Goal: Information Seeking & Learning: Check status

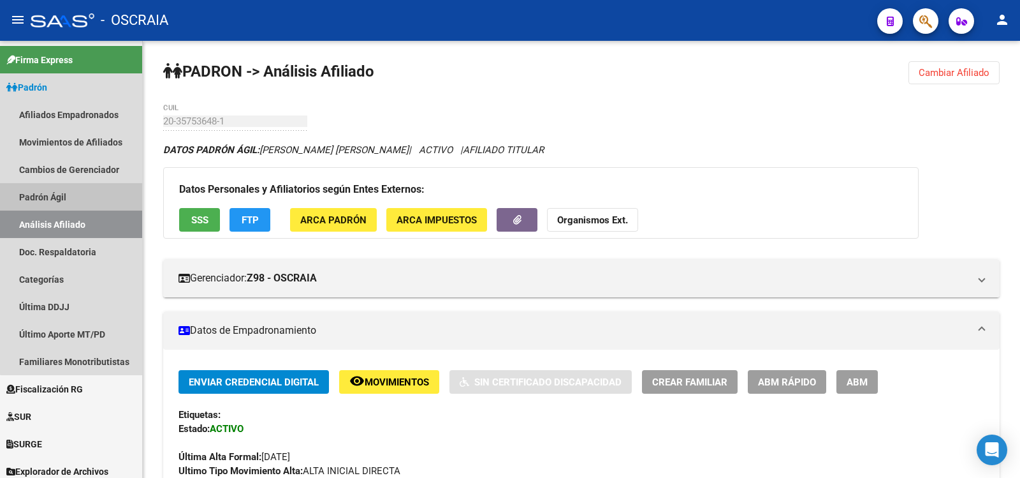
click at [74, 200] on link "Padrón Ágil" at bounding box center [71, 196] width 142 height 27
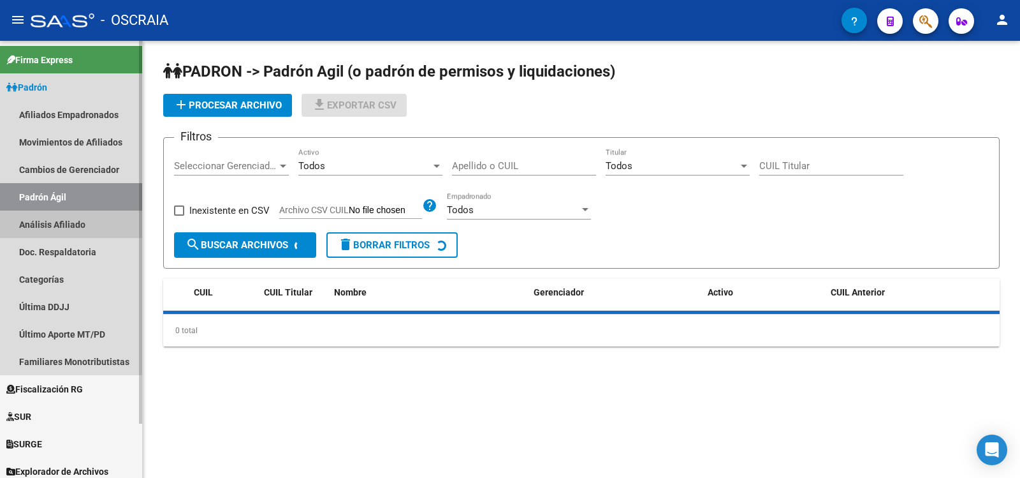
click at [88, 229] on link "Análisis Afiliado" at bounding box center [71, 223] width 142 height 27
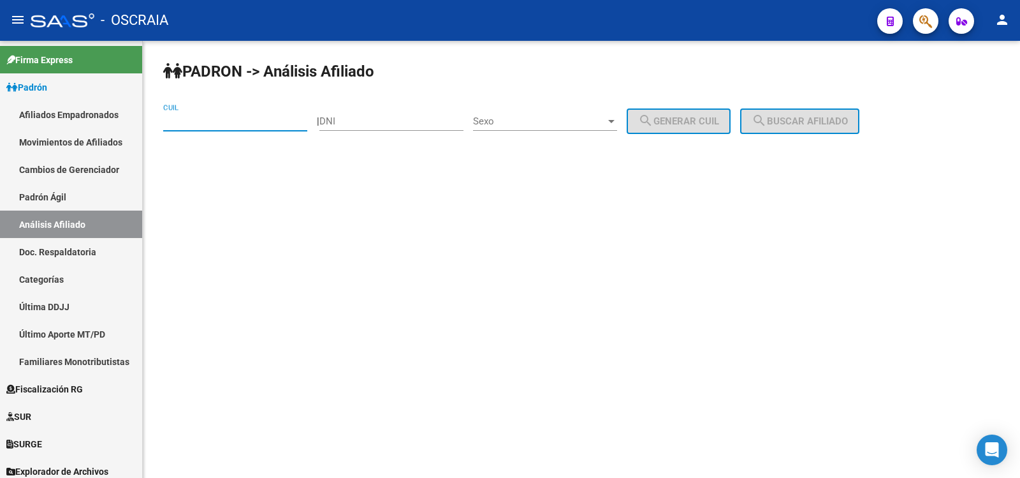
click at [268, 117] on input "CUIL" at bounding box center [235, 120] width 144 height 11
paste input "20-40134103-0"
type input "20-40134103-0"
click at [825, 119] on span "search Buscar afiliado" at bounding box center [800, 120] width 96 height 11
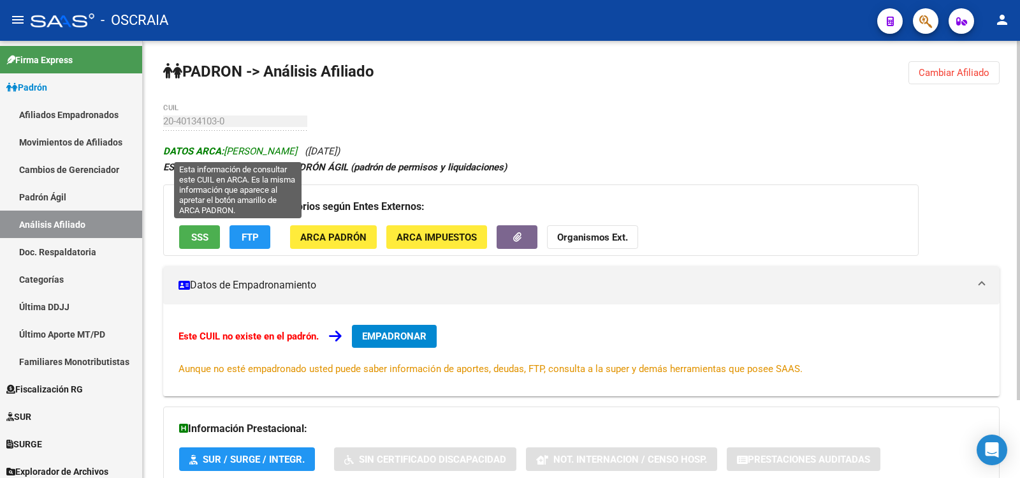
drag, startPoint x: 310, startPoint y: 146, endPoint x: 314, endPoint y: 153, distance: 8.3
click at [230, 147] on span "DATOS ARCA: [PERSON_NAME]" at bounding box center [230, 150] width 134 height 11
copy icon "[PERSON_NAME] ([DATE])"
drag, startPoint x: 390, startPoint y: 152, endPoint x: 230, endPoint y: 150, distance: 160.0
click at [228, 150] on div "DATOS ARCA: [PERSON_NAME] ([DATE]) ESTE CUIL NO EXISTE EN EL PADRÓN ÁGIL (padró…" at bounding box center [581, 342] width 837 height 398
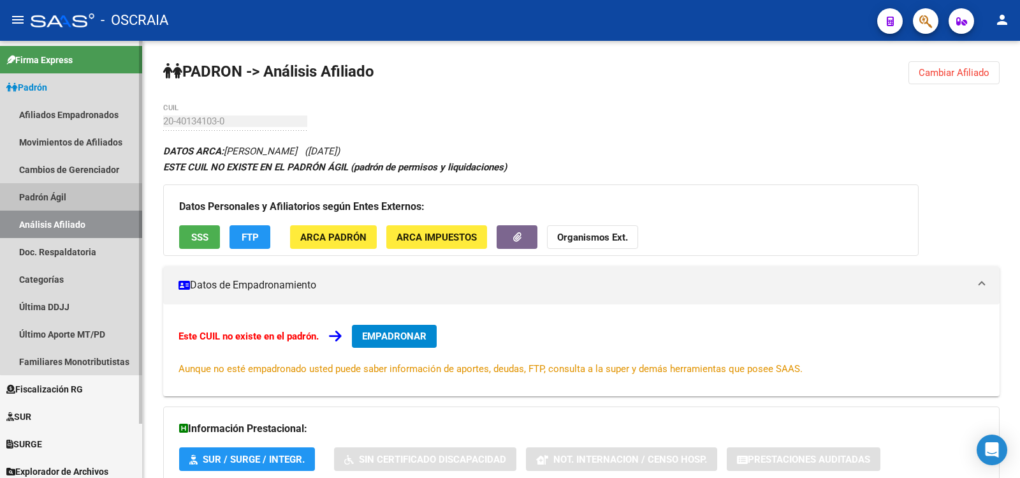
click at [77, 186] on link "Padrón Ágil" at bounding box center [71, 196] width 142 height 27
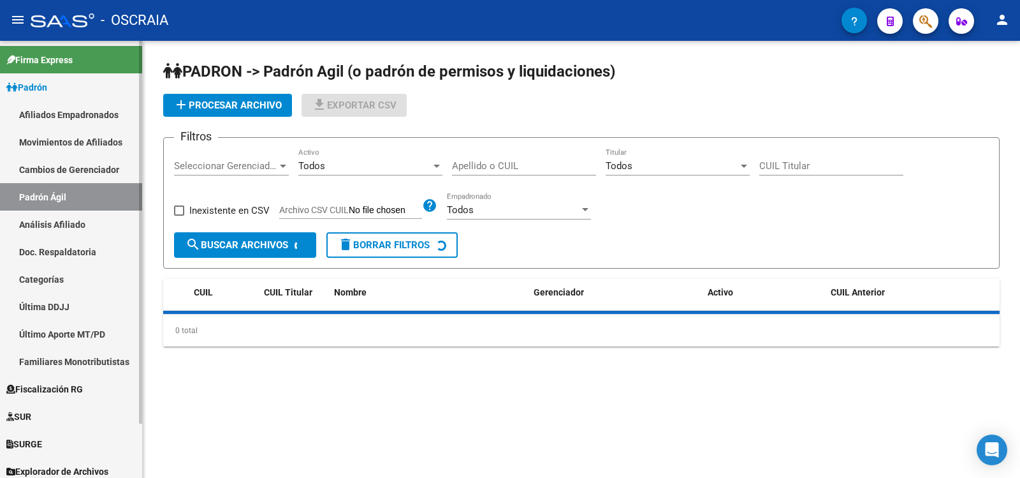
click at [75, 210] on link "Padrón Ágil" at bounding box center [71, 196] width 142 height 27
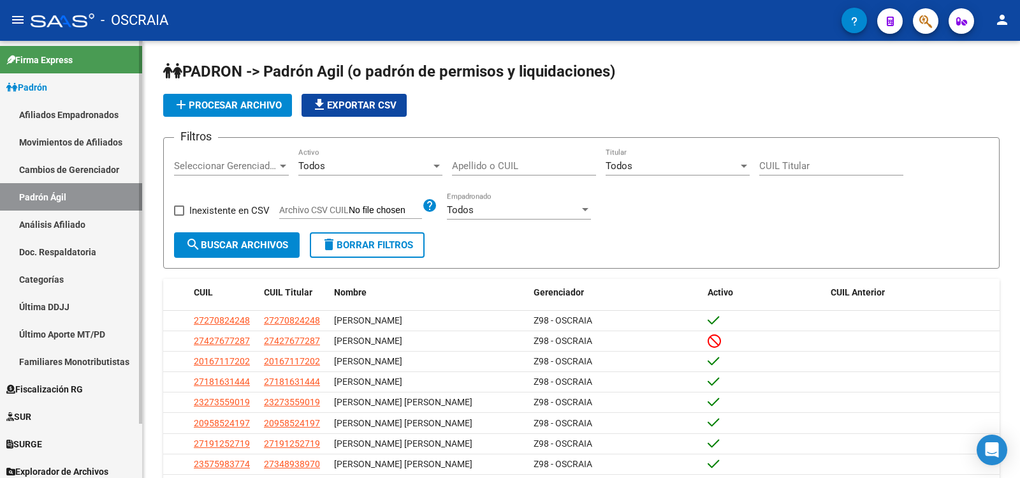
click at [92, 217] on link "Análisis Afiliado" at bounding box center [71, 223] width 142 height 27
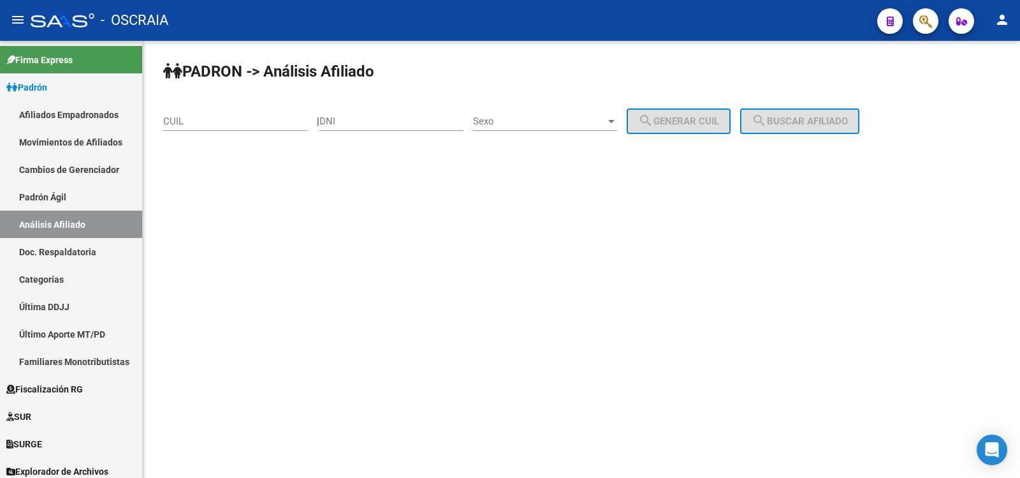
click at [221, 120] on input "CUIL" at bounding box center [235, 120] width 144 height 11
paste input "27-92395628-5"
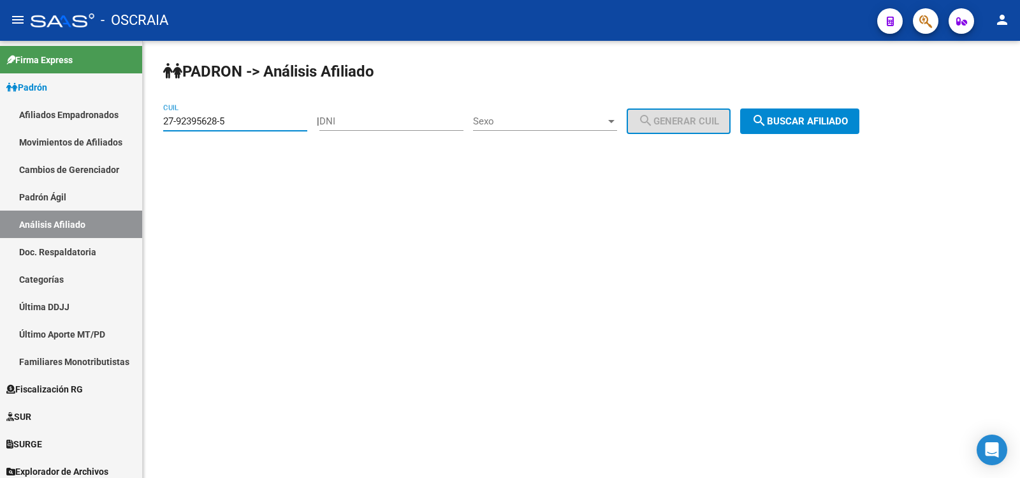
type input "27-92395628-5"
click at [834, 114] on button "search Buscar afiliado" at bounding box center [799, 121] width 119 height 26
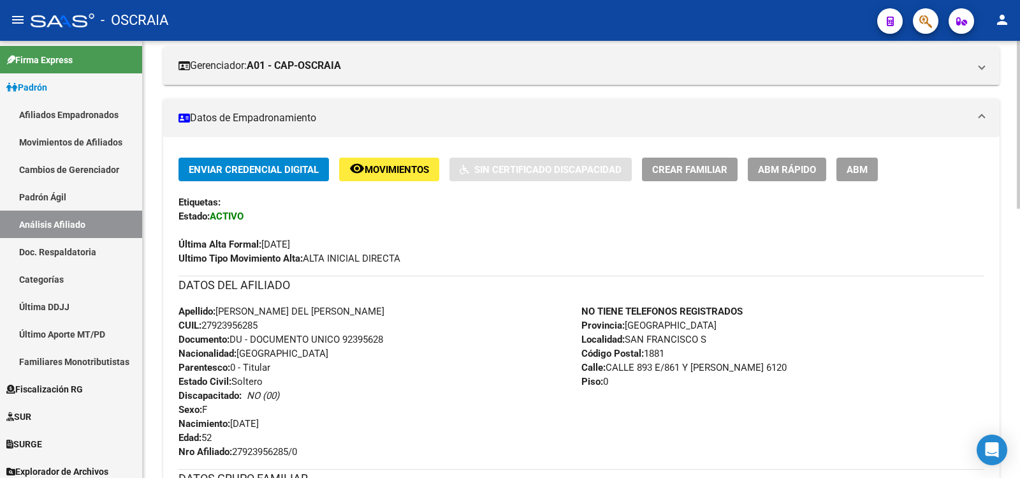
scroll to position [425, 0]
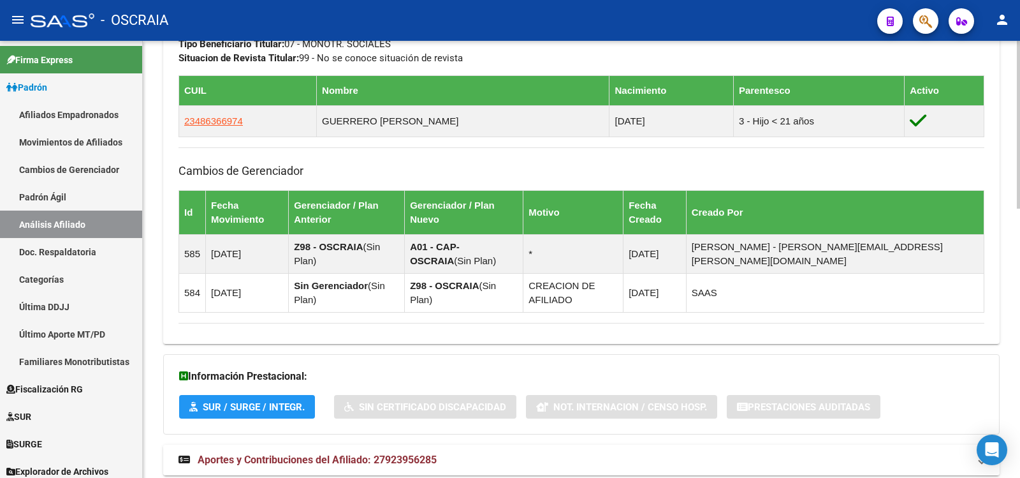
click at [372, 453] on span "Aportes y Contribuciones del Afiliado: 27923956285" at bounding box center [317, 459] width 239 height 12
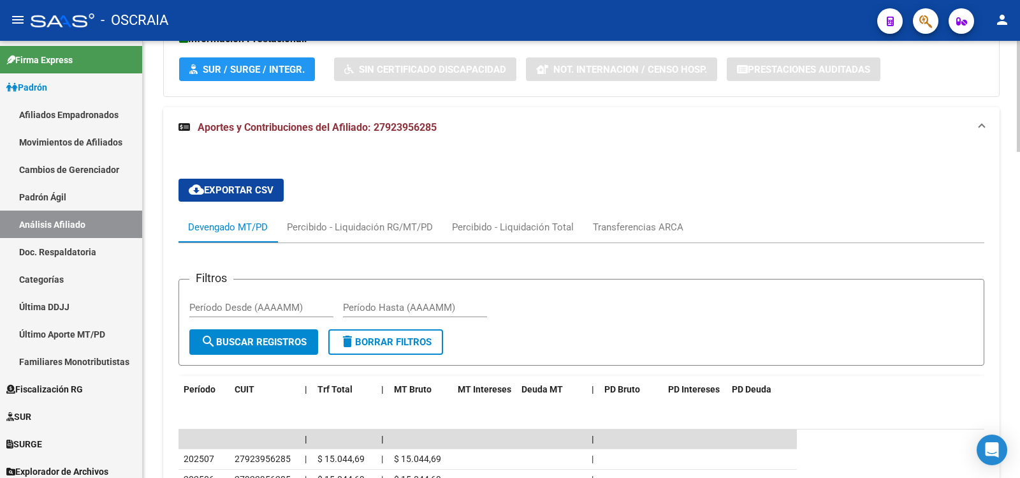
scroll to position [1250, 0]
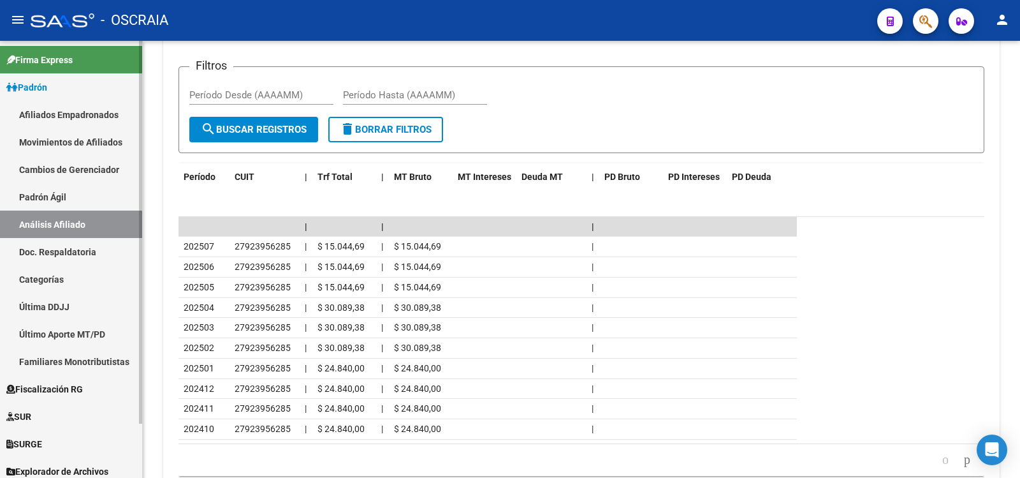
click at [73, 206] on link "Padrón Ágil" at bounding box center [71, 196] width 142 height 27
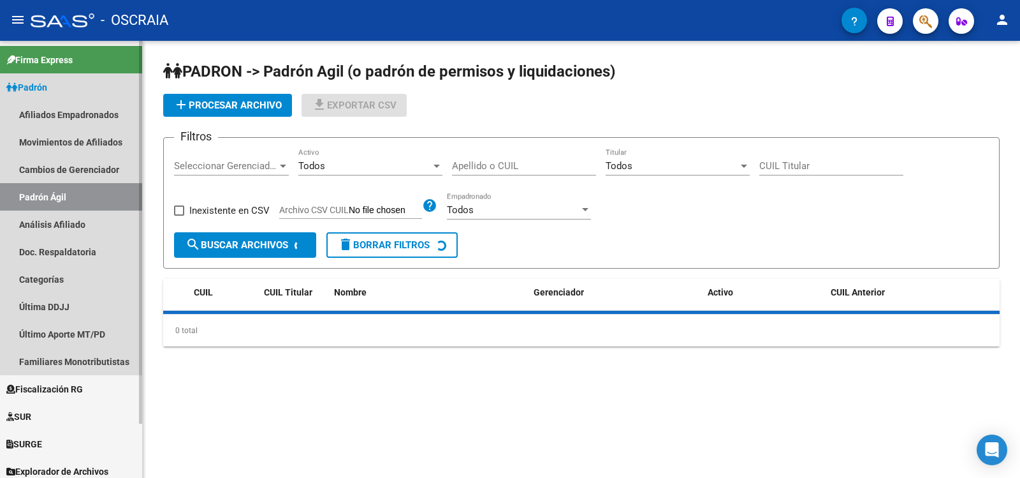
click at [75, 224] on link "Análisis Afiliado" at bounding box center [71, 223] width 142 height 27
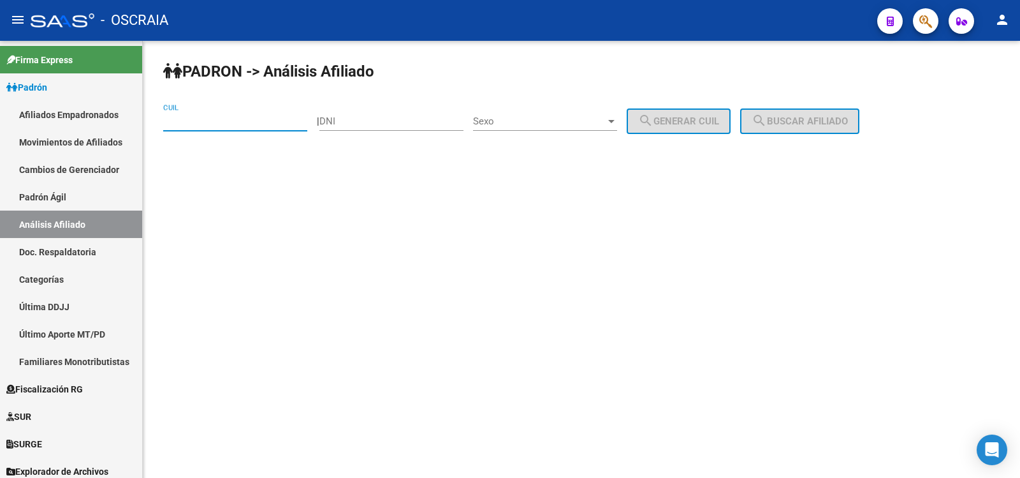
click at [217, 126] on input "CUIL" at bounding box center [235, 120] width 144 height 11
paste input "20-34649876-6"
type input "20-34649876-6"
click at [767, 122] on mat-icon "search" at bounding box center [759, 120] width 15 height 15
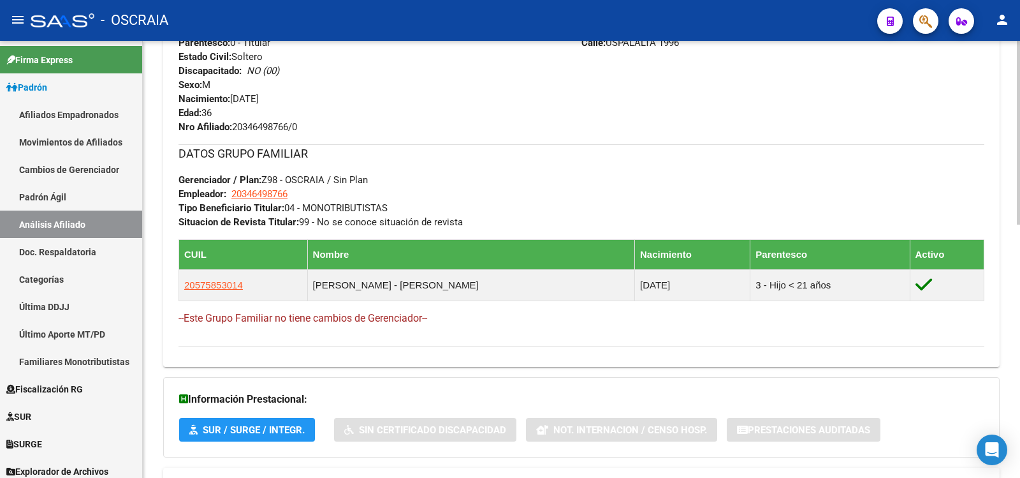
scroll to position [602, 0]
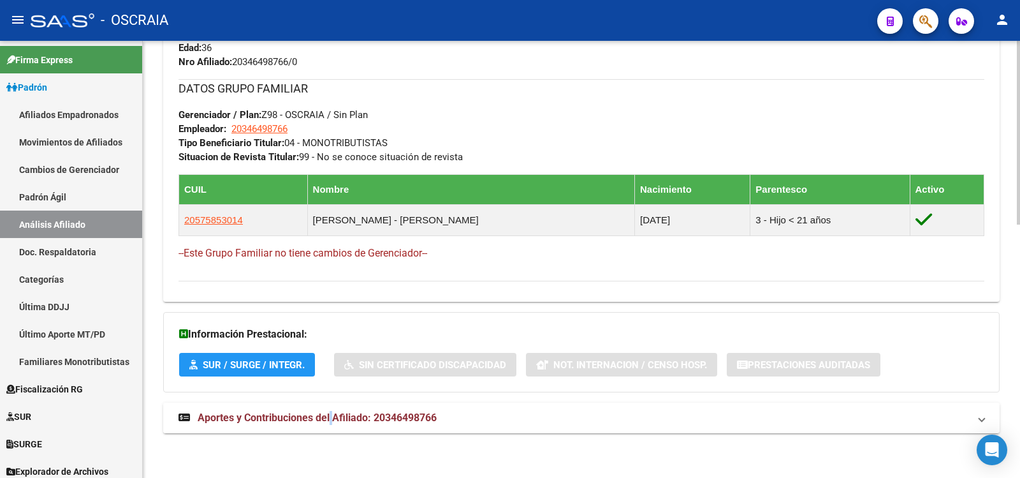
click at [333, 406] on mat-expansion-panel-header "Aportes y Contribuciones del Afiliado: 20346498766" at bounding box center [581, 417] width 837 height 31
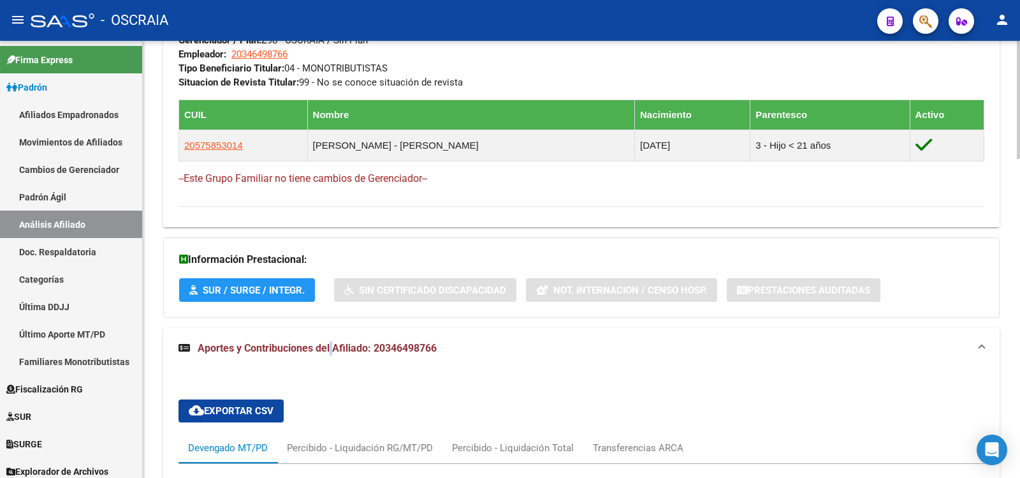
scroll to position [1102, 0]
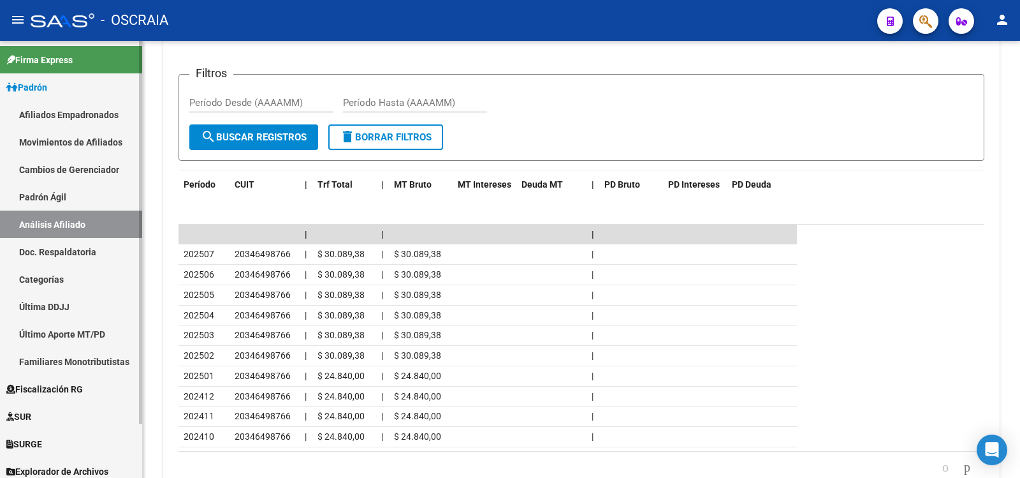
click at [44, 203] on link "Padrón Ágil" at bounding box center [71, 196] width 142 height 27
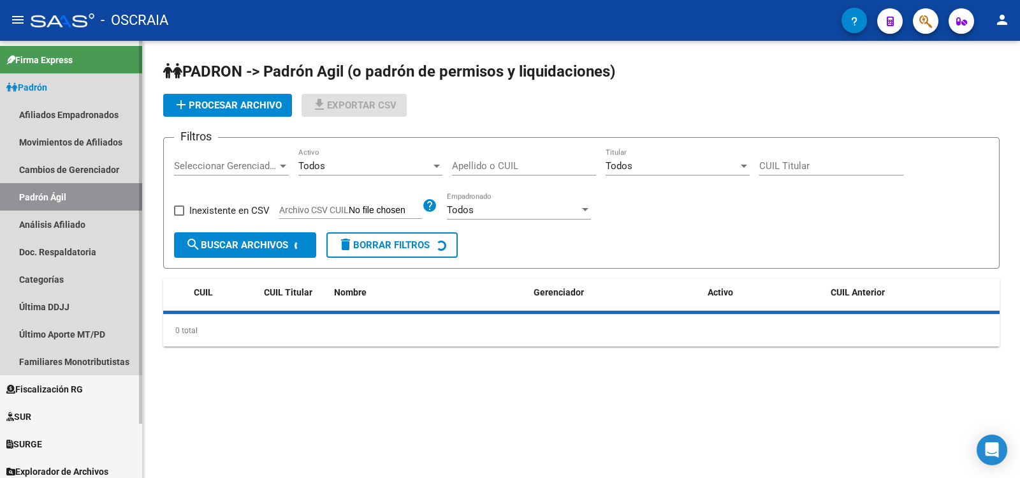
click at [53, 225] on link "Análisis Afiliado" at bounding box center [71, 223] width 142 height 27
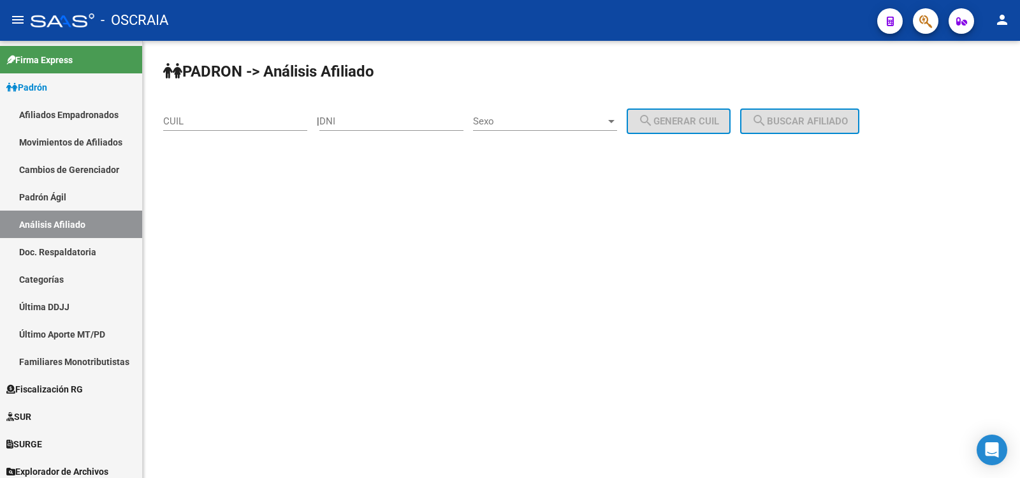
click at [237, 112] on div "CUIL" at bounding box center [235, 116] width 144 height 27
click at [236, 119] on input "CUIL" at bounding box center [235, 120] width 144 height 11
paste input "20-21832157-8"
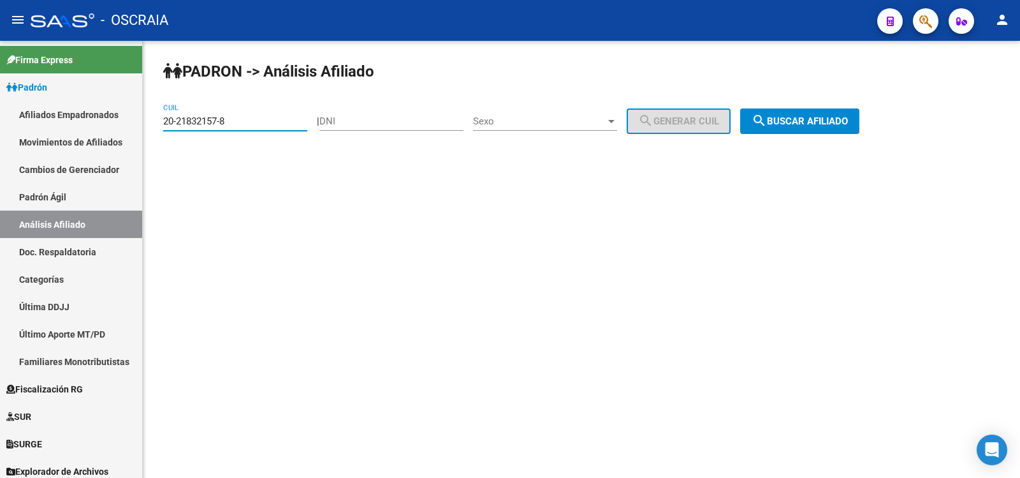
type input "20-21832157-8"
click at [800, 121] on span "search Buscar afiliado" at bounding box center [800, 120] width 96 height 11
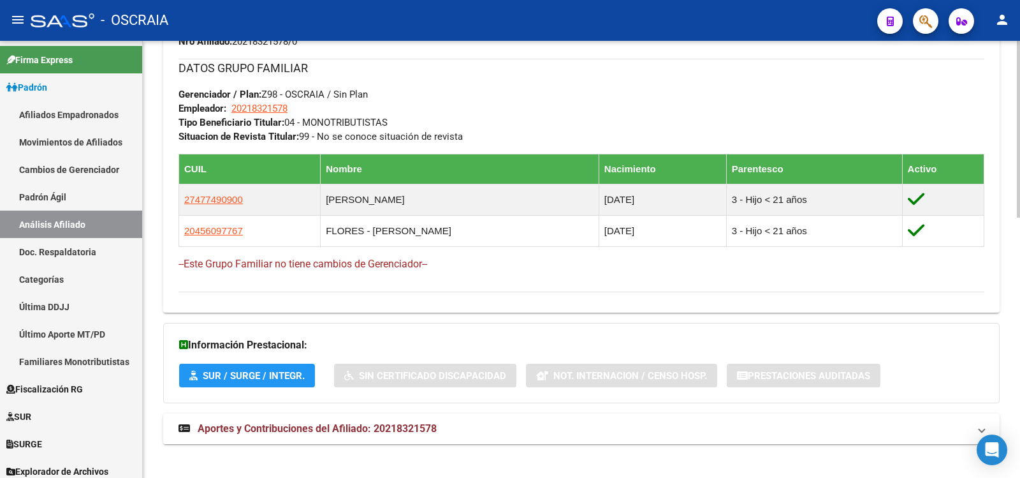
click at [361, 424] on span "Aportes y Contribuciones del Afiliado: 20218321578" at bounding box center [317, 428] width 239 height 12
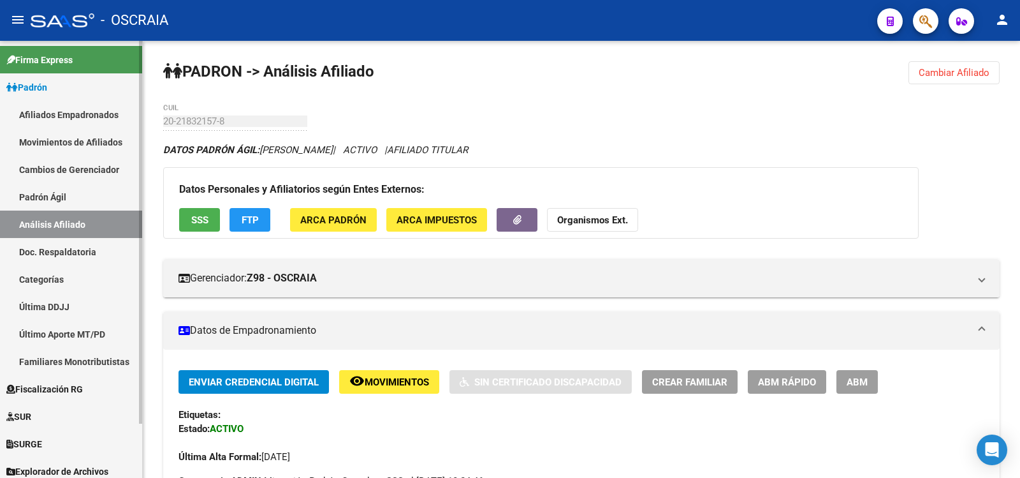
drag, startPoint x: 87, startPoint y: 177, endPoint x: 84, endPoint y: 188, distance: 11.9
click at [86, 177] on link "Cambios de Gerenciador" at bounding box center [71, 169] width 142 height 27
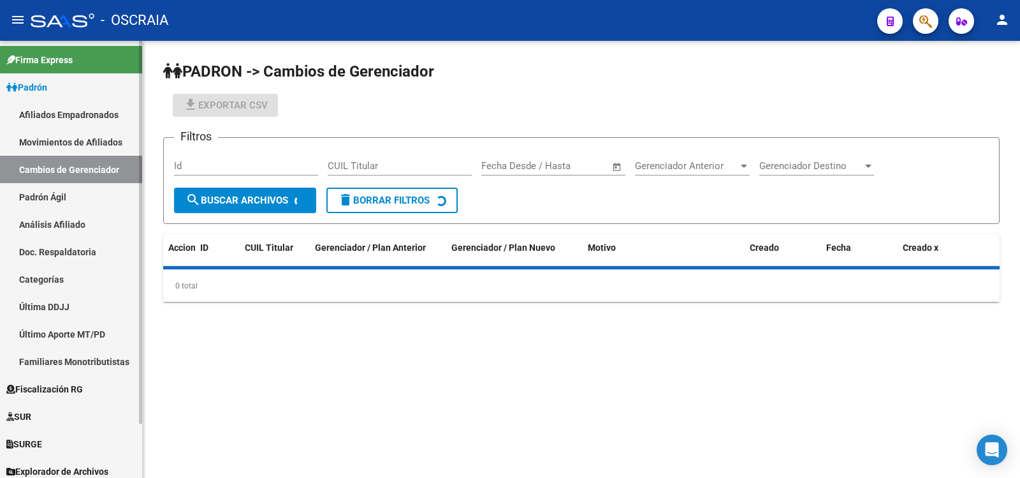
click at [81, 196] on link "Padrón Ágil" at bounding box center [71, 196] width 142 height 27
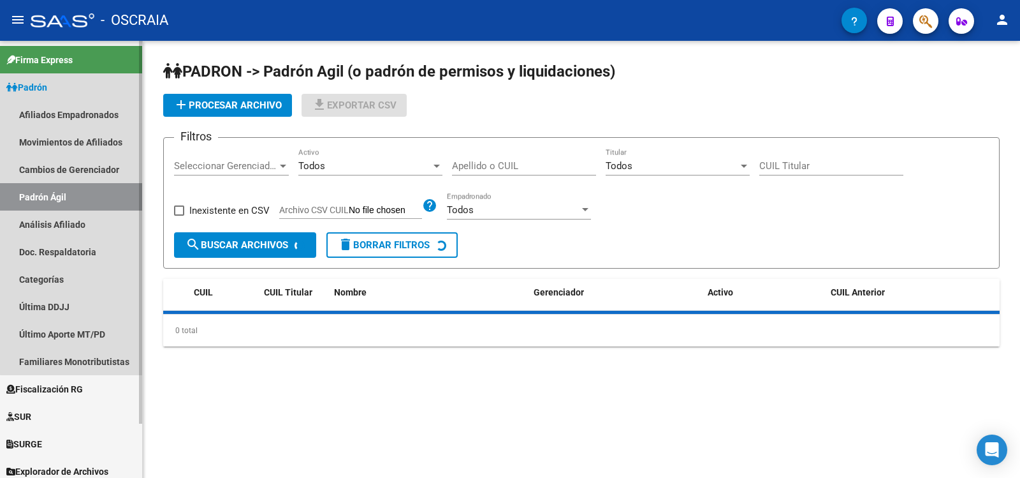
click at [75, 226] on link "Análisis Afiliado" at bounding box center [71, 223] width 142 height 27
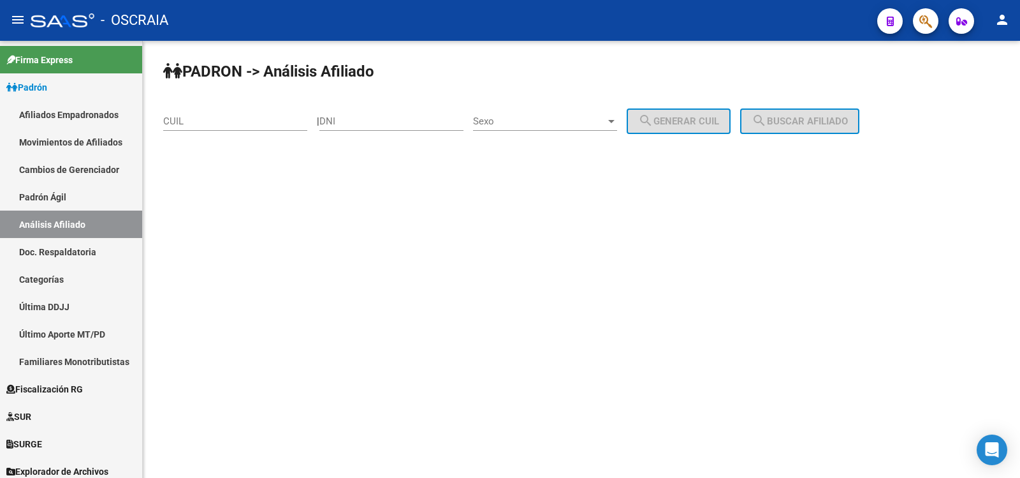
drag, startPoint x: 219, startPoint y: 126, endPoint x: 227, endPoint y: 126, distance: 8.3
click at [219, 126] on input "CUIL" at bounding box center [235, 120] width 144 height 11
paste input "20-16454302-2"
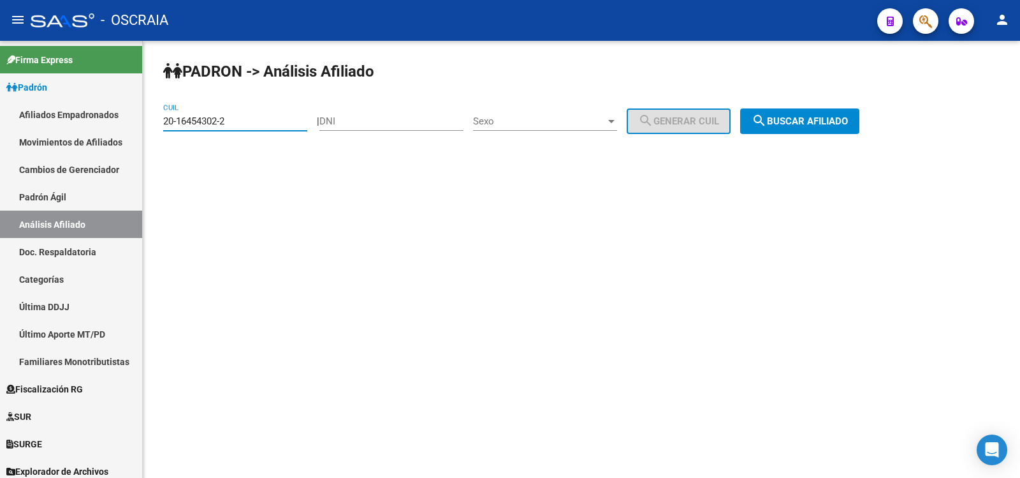
type input "20-16454302-2"
click at [817, 119] on span "search Buscar afiliado" at bounding box center [800, 120] width 96 height 11
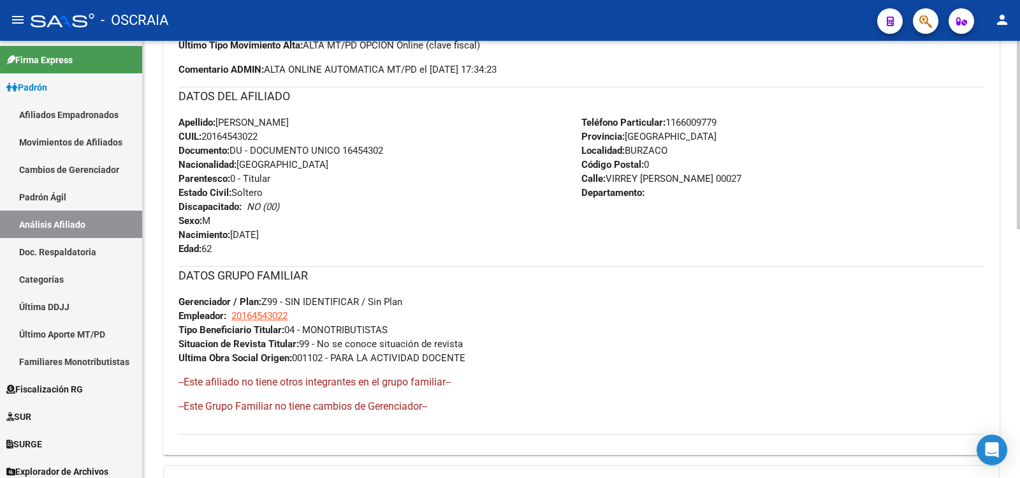
scroll to position [578, 0]
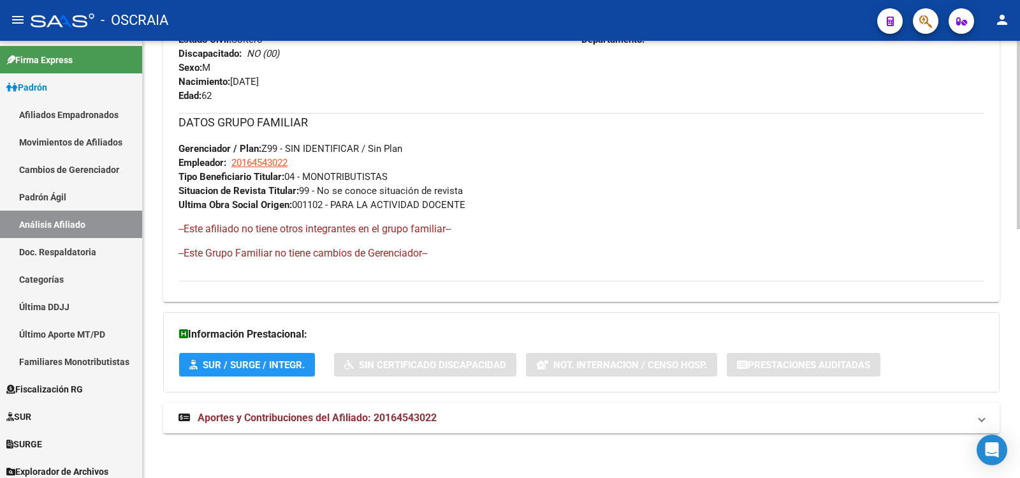
click at [295, 412] on span "Aportes y Contribuciones del Afiliado: 20164543022" at bounding box center [317, 417] width 239 height 12
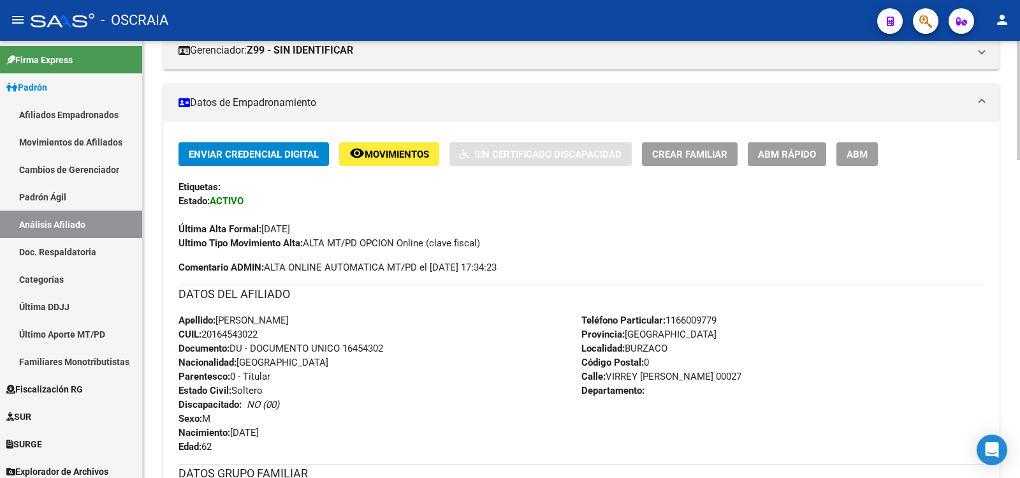
scroll to position [0, 0]
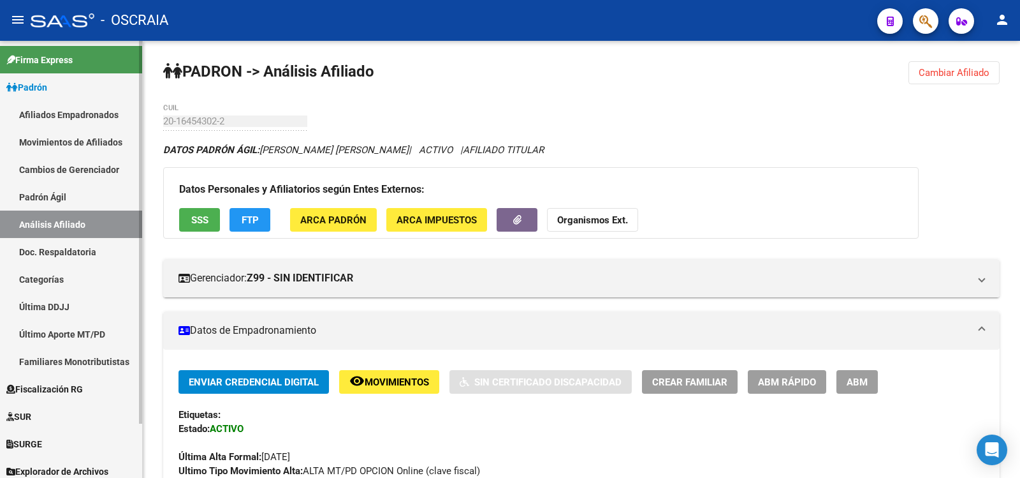
click at [68, 204] on link "Padrón Ágil" at bounding box center [71, 196] width 142 height 27
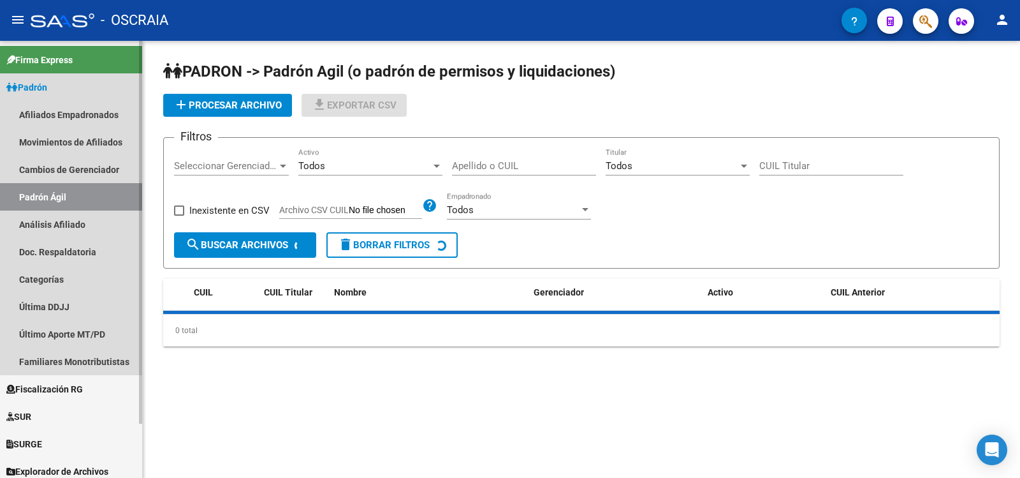
click at [73, 222] on link "Análisis Afiliado" at bounding box center [71, 223] width 142 height 27
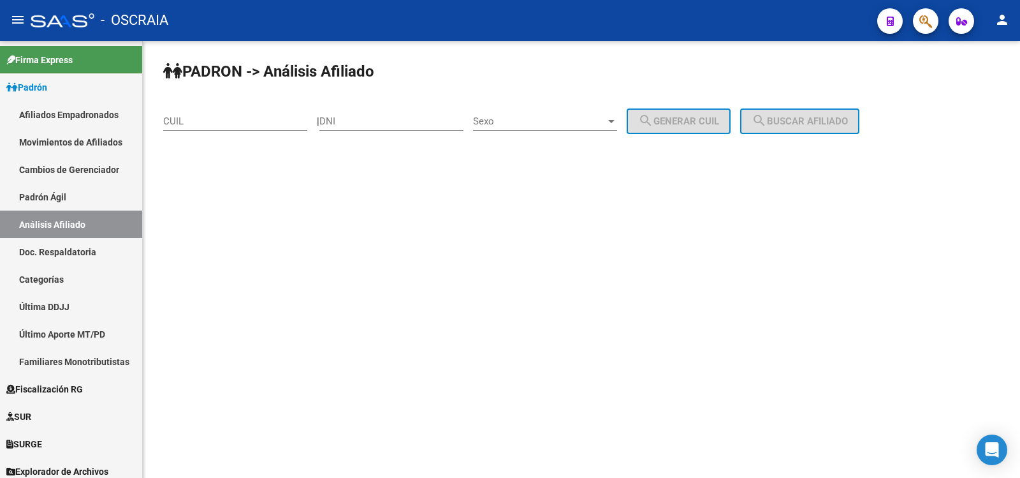
click at [191, 128] on div "CUIL" at bounding box center [235, 116] width 144 height 27
click at [196, 121] on input "CUIL" at bounding box center [235, 120] width 144 height 11
paste input "23-26495092-9"
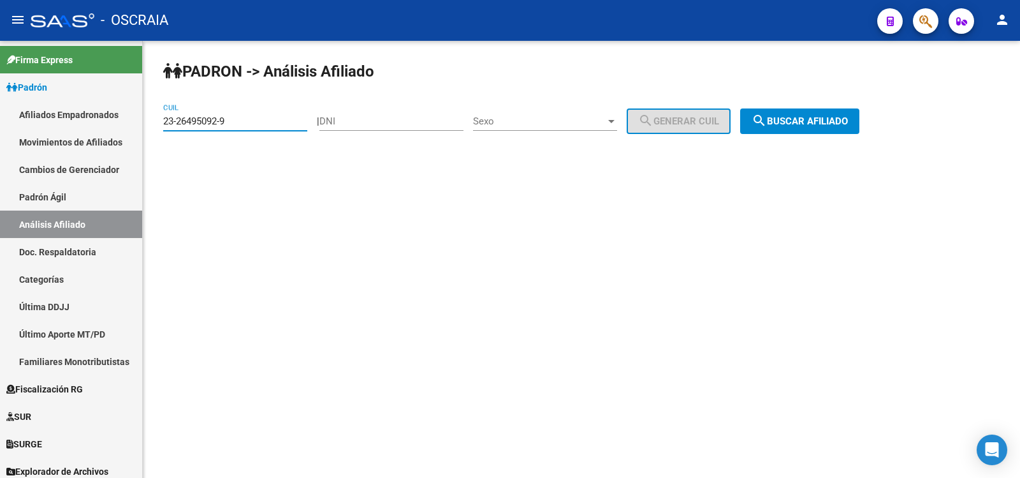
type input "23-26495092-9"
drag, startPoint x: 805, startPoint y: 130, endPoint x: 742, endPoint y: 117, distance: 63.9
click at [805, 129] on button "search Buscar afiliado" at bounding box center [799, 121] width 119 height 26
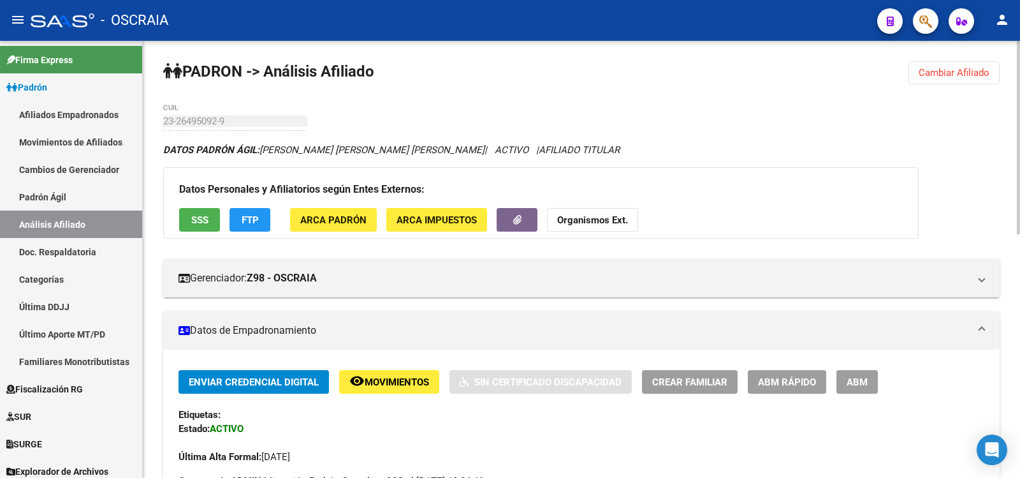
scroll to position [550, 0]
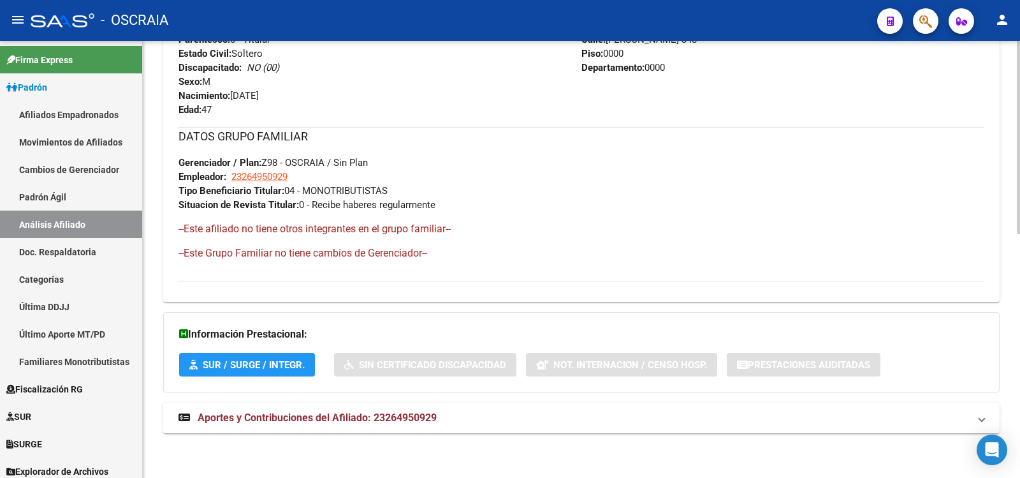
click at [362, 409] on mat-expansion-panel-header "Aportes y Contribuciones del Afiliado: 23264950929" at bounding box center [581, 417] width 837 height 31
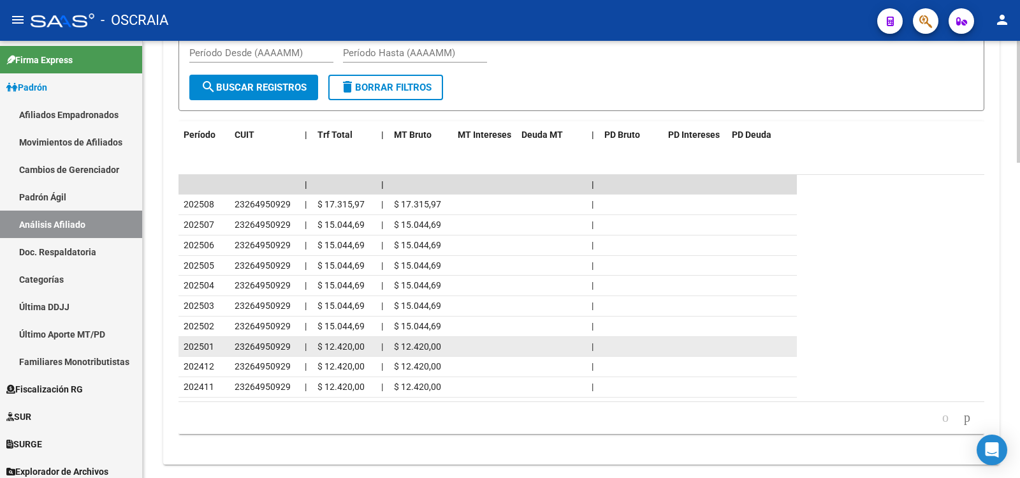
scroll to position [1131, 0]
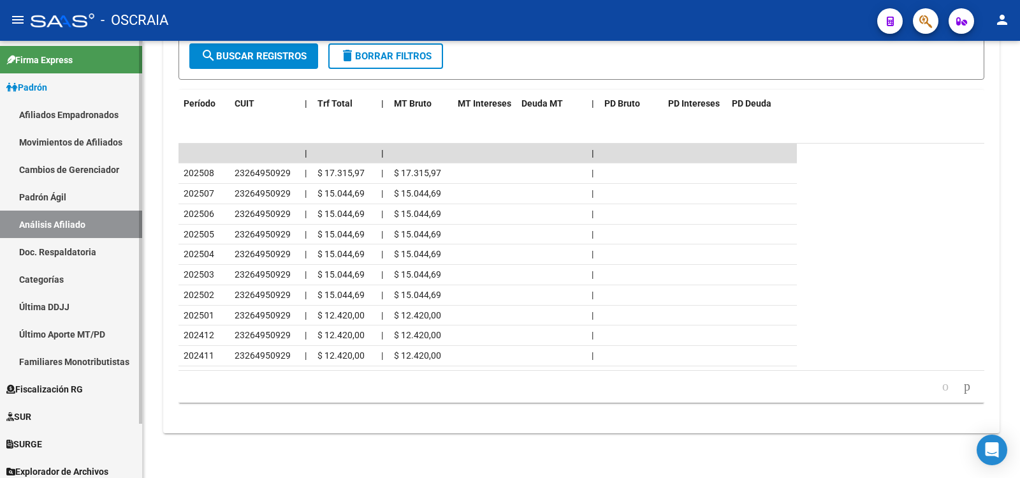
click at [57, 200] on link "Padrón Ágil" at bounding box center [71, 196] width 142 height 27
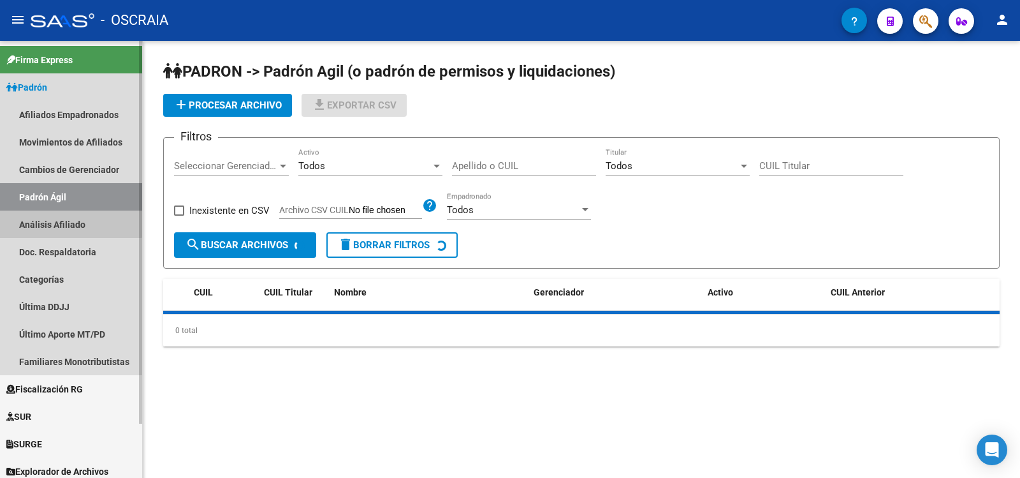
click at [64, 219] on link "Análisis Afiliado" at bounding box center [71, 223] width 142 height 27
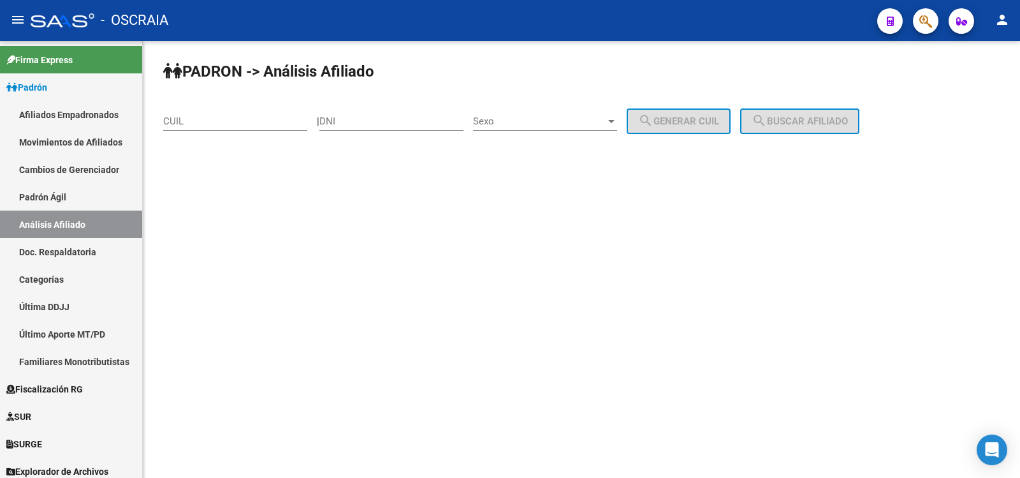
click at [180, 121] on input "CUIL" at bounding box center [235, 120] width 144 height 11
paste input "20-92382531-3"
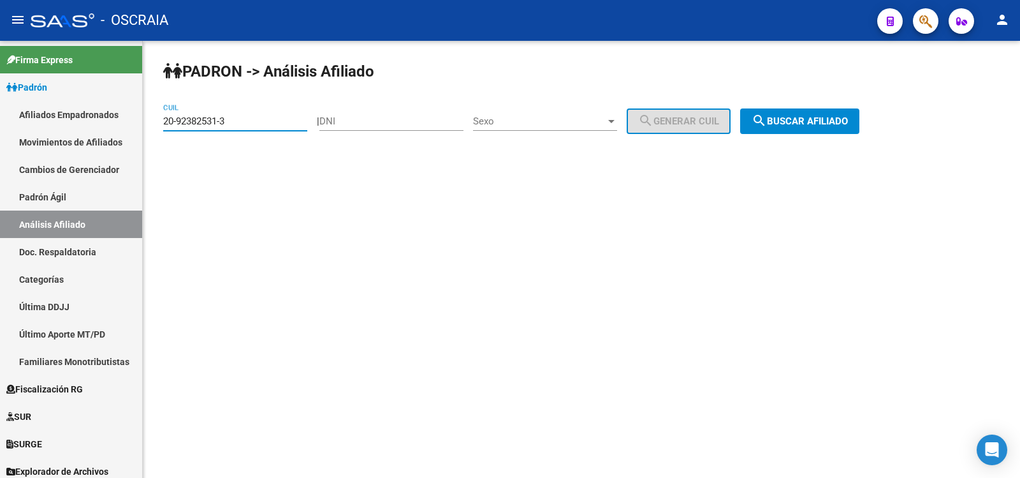
type input "20-92382531-3"
click at [834, 122] on span "search Buscar afiliado" at bounding box center [800, 120] width 96 height 11
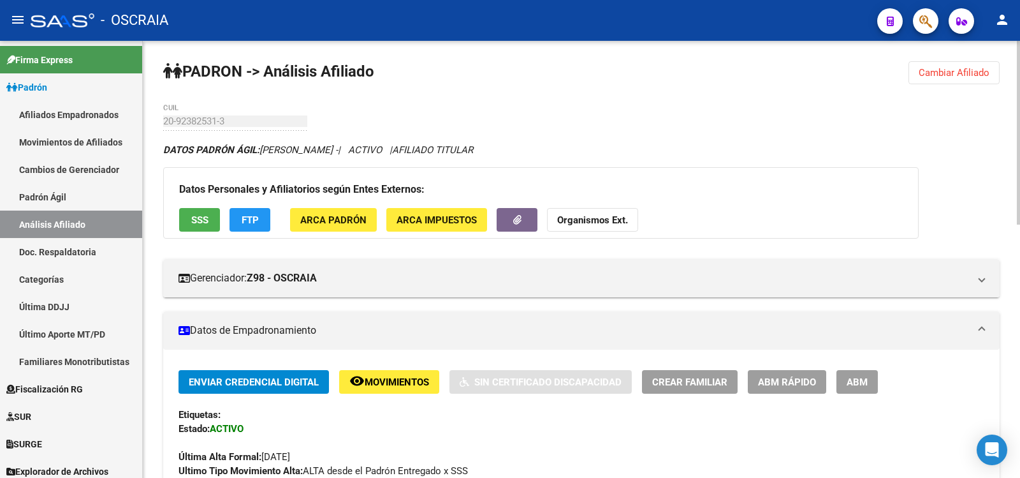
scroll to position [612, 0]
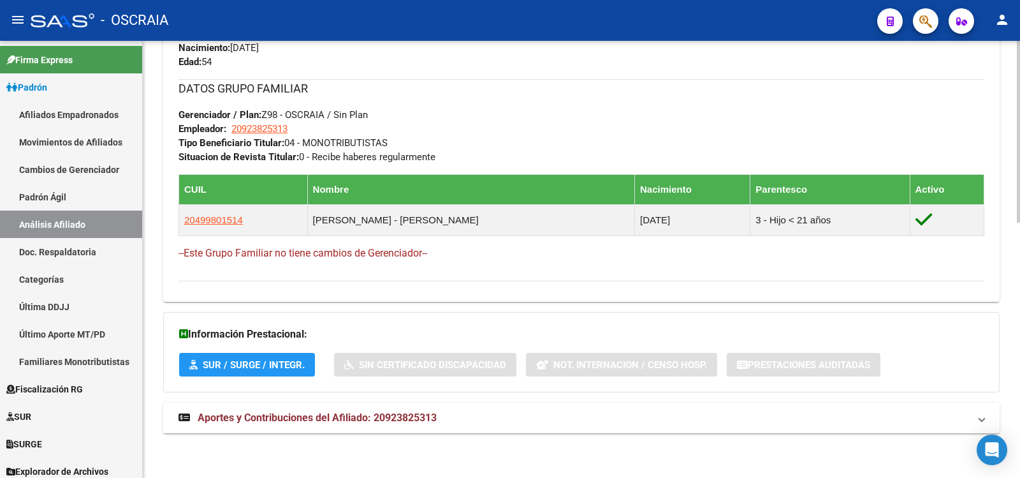
click at [420, 427] on mat-expansion-panel-header "Aportes y Contribuciones del Afiliado: 20923825313" at bounding box center [581, 417] width 837 height 31
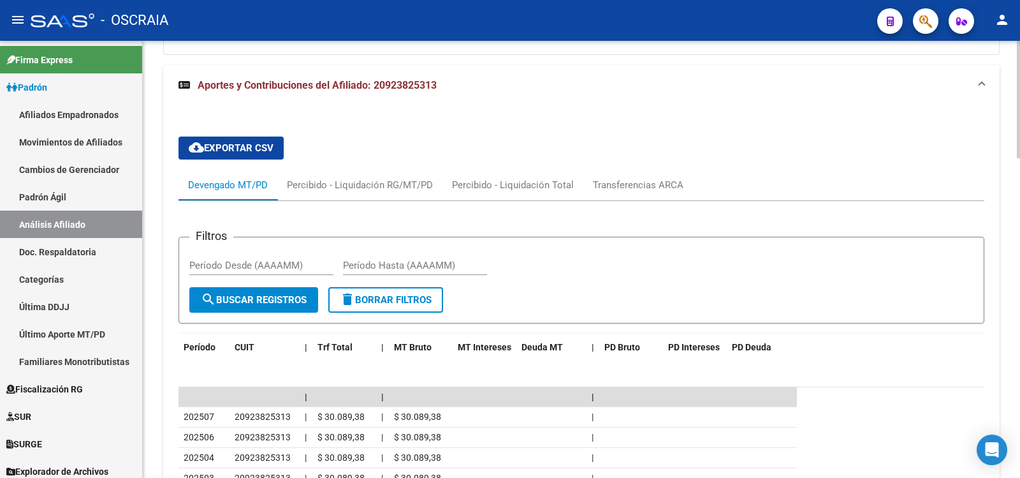
scroll to position [1162, 0]
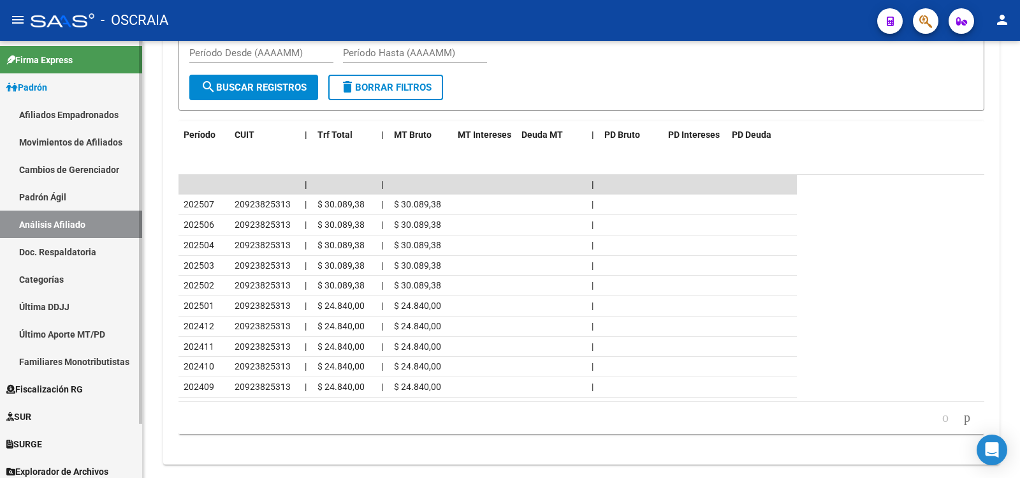
click at [101, 195] on link "Padrón Ágil" at bounding box center [71, 196] width 142 height 27
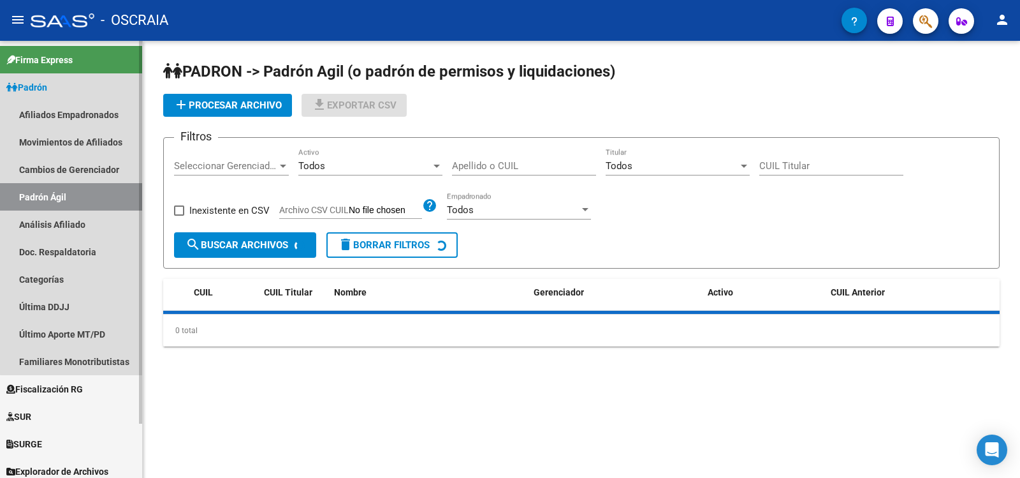
click at [110, 221] on link "Análisis Afiliado" at bounding box center [71, 223] width 142 height 27
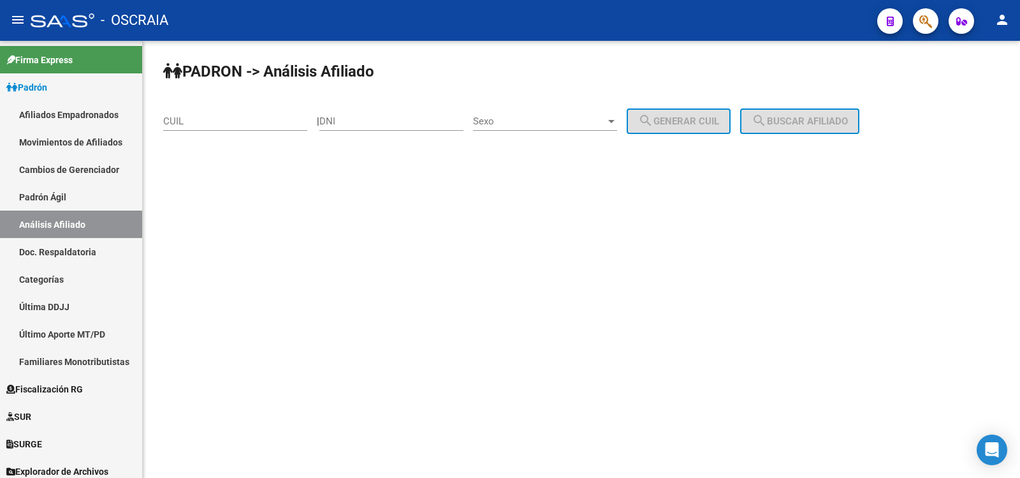
click at [231, 119] on input "CUIL" at bounding box center [235, 120] width 144 height 11
paste input "20-30911077-4"
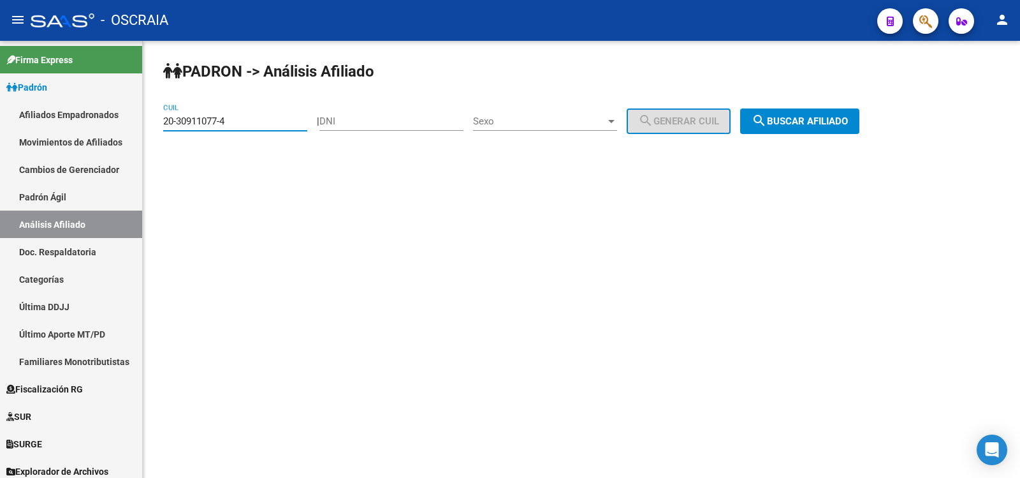
type input "20-30911077-4"
click at [828, 123] on span "search Buscar afiliado" at bounding box center [800, 120] width 96 height 11
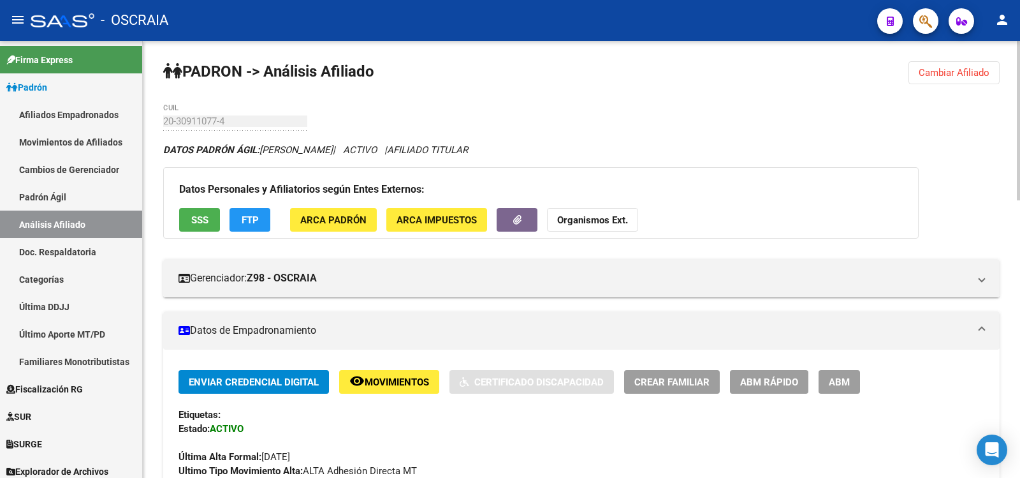
scroll to position [749, 0]
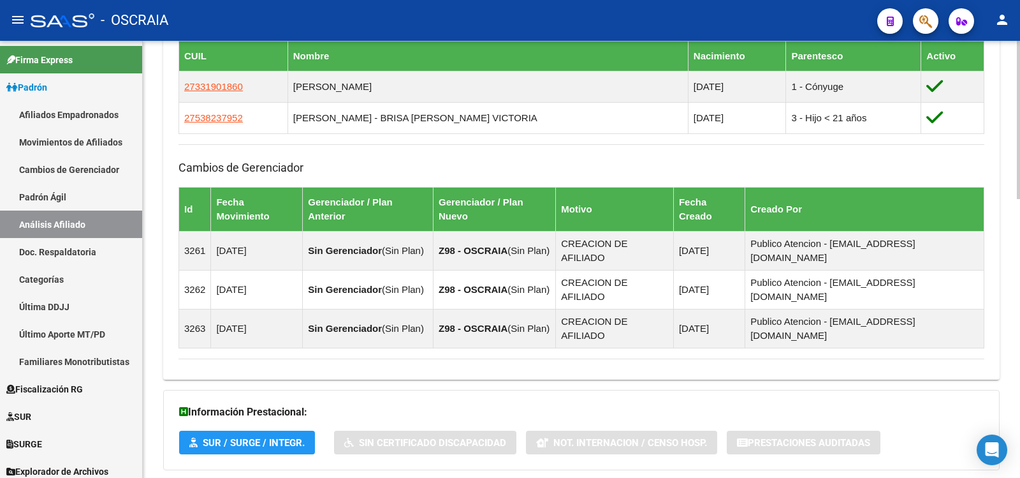
click at [367, 413] on div "Información Prestacional: SUR / SURGE / INTEGR. Sin Certificado Discapacidad No…" at bounding box center [581, 430] width 837 height 80
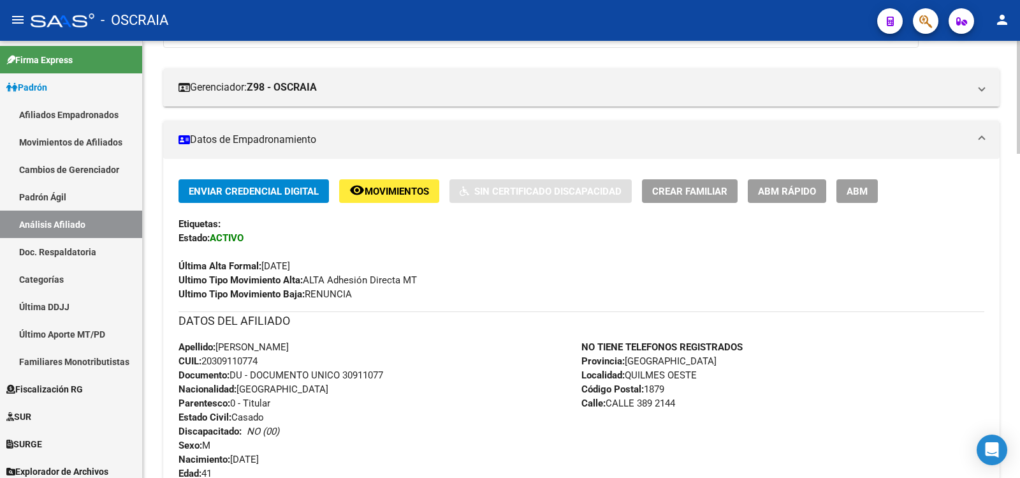
scroll to position [0, 0]
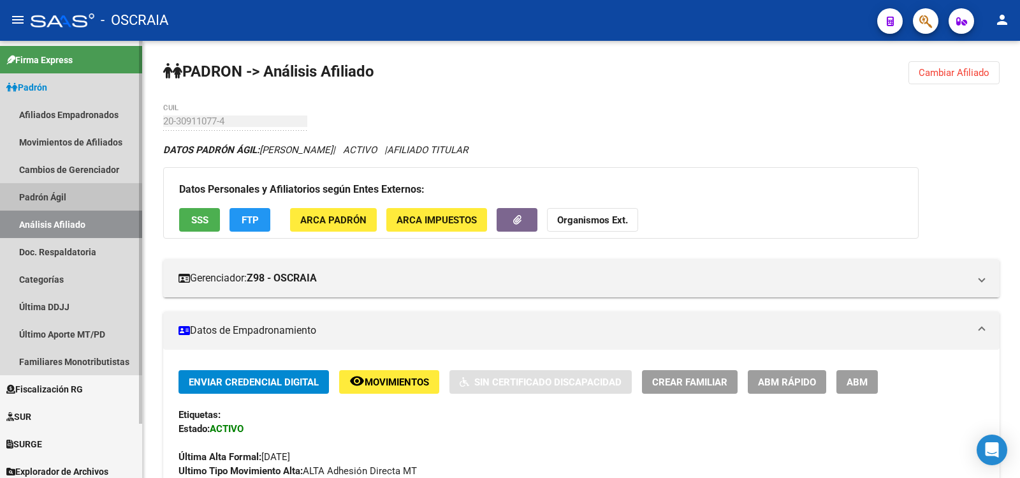
click at [61, 201] on link "Padrón Ágil" at bounding box center [71, 196] width 142 height 27
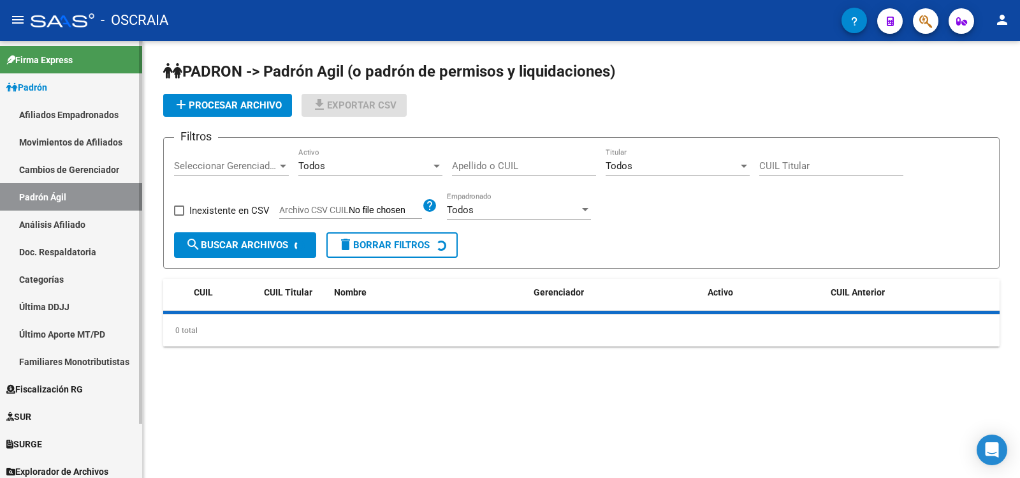
click at [69, 224] on link "Análisis Afiliado" at bounding box center [71, 223] width 142 height 27
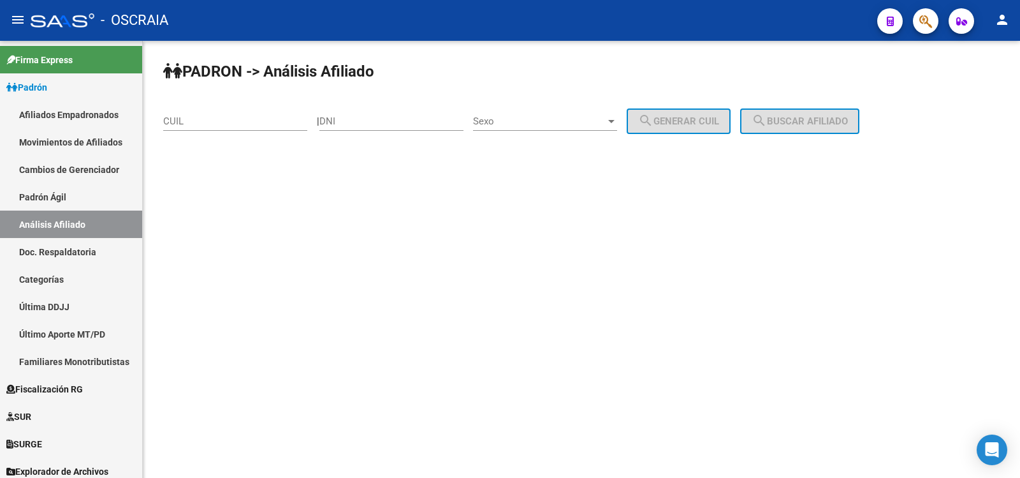
click at [211, 115] on div "CUIL" at bounding box center [235, 116] width 144 height 27
click at [211, 124] on input "CUIL" at bounding box center [235, 120] width 144 height 11
paste input "27-22276841-7"
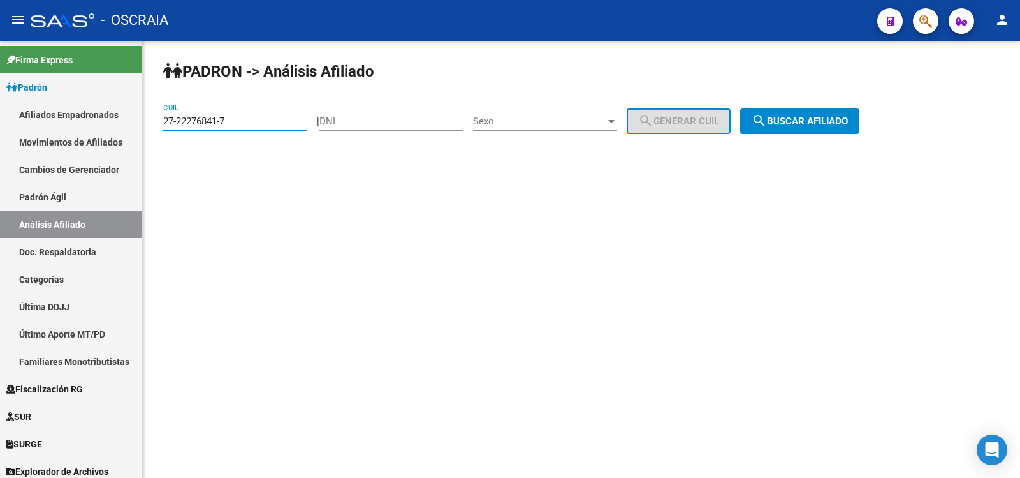
type input "27-22276841-7"
click at [846, 113] on button "search Buscar afiliado" at bounding box center [799, 121] width 119 height 26
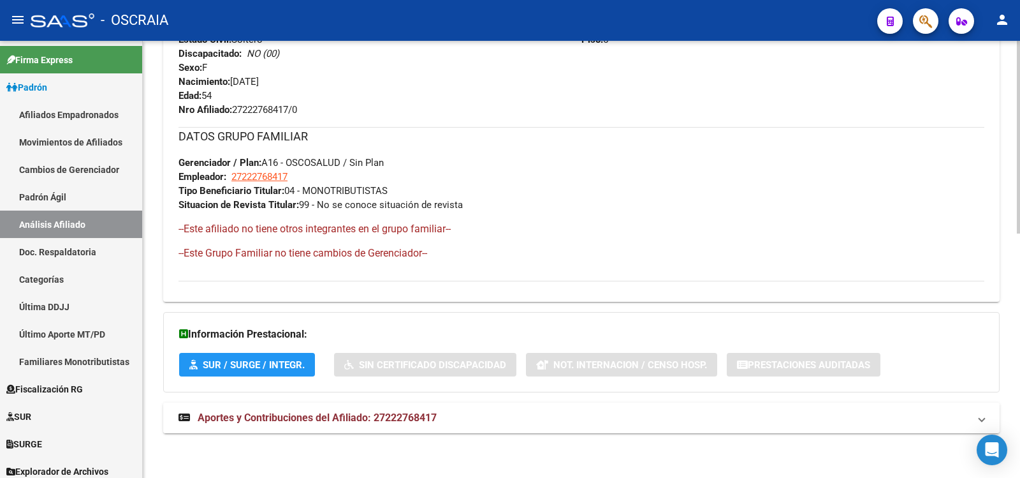
click at [365, 416] on span "Aportes y Contribuciones del Afiliado: 27222768417" at bounding box center [317, 417] width 239 height 12
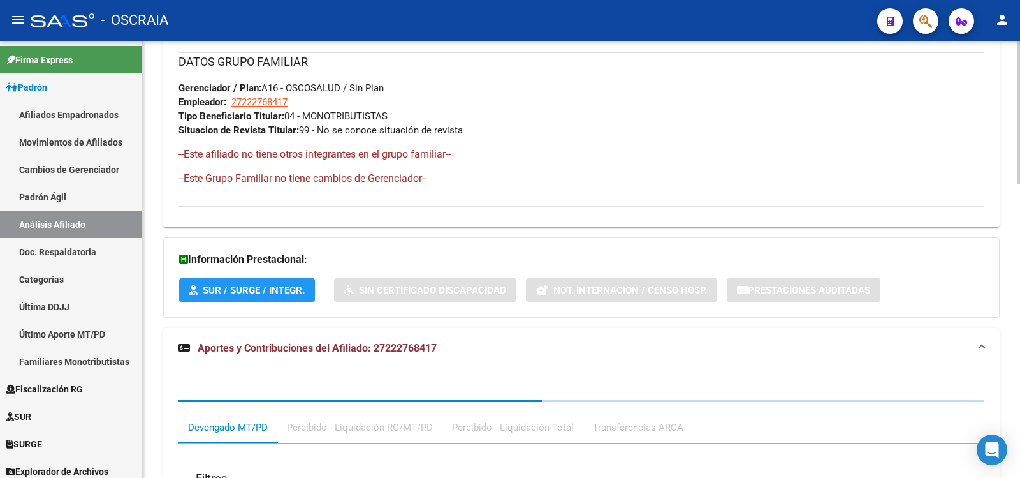
scroll to position [891, 0]
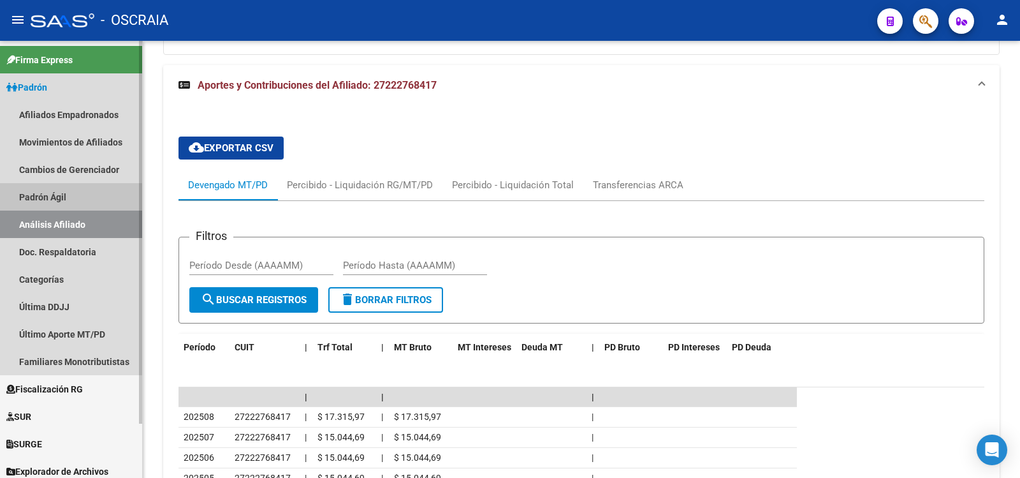
click at [50, 201] on link "Padrón Ágil" at bounding box center [71, 196] width 142 height 27
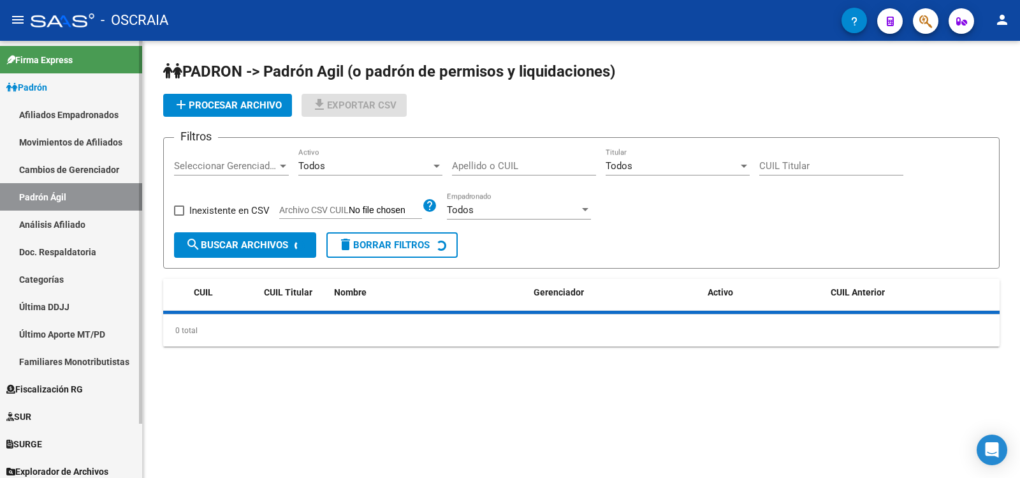
click at [55, 221] on link "Análisis Afiliado" at bounding box center [71, 223] width 142 height 27
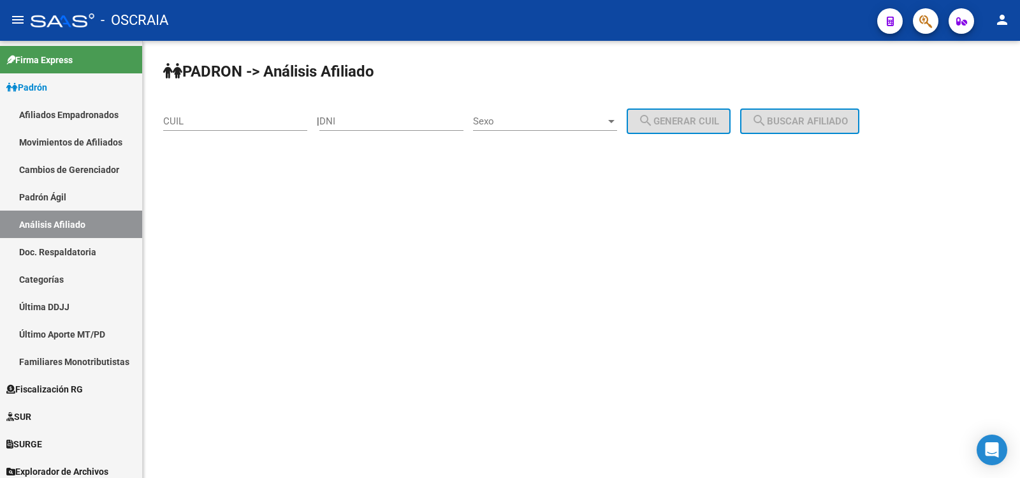
click at [210, 117] on input "CUIL" at bounding box center [235, 120] width 144 height 11
paste input "27-22057317-1"
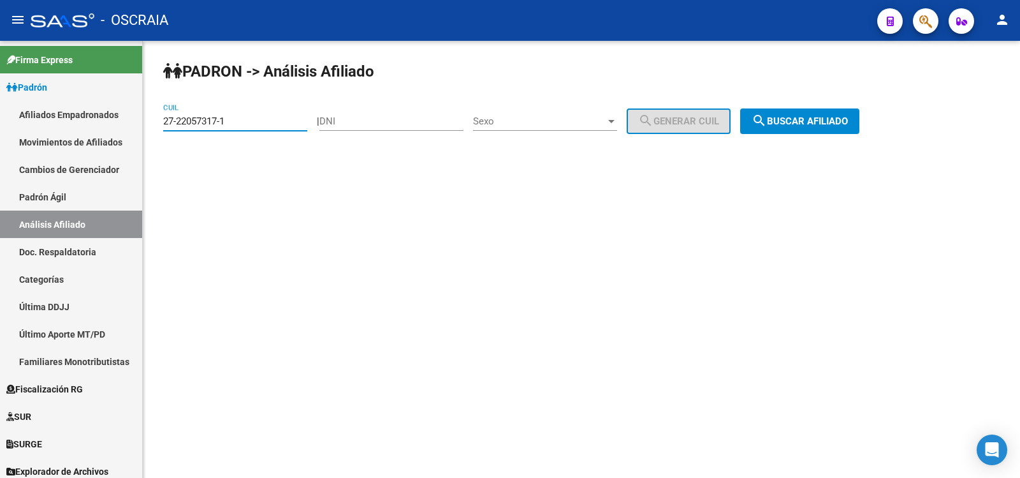
type input "27-22057317-1"
click at [798, 118] on span "search Buscar afiliado" at bounding box center [800, 120] width 96 height 11
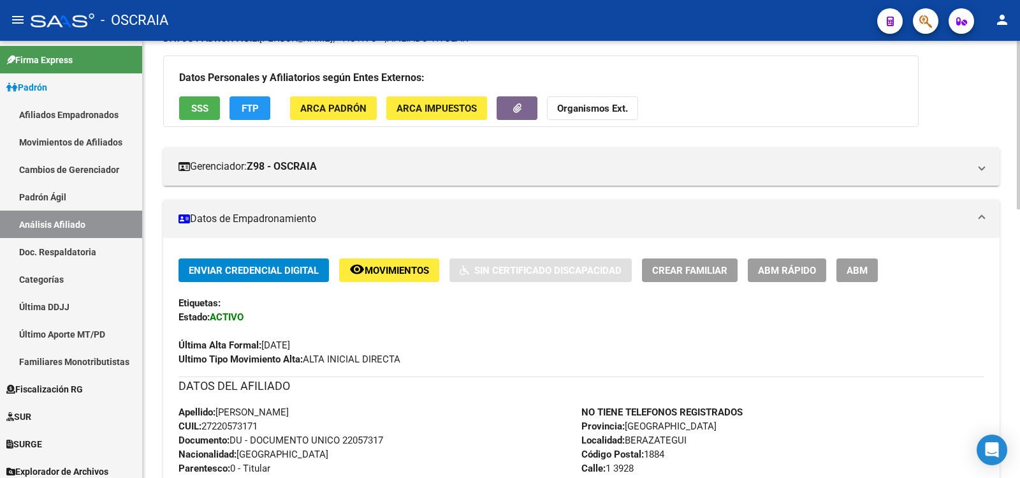
scroll to position [707, 0]
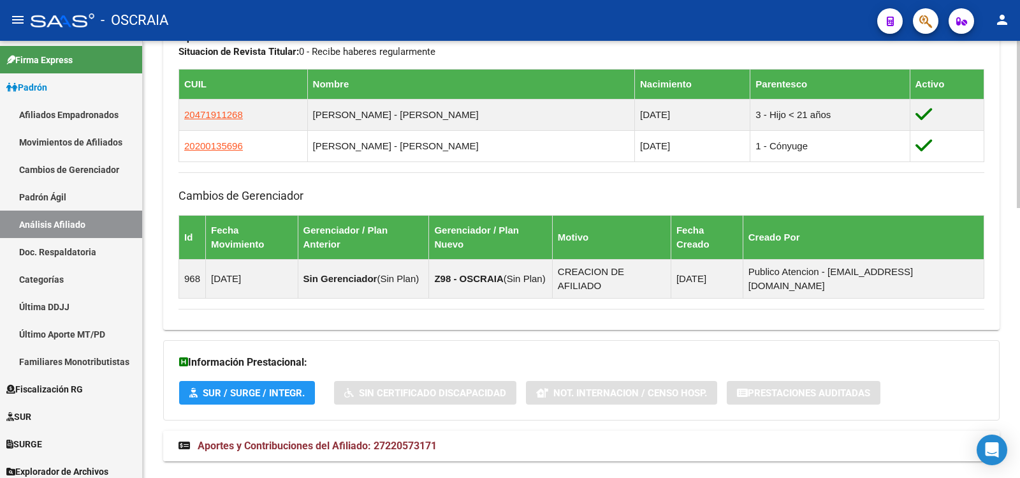
click at [359, 430] on mat-expansion-panel-header "Aportes y Contribuciones del Afiliado: 27220573171" at bounding box center [581, 445] width 837 height 31
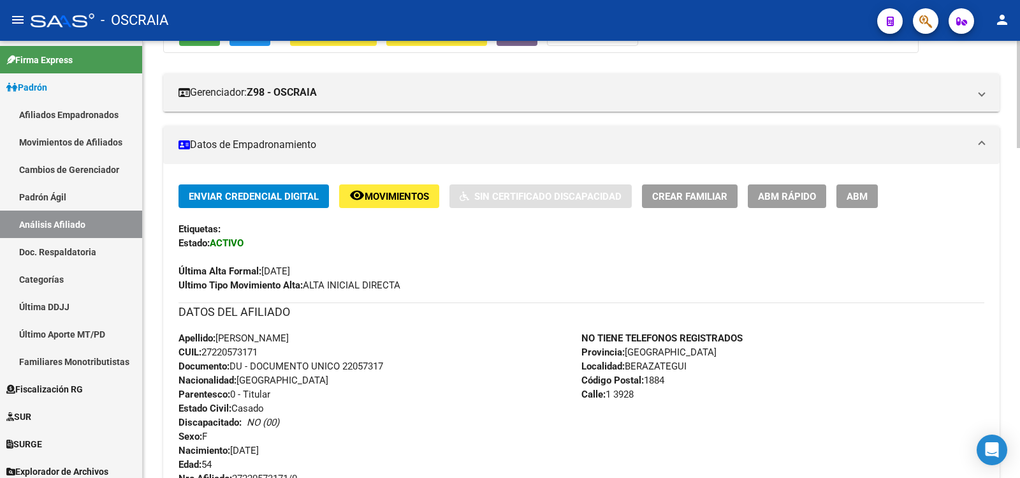
scroll to position [0, 0]
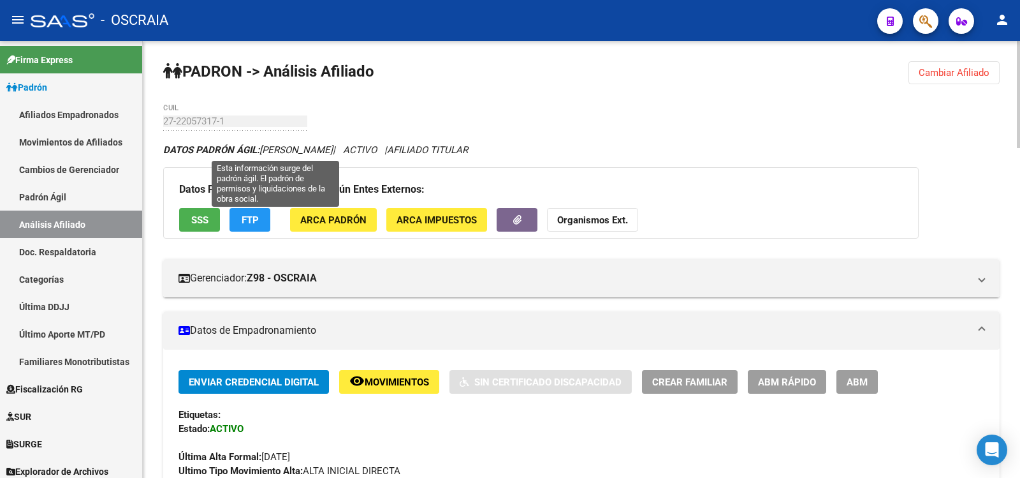
drag, startPoint x: 261, startPoint y: 149, endPoint x: 265, endPoint y: 126, distance: 23.9
click at [333, 144] on span "DATOS PADRÓN ÁGIL: [PERSON_NAME]" at bounding box center [248, 149] width 170 height 11
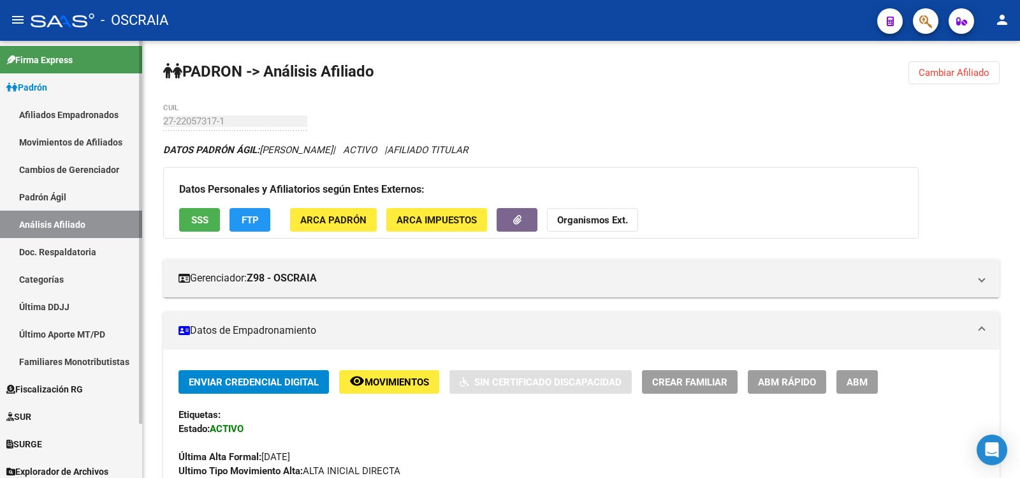
click at [56, 199] on link "Padrón Ágil" at bounding box center [71, 196] width 142 height 27
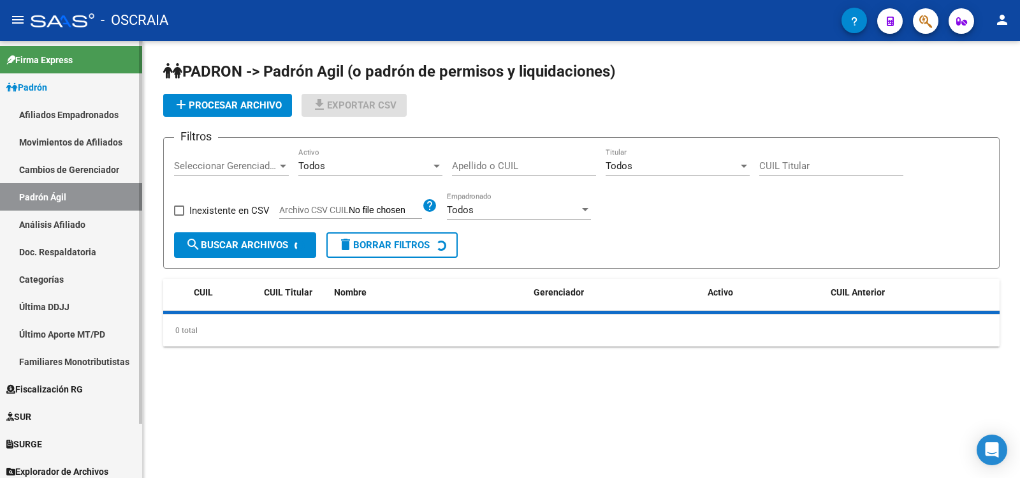
click at [91, 223] on link "Análisis Afiliado" at bounding box center [71, 223] width 142 height 27
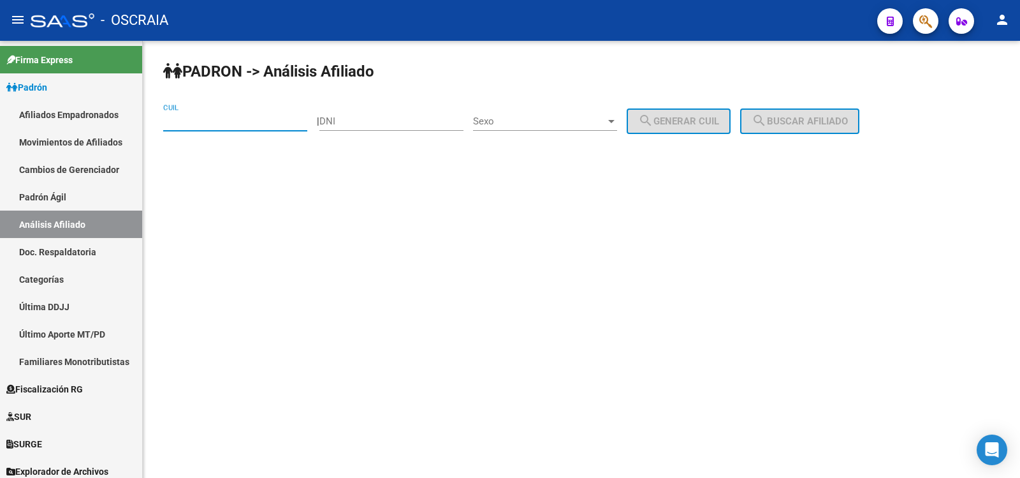
drag, startPoint x: 234, startPoint y: 122, endPoint x: 333, endPoint y: 112, distance: 99.9
click at [233, 122] on input "CUIL" at bounding box center [235, 120] width 144 height 11
paste input "27-22719037-5"
type input "27-22719037-5"
click at [828, 124] on span "search Buscar afiliado" at bounding box center [800, 120] width 96 height 11
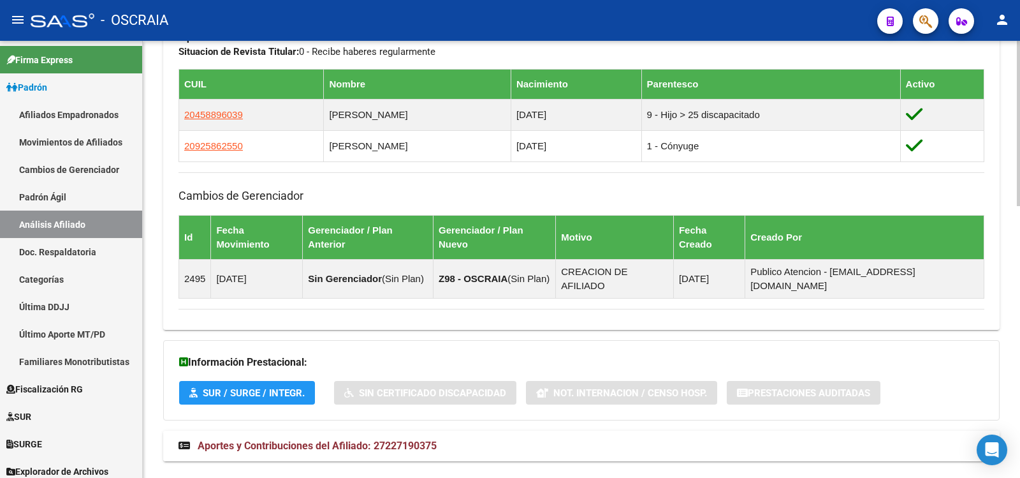
click at [358, 439] on span "Aportes y Contribuciones del Afiliado: 27227190375" at bounding box center [317, 445] width 239 height 12
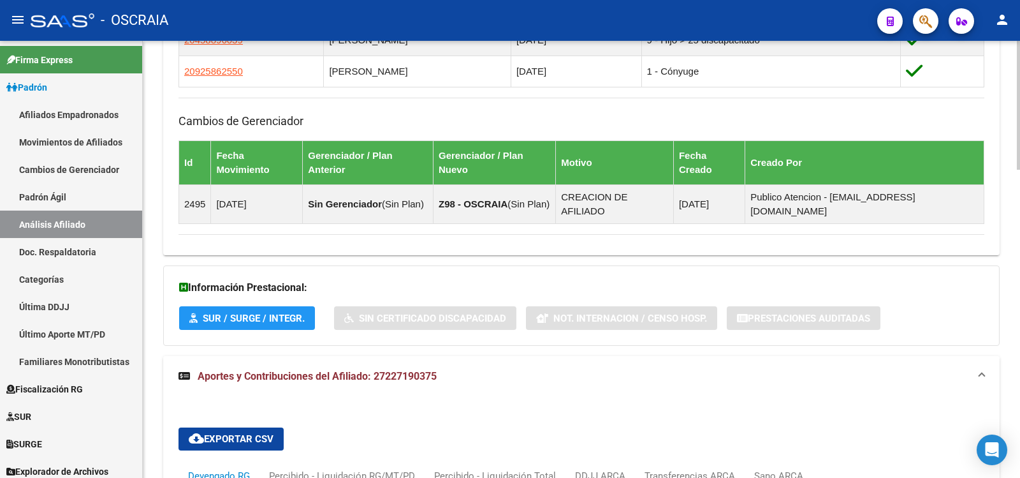
scroll to position [1046, 0]
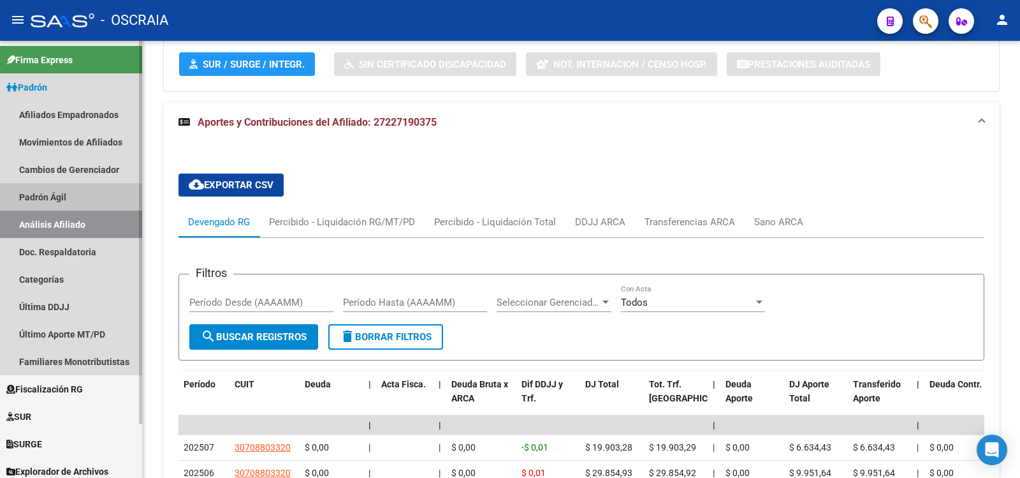
click at [41, 198] on link "Padrón Ágil" at bounding box center [71, 196] width 142 height 27
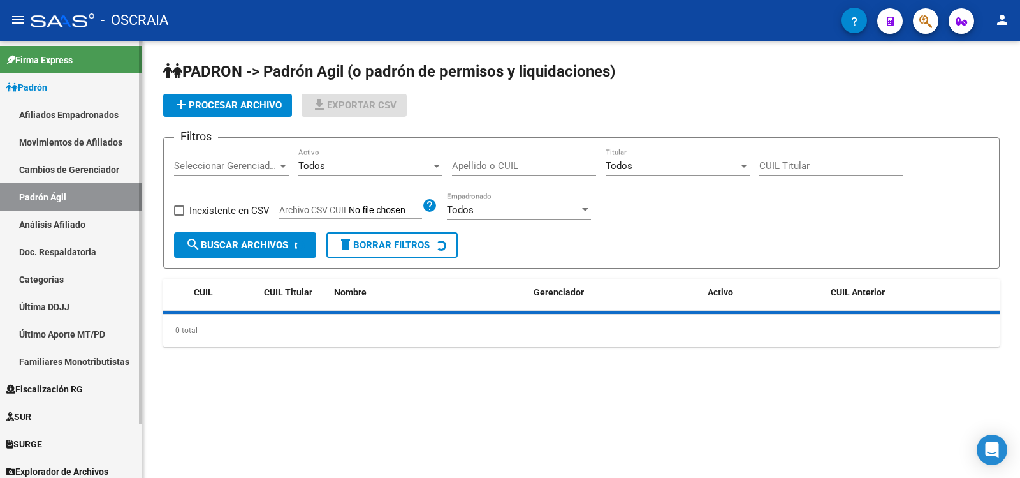
click at [64, 231] on link "Análisis Afiliado" at bounding box center [71, 223] width 142 height 27
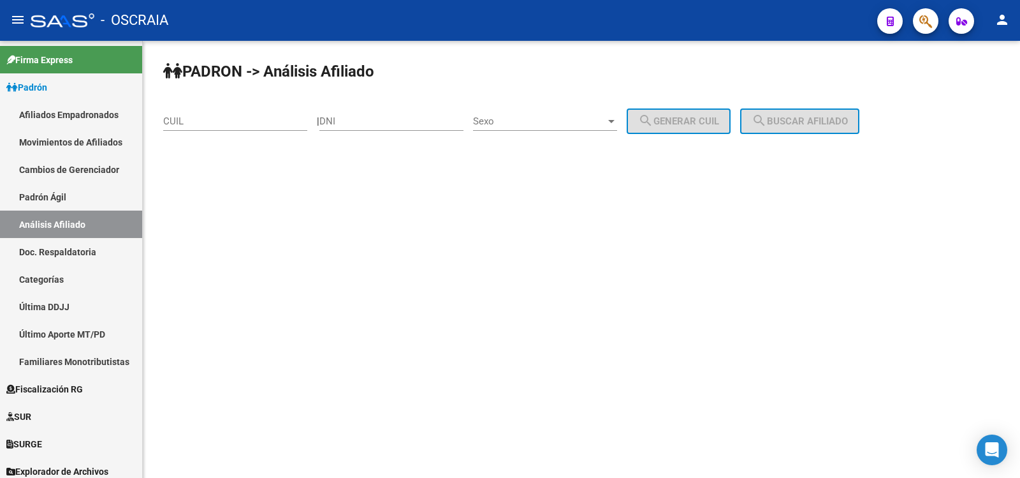
click at [272, 112] on div "CUIL" at bounding box center [235, 116] width 144 height 27
click at [270, 121] on input "CUIL" at bounding box center [235, 120] width 144 height 11
paste input "27-26670500-5"
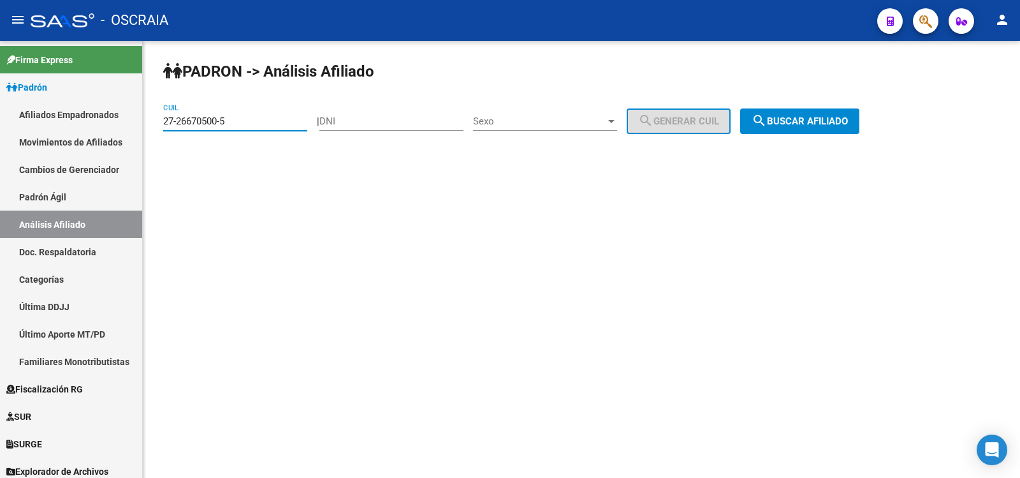
type input "27-26670500-5"
click at [804, 122] on span "search Buscar afiliado" at bounding box center [800, 120] width 96 height 11
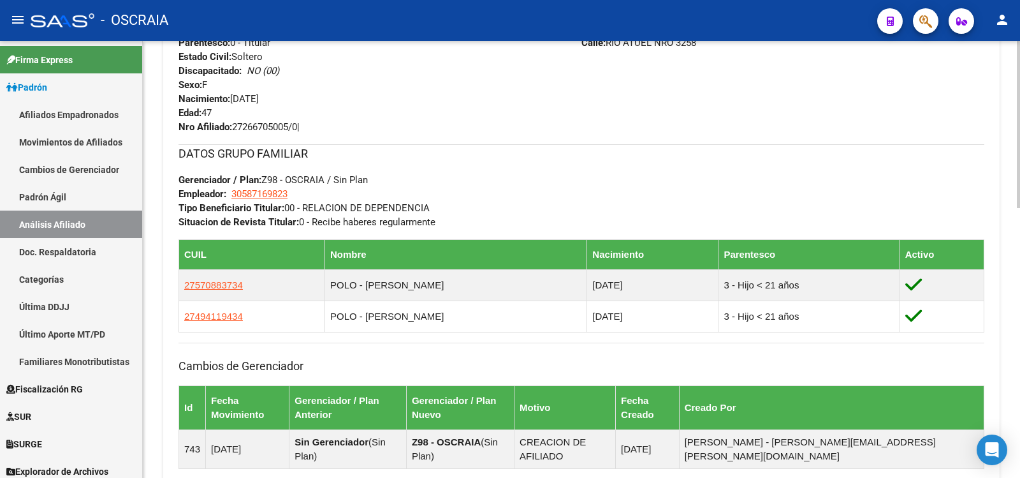
scroll to position [707, 0]
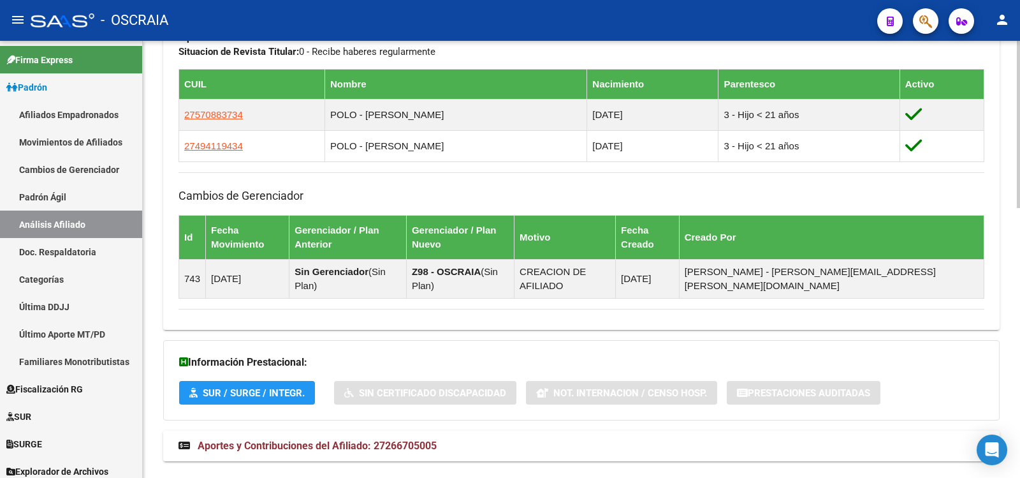
click at [356, 439] on span "Aportes y Contribuciones del Afiliado: 27266705005" at bounding box center [317, 445] width 239 height 12
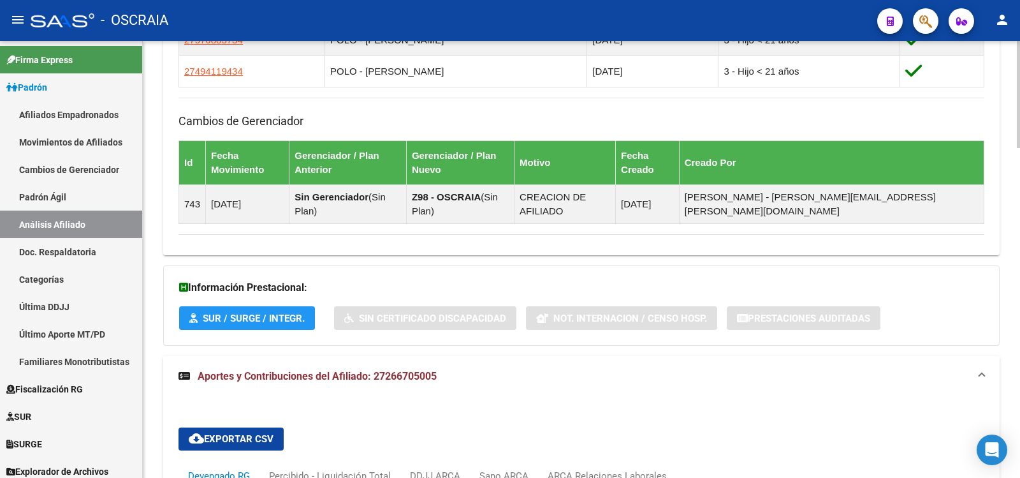
scroll to position [1248, 0]
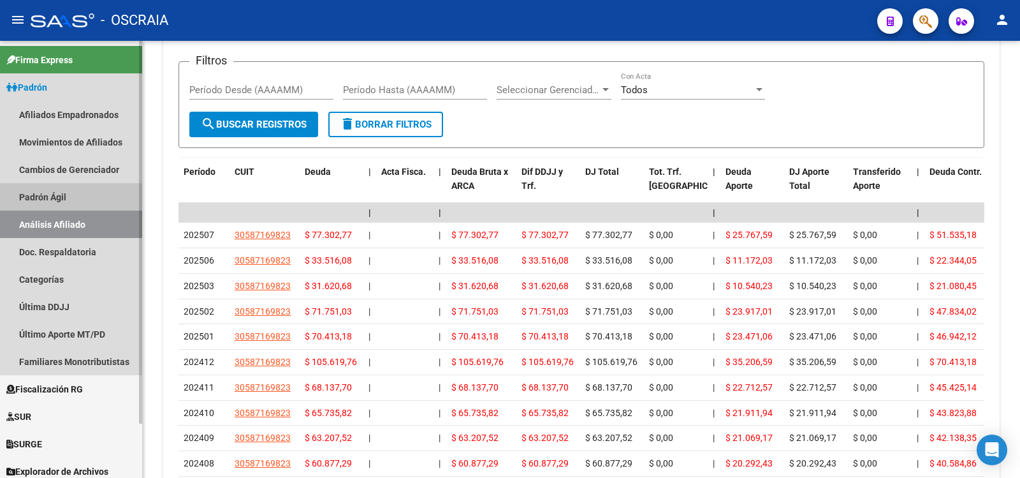
click at [85, 197] on link "Padrón Ágil" at bounding box center [71, 196] width 142 height 27
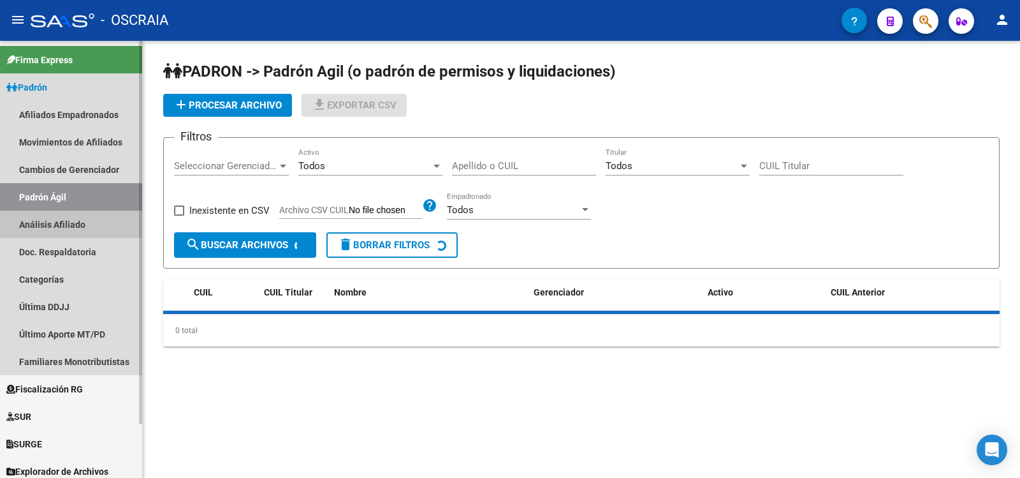
click at [90, 216] on link "Análisis Afiliado" at bounding box center [71, 223] width 142 height 27
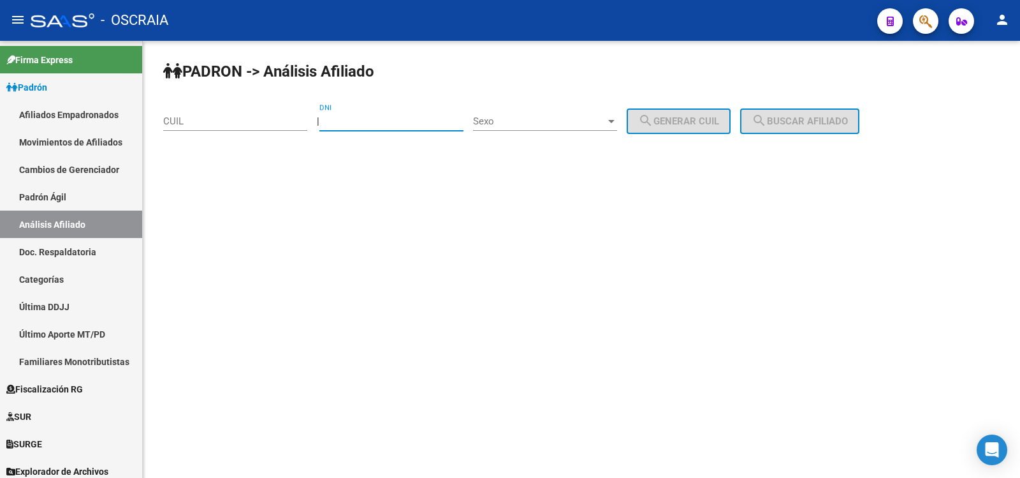
click at [379, 123] on input "DNI" at bounding box center [391, 120] width 144 height 11
type input "47191126"
click at [557, 123] on span "Sexo" at bounding box center [539, 120] width 133 height 11
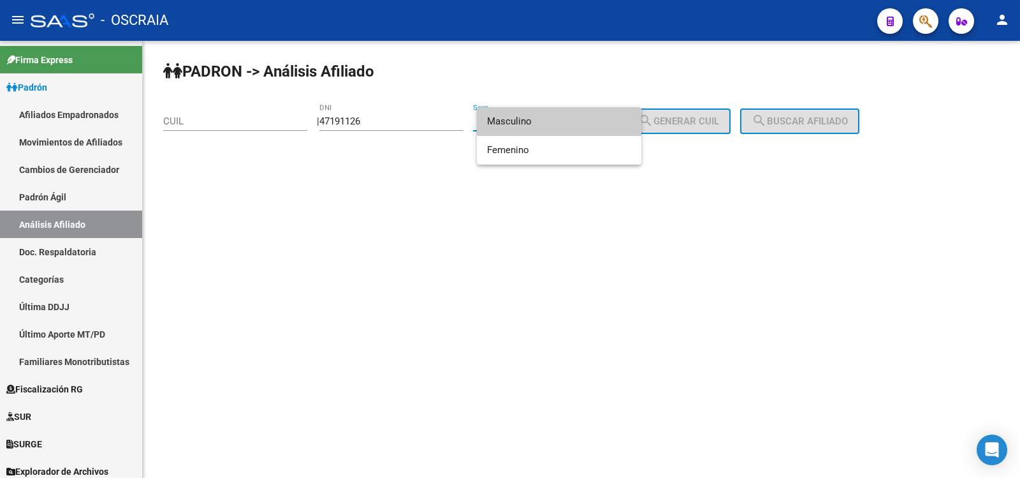
drag, startPoint x: 559, startPoint y: 122, endPoint x: 642, endPoint y: 112, distance: 83.5
click at [560, 122] on span "Masculino" at bounding box center [559, 121] width 144 height 29
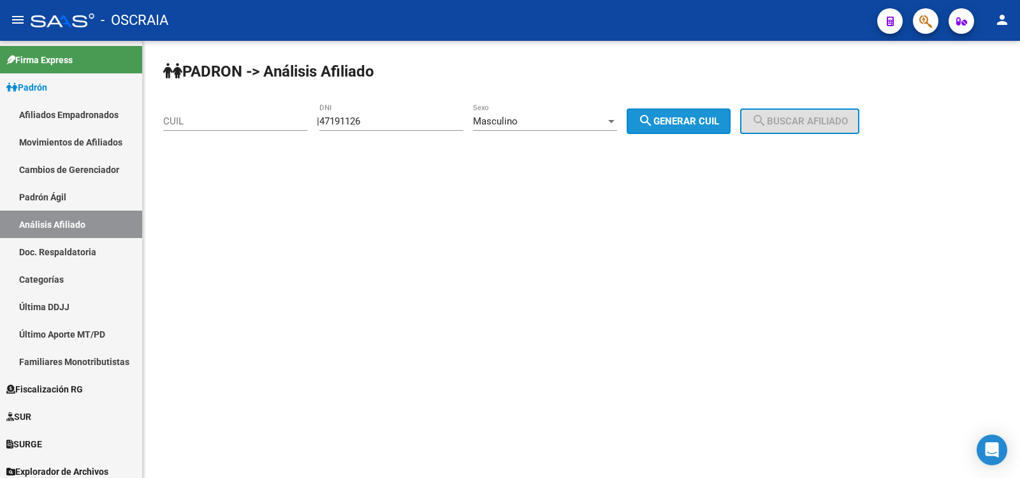
click at [719, 115] on span "search Generar CUIL" at bounding box center [678, 120] width 81 height 11
type input "20-47191126-8"
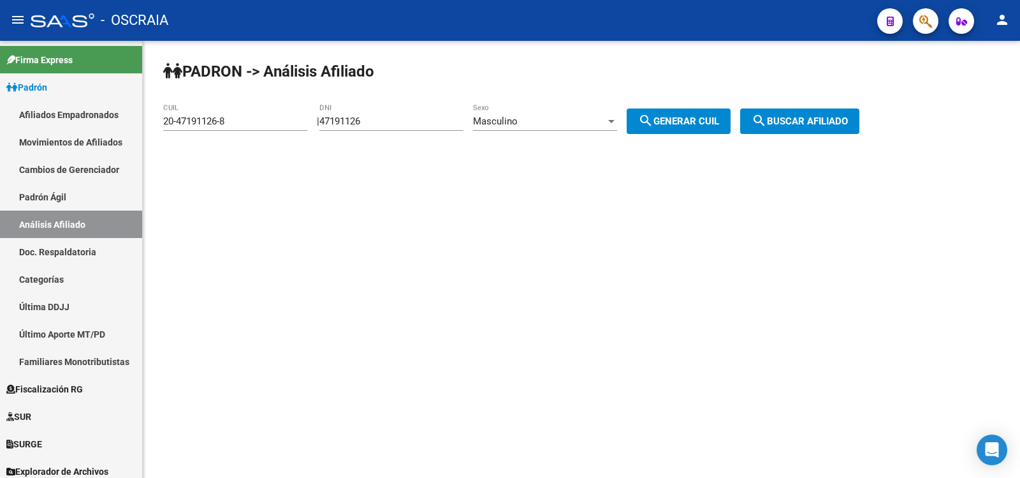
click at [810, 136] on div "PADRON -> Análisis Afiliado 20-47191126-8 CUIL | 47191126 DNI Masculino Sexo se…" at bounding box center [581, 108] width 877 height 134
click at [800, 126] on span "search Buscar afiliado" at bounding box center [800, 120] width 96 height 11
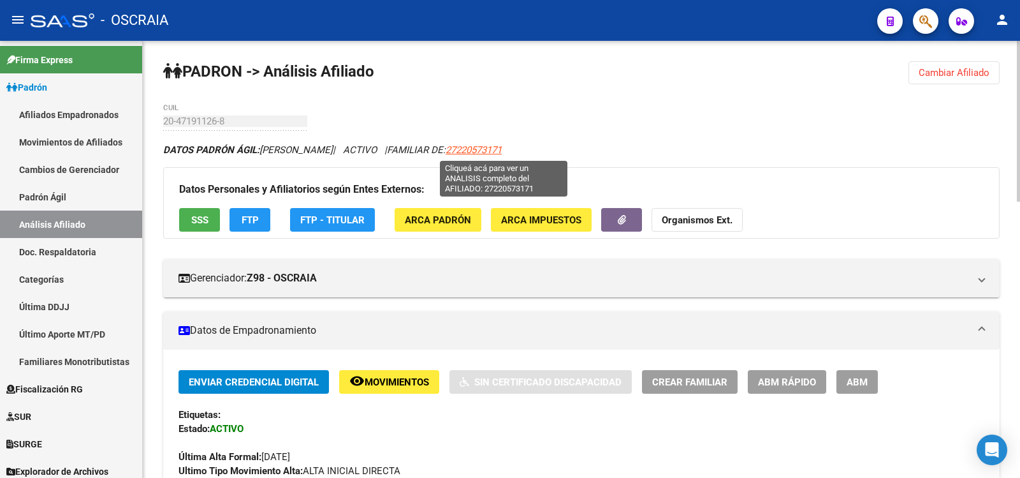
click at [496, 145] on span "27220573171" at bounding box center [474, 149] width 56 height 11
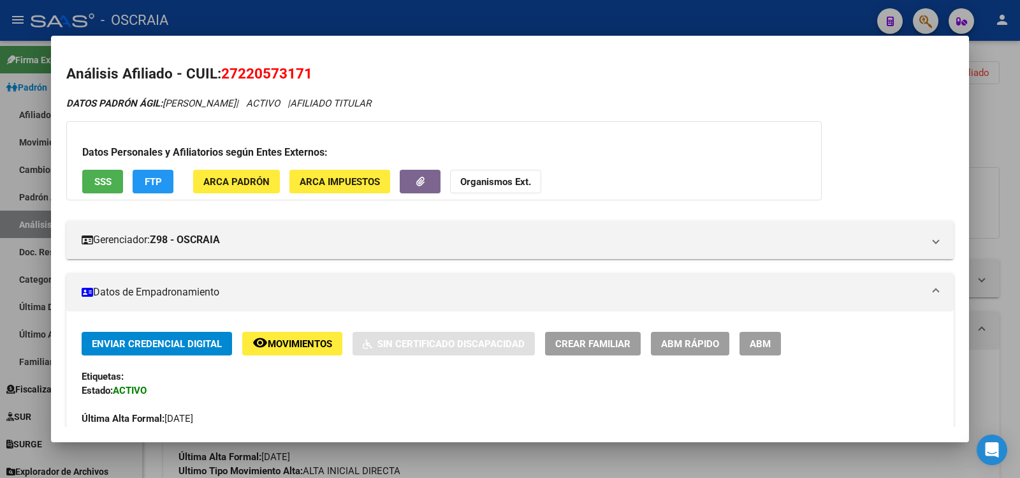
click at [978, 103] on div at bounding box center [510, 239] width 1020 height 478
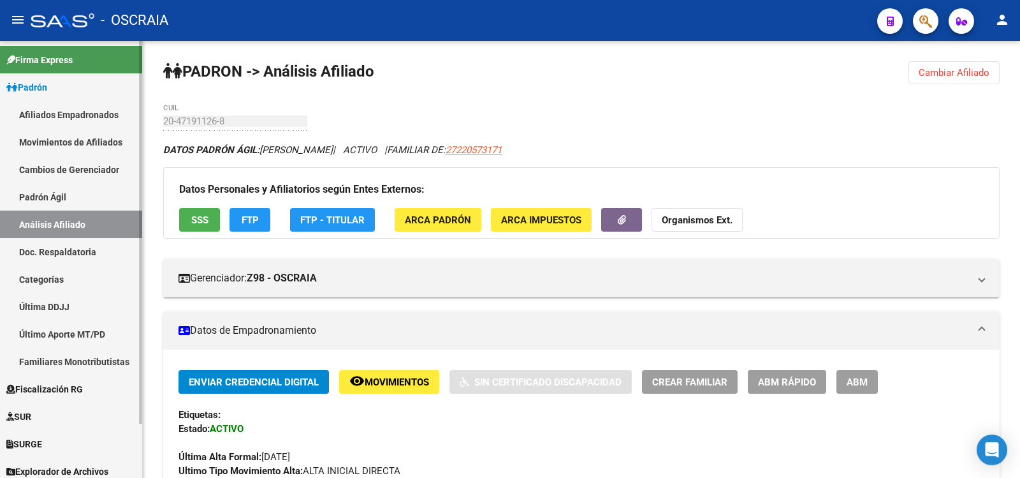
drag, startPoint x: 108, startPoint y: 191, endPoint x: 107, endPoint y: 210, distance: 19.2
click at [108, 192] on link "Padrón Ágil" at bounding box center [71, 196] width 142 height 27
click at [108, 193] on link "Padrón Ágil" at bounding box center [71, 196] width 142 height 27
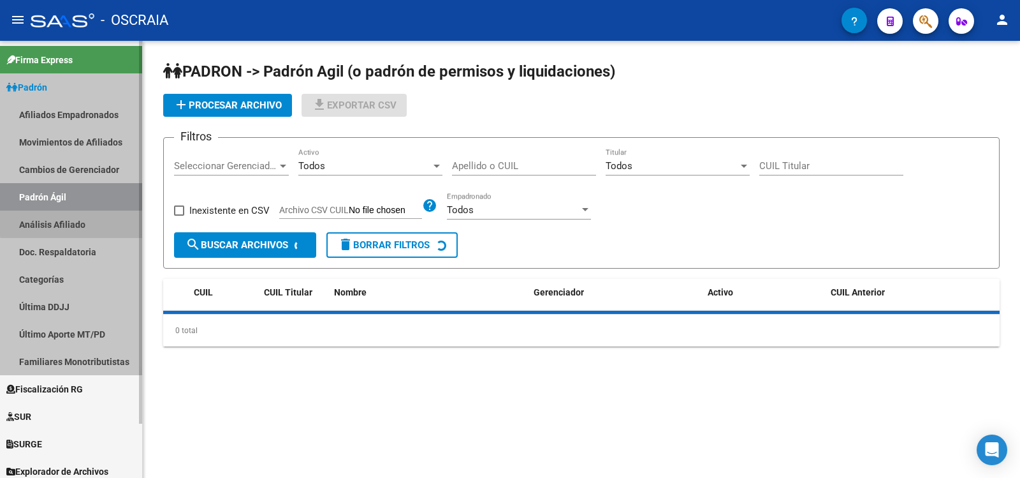
click at [106, 220] on link "Análisis Afiliado" at bounding box center [71, 223] width 142 height 27
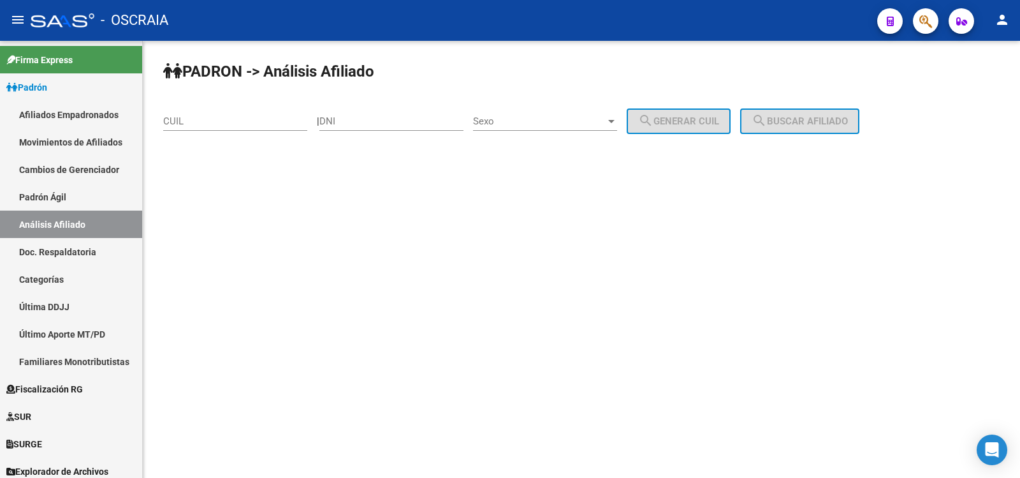
click at [187, 128] on div "CUIL" at bounding box center [235, 116] width 144 height 27
click at [187, 124] on input "CUIL" at bounding box center [235, 120] width 144 height 11
paste input "27-93650475-8"
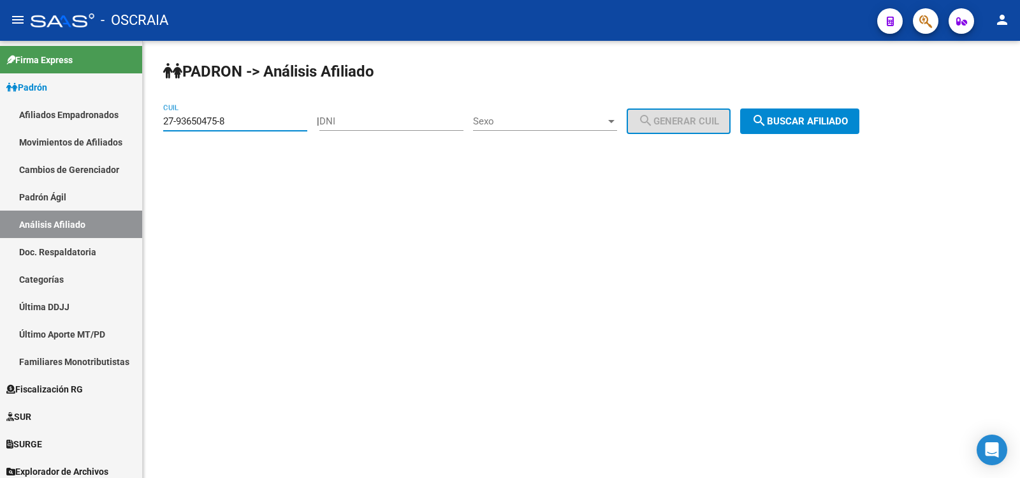
type input "27-93650475-8"
click at [853, 108] on div "PADRON -> Análisis Afiliado 27-93650475-8 CUIL | DNI Sexo Sexo search Generar C…" at bounding box center [581, 108] width 877 height 134
click at [848, 117] on span "search Buscar afiliado" at bounding box center [800, 120] width 96 height 11
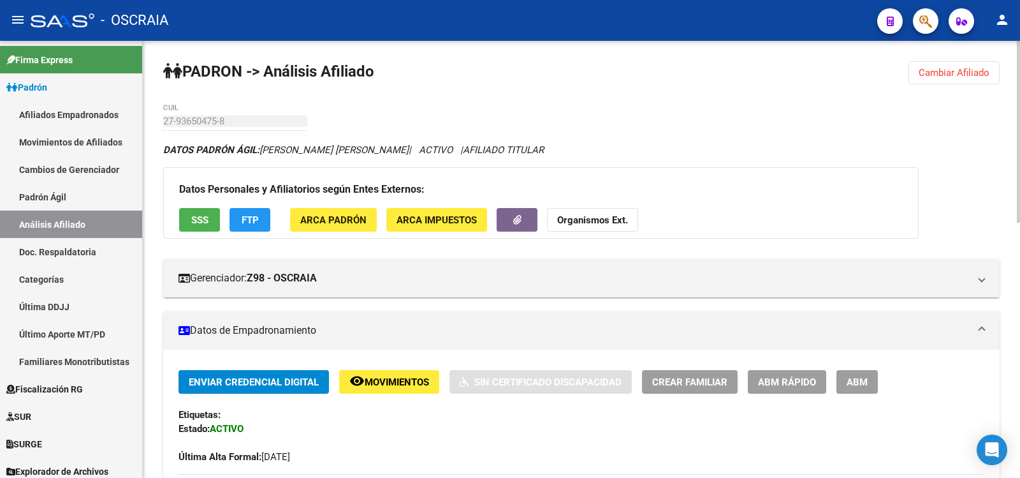
scroll to position [614, 0]
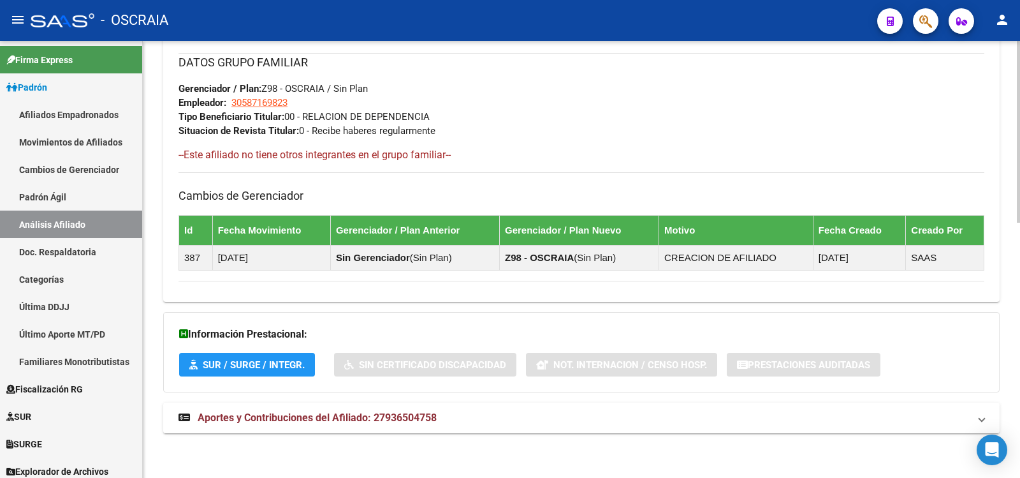
click at [386, 421] on span "Aportes y Contribuciones del Afiliado: 27936504758" at bounding box center [317, 417] width 239 height 12
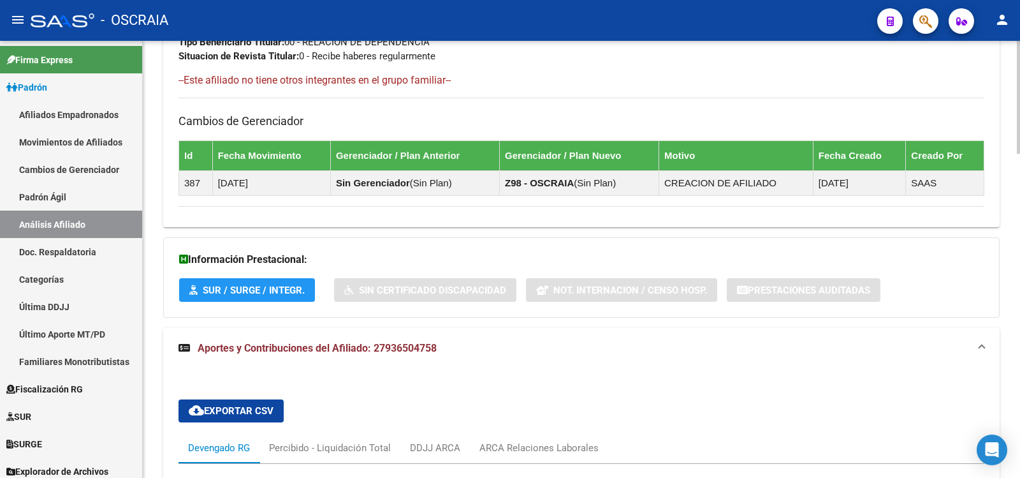
scroll to position [1114, 0]
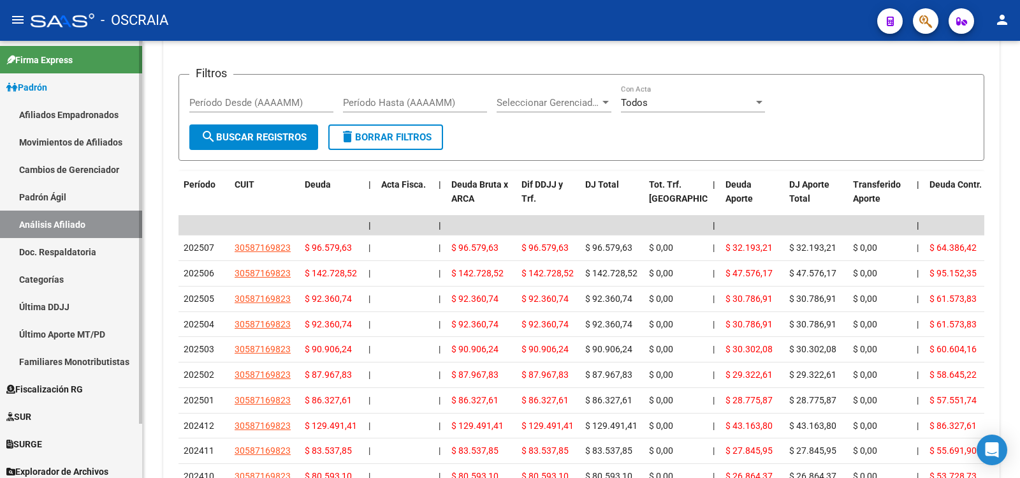
drag, startPoint x: 64, startPoint y: 198, endPoint x: 69, endPoint y: 217, distance: 20.4
click at [64, 198] on link "Padrón Ágil" at bounding box center [71, 196] width 142 height 27
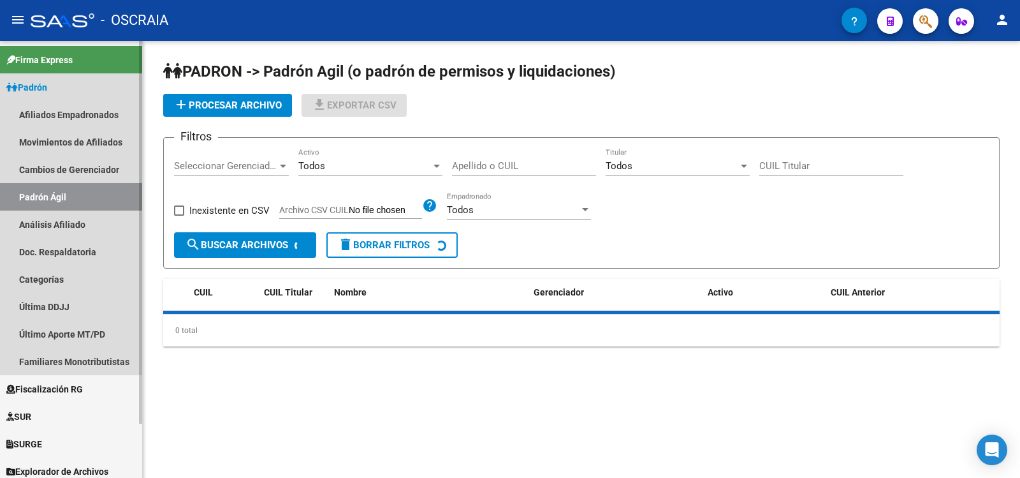
click at [69, 217] on link "Análisis Afiliado" at bounding box center [71, 223] width 142 height 27
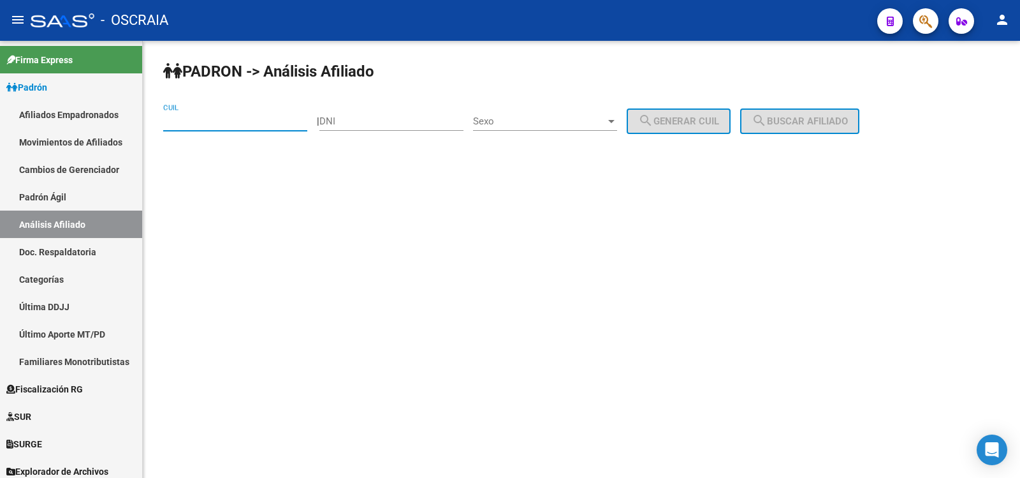
click at [217, 121] on input "CUIL" at bounding box center [235, 120] width 144 height 11
paste input "20-16336476-0"
type input "20-16336476-0"
click at [826, 127] on button "search Buscar afiliado" at bounding box center [799, 121] width 119 height 26
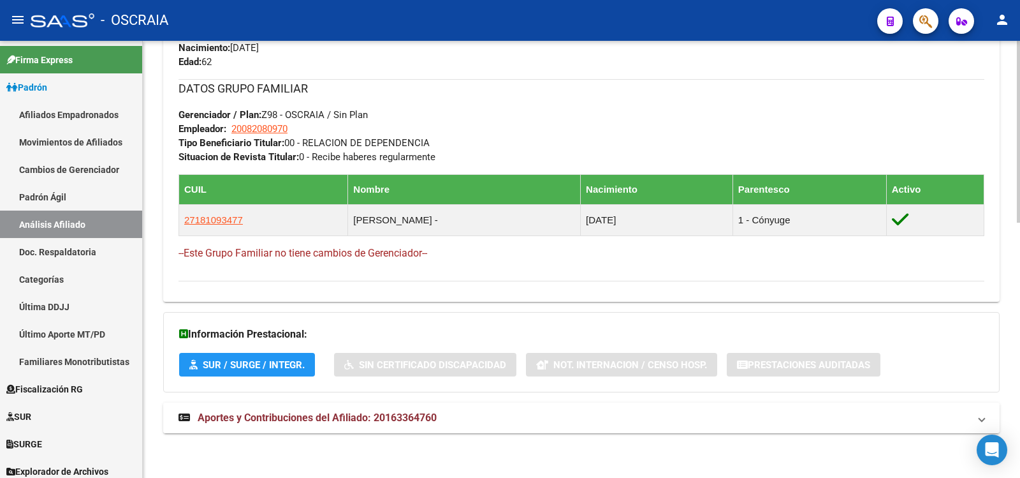
click at [458, 411] on mat-panel-title "Aportes y Contribuciones del Afiliado: 20163364760" at bounding box center [574, 418] width 791 height 14
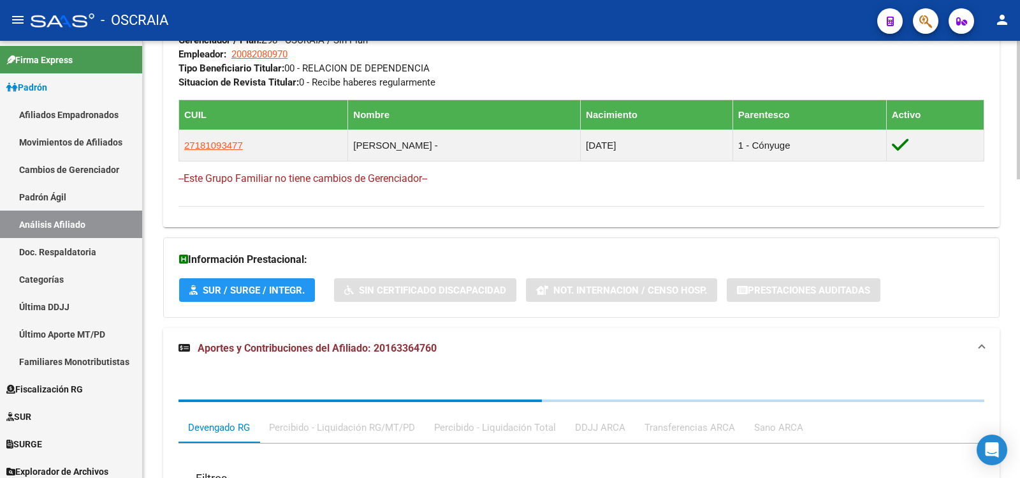
scroll to position [940, 0]
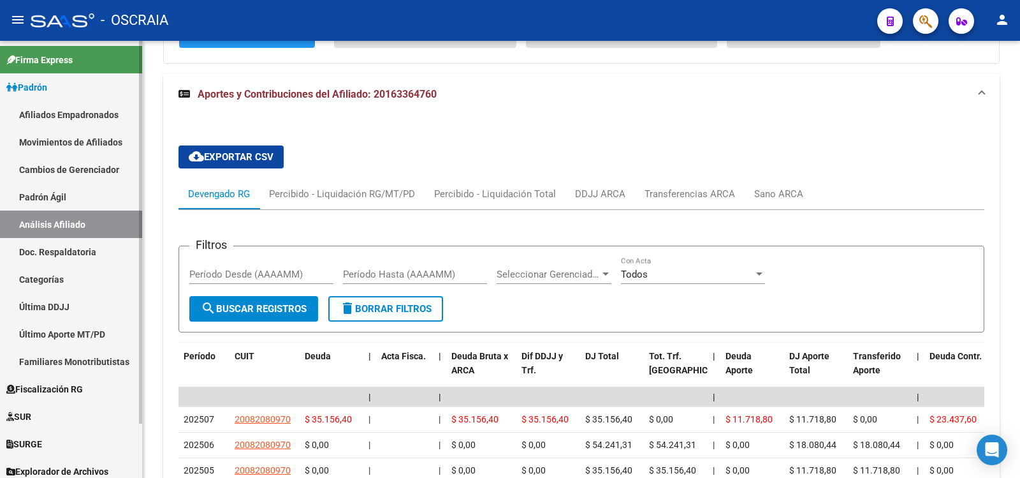
click at [27, 193] on link "Padrón Ágil" at bounding box center [71, 196] width 142 height 27
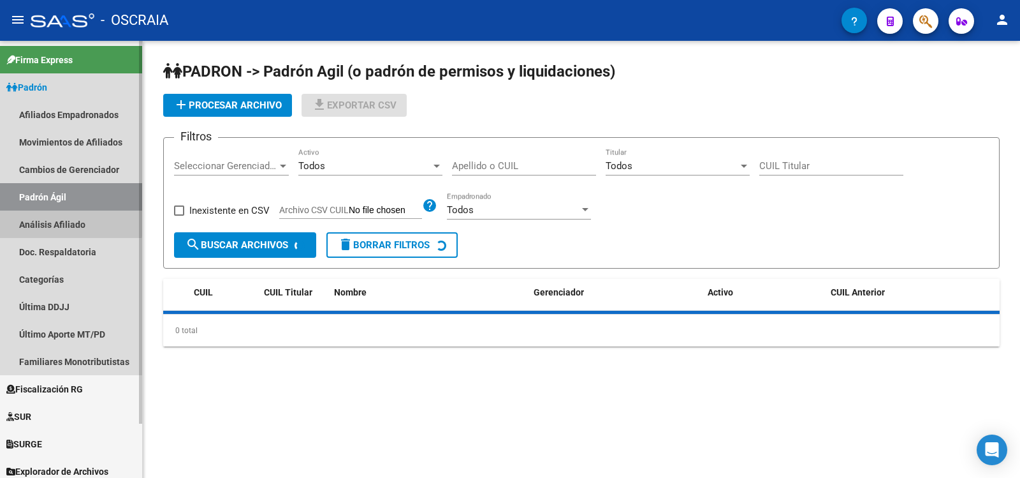
click at [47, 221] on link "Análisis Afiliado" at bounding box center [71, 223] width 142 height 27
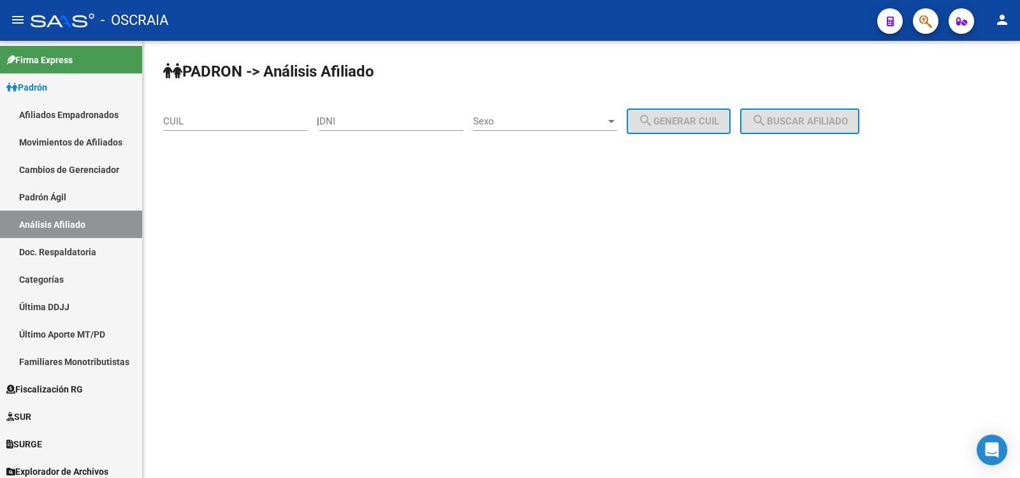
click at [230, 123] on input "CUIL" at bounding box center [235, 120] width 144 height 11
paste input "23-50970007-9"
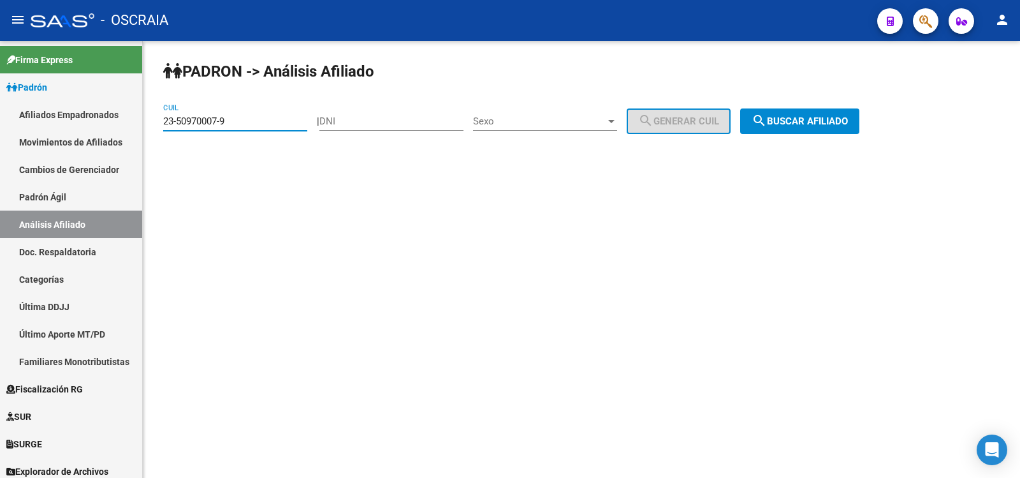
type input "23-50970007-9"
click at [830, 112] on button "search Buscar afiliado" at bounding box center [799, 121] width 119 height 26
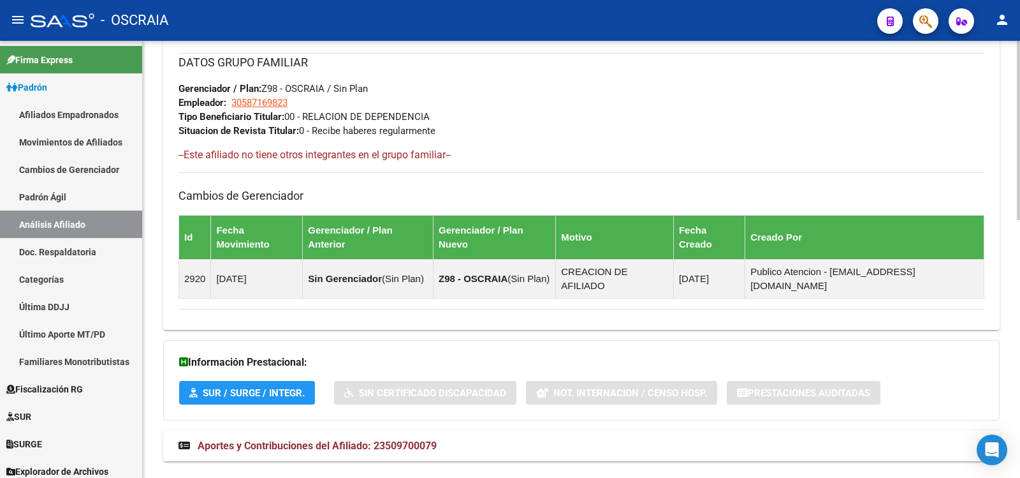
click at [480, 439] on mat-panel-title "Aportes y Contribuciones del Afiliado: 23509700079" at bounding box center [574, 446] width 791 height 14
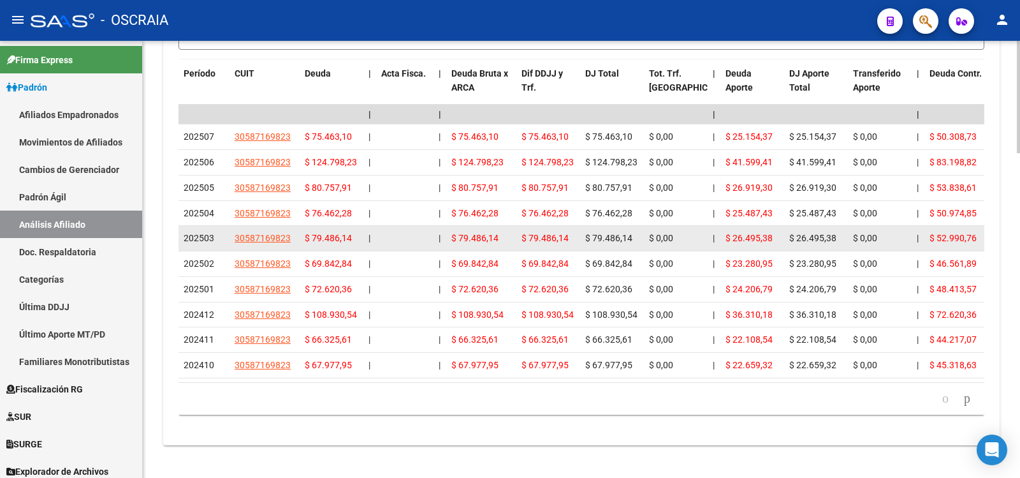
scroll to position [1055, 0]
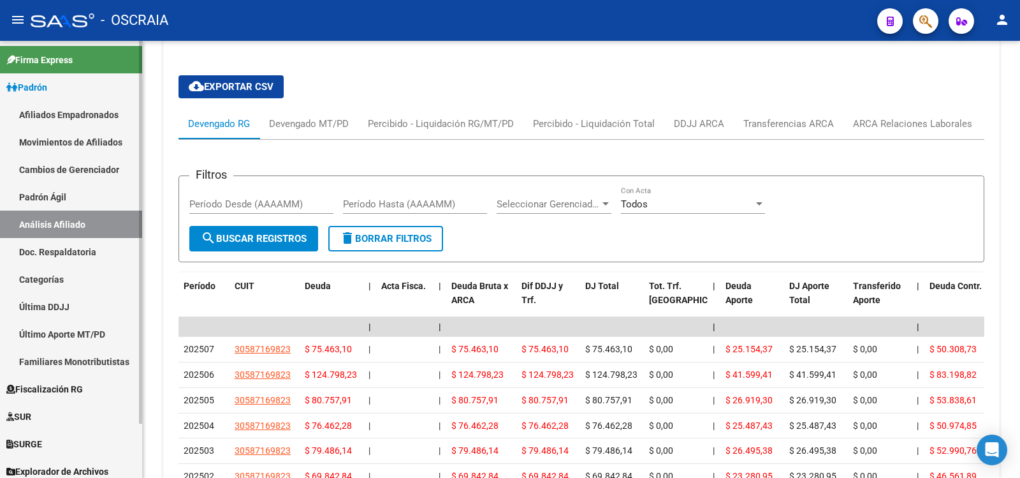
click at [75, 193] on link "Padrón Ágil" at bounding box center [71, 196] width 142 height 27
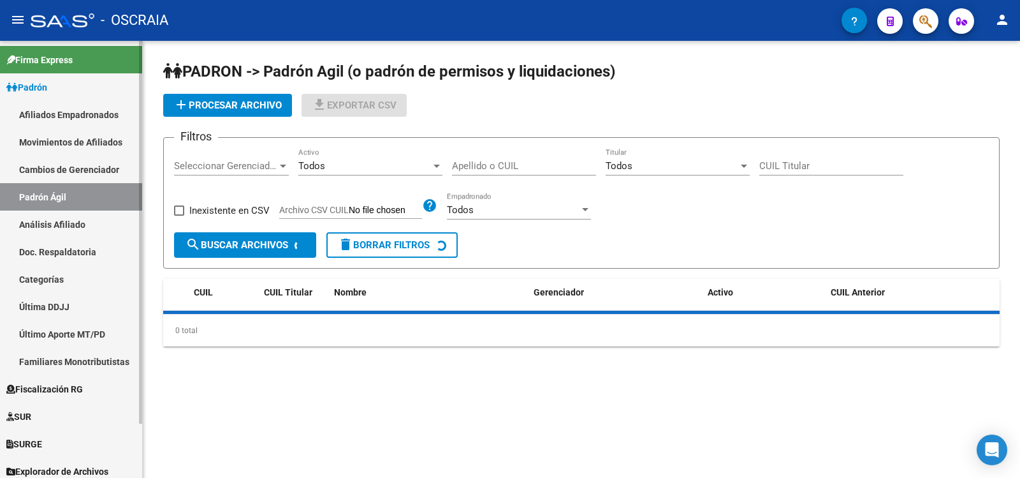
click at [79, 225] on link "Análisis Afiliado" at bounding box center [71, 223] width 142 height 27
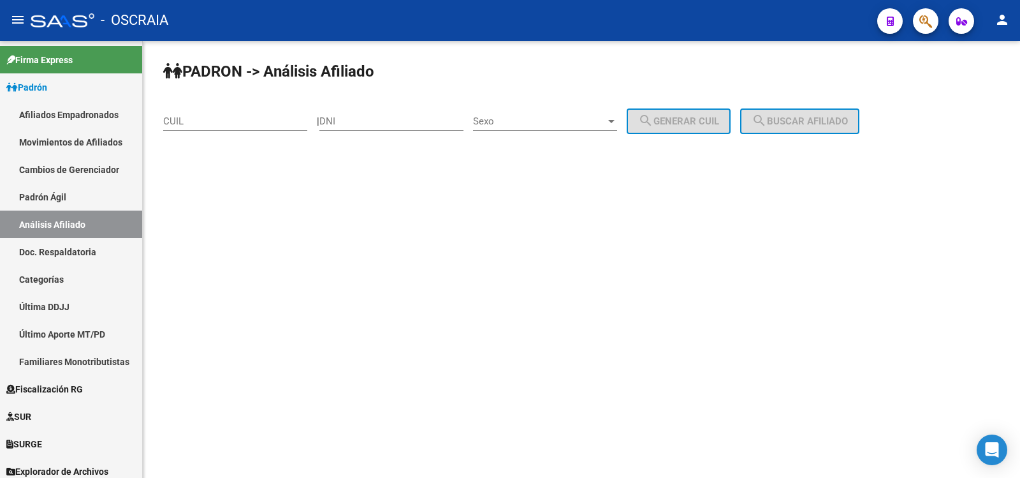
click at [208, 115] on div "CUIL" at bounding box center [235, 116] width 144 height 27
paste input "27-21094321-3"
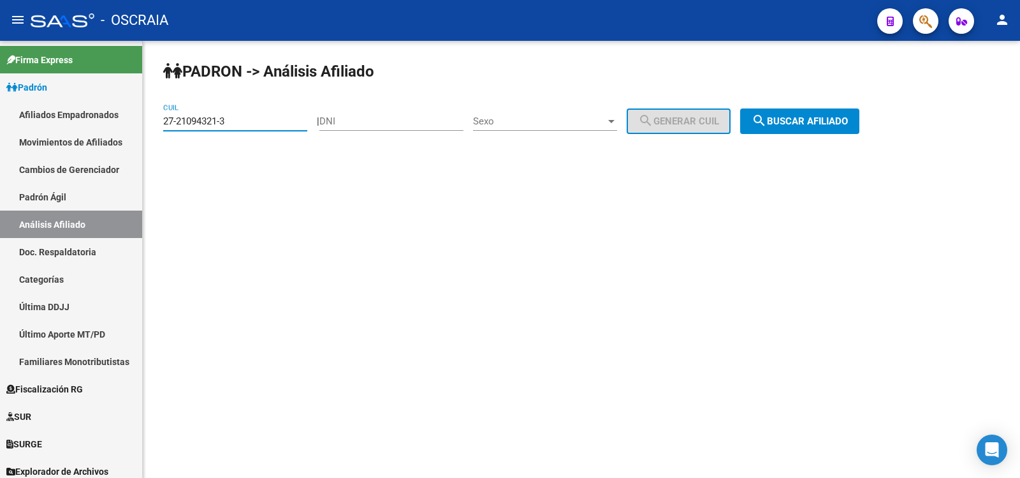
type input "27-21094321-3"
click at [848, 120] on span "search Buscar afiliado" at bounding box center [800, 120] width 96 height 11
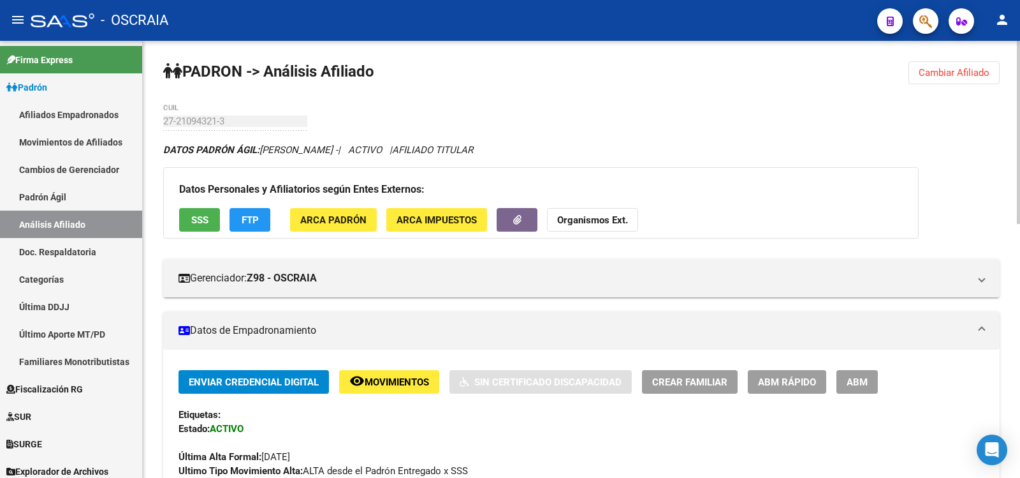
scroll to position [606, 0]
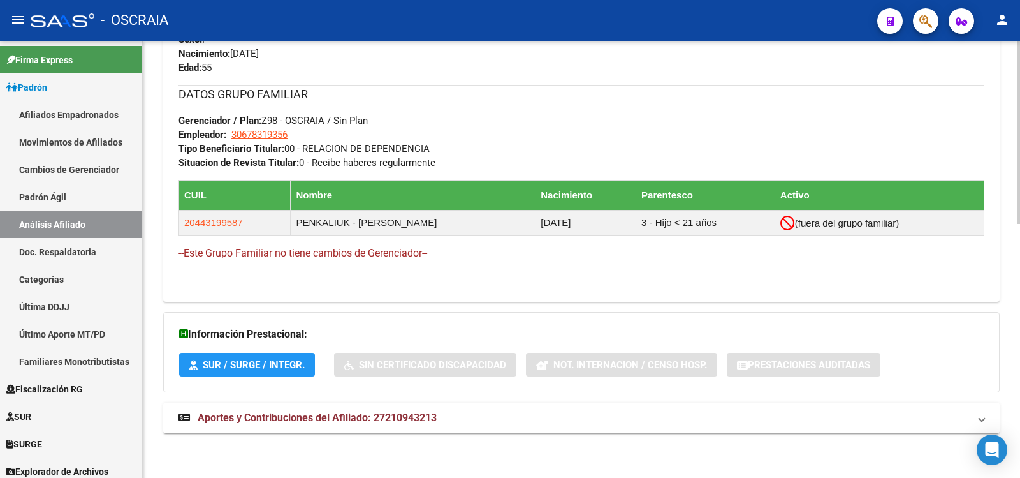
click at [360, 405] on mat-expansion-panel-header "Aportes y Contribuciones del Afiliado: 27210943213" at bounding box center [581, 417] width 837 height 31
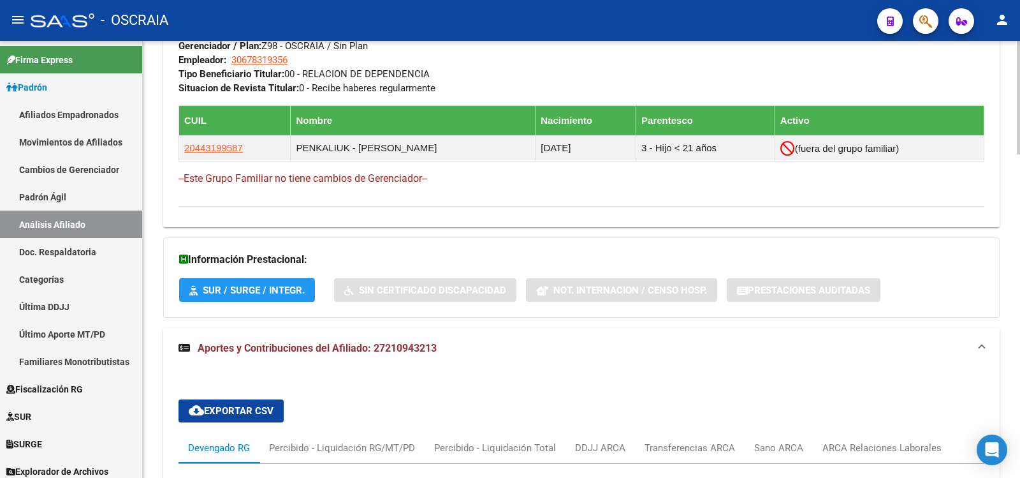
scroll to position [1245, 0]
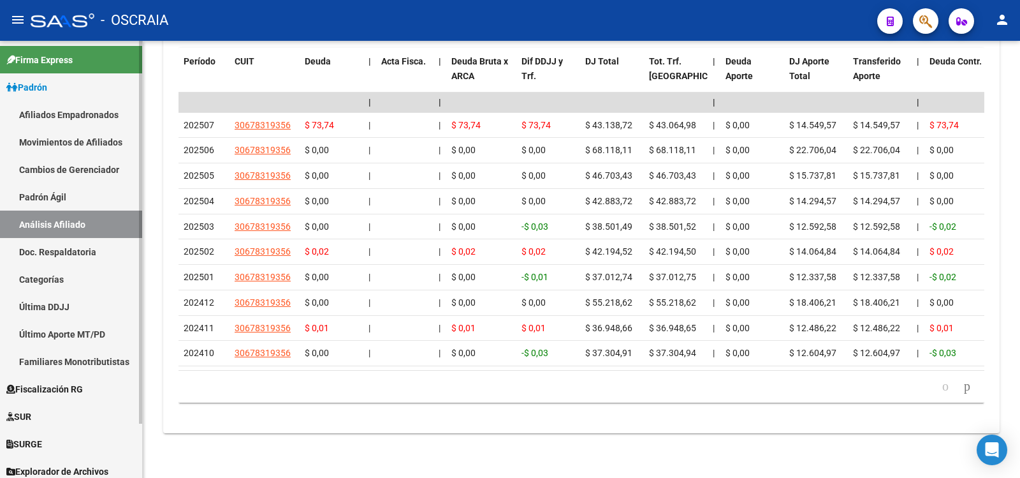
click at [41, 193] on link "Padrón Ágil" at bounding box center [71, 196] width 142 height 27
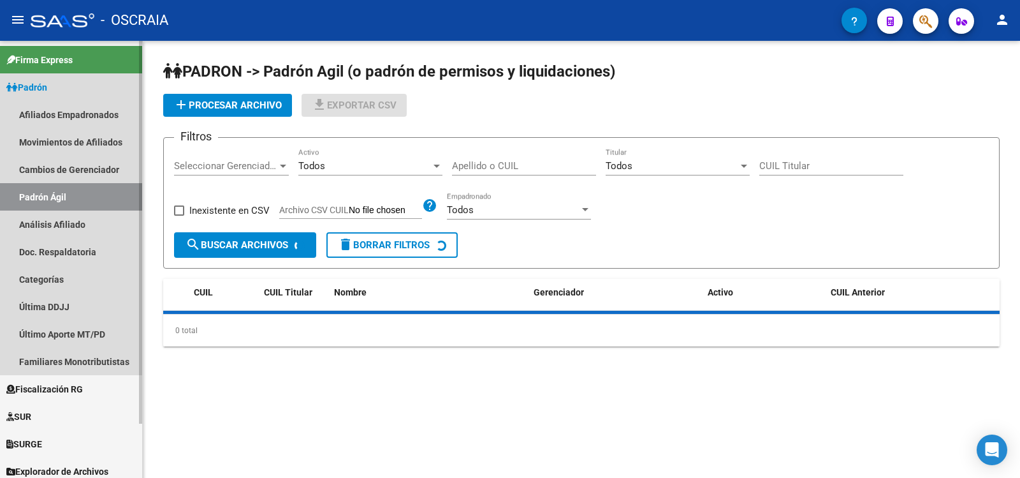
drag, startPoint x: 52, startPoint y: 217, endPoint x: 64, endPoint y: 217, distance: 12.1
click at [54, 218] on link "Análisis Afiliado" at bounding box center [71, 223] width 142 height 27
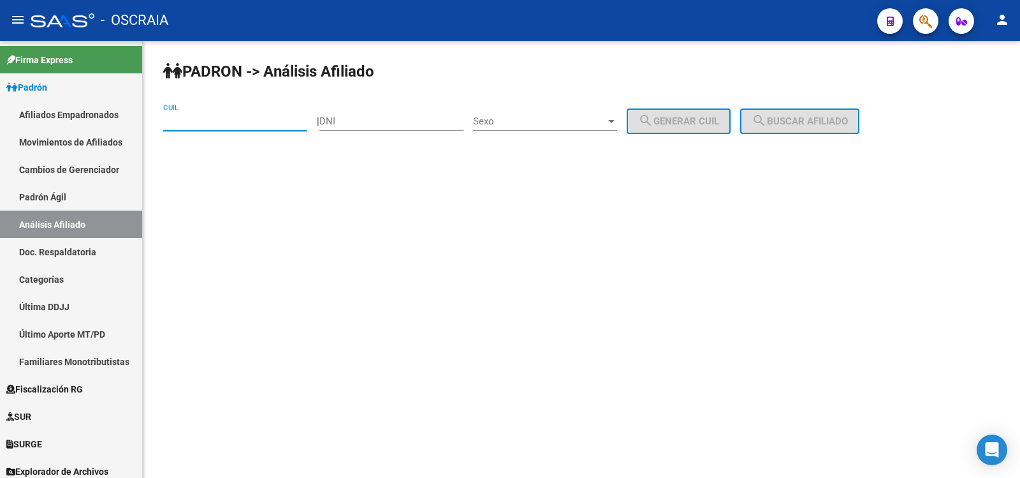
click at [258, 121] on input "CUIL" at bounding box center [235, 120] width 144 height 11
paste input "27-31879211-4"
type input "27-31879211-4"
drag, startPoint x: 791, startPoint y: 110, endPoint x: 576, endPoint y: 6, distance: 238.7
click at [791, 111] on button "search Buscar afiliado" at bounding box center [799, 121] width 119 height 26
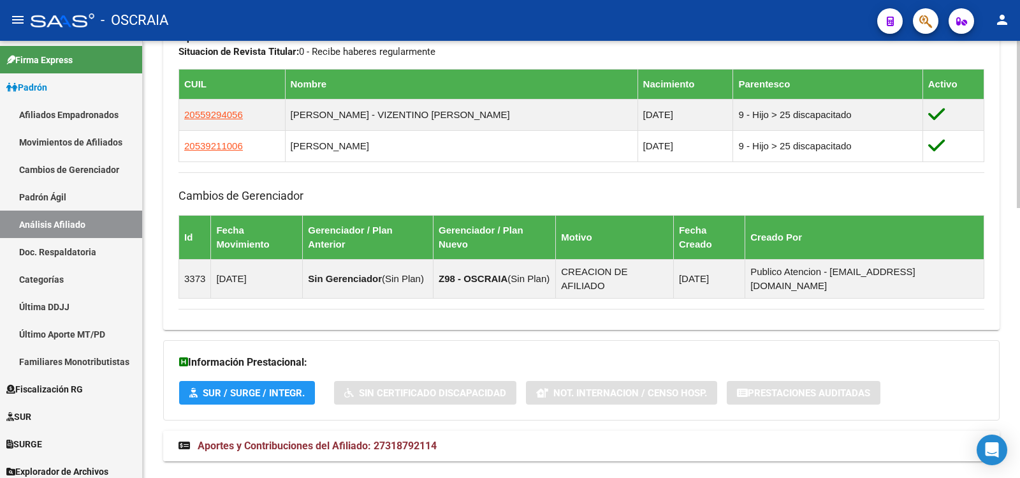
click at [337, 430] on mat-expansion-panel-header "Aportes y Contribuciones del Afiliado: 27318792114" at bounding box center [581, 445] width 837 height 31
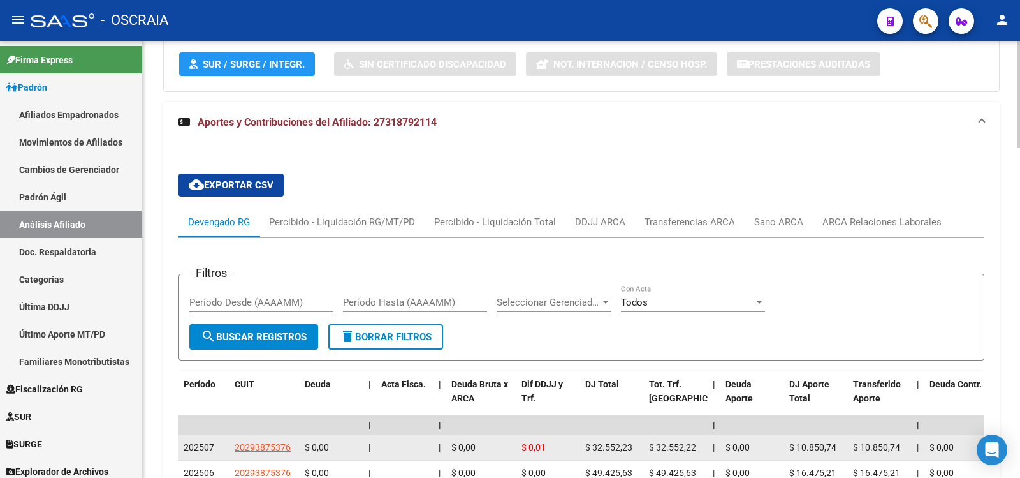
scroll to position [1248, 0]
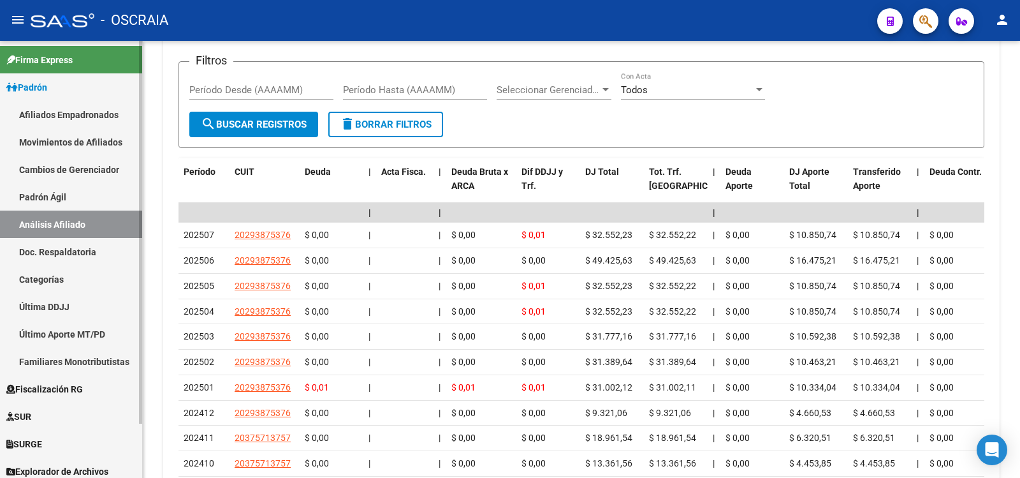
click at [79, 207] on link "Padrón Ágil" at bounding box center [71, 196] width 142 height 27
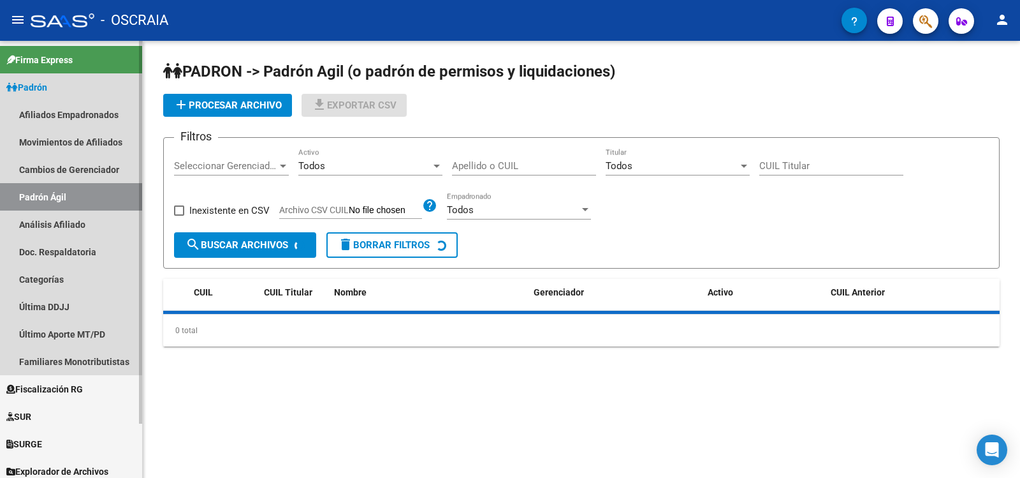
click at [73, 225] on link "Análisis Afiliado" at bounding box center [71, 223] width 142 height 27
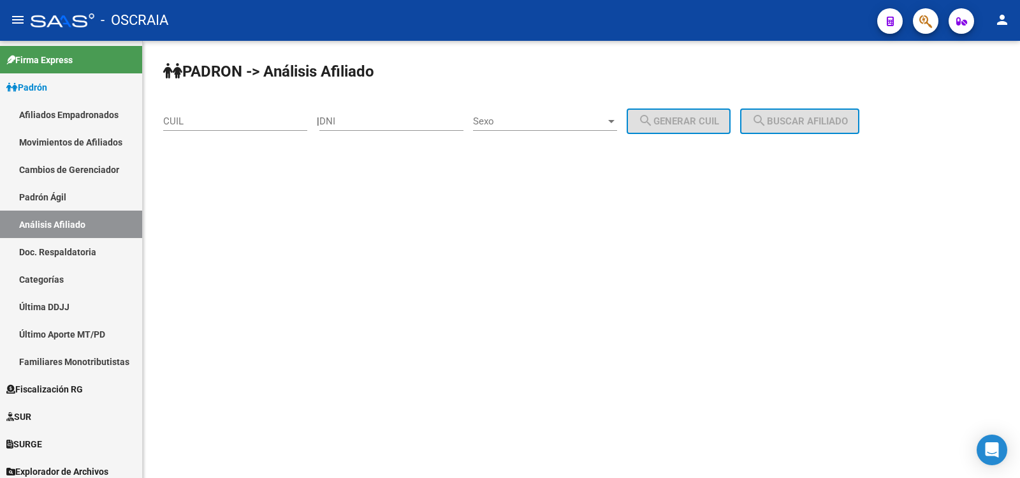
click at [238, 125] on input "CUIL" at bounding box center [235, 120] width 144 height 11
paste input "20-40005655-3"
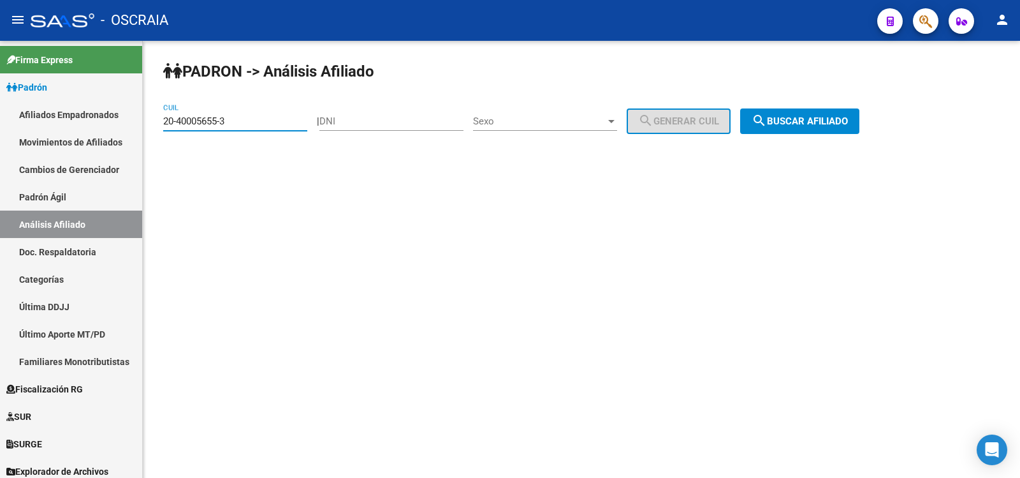
type input "20-40005655-3"
click at [796, 125] on span "search Buscar afiliado" at bounding box center [800, 120] width 96 height 11
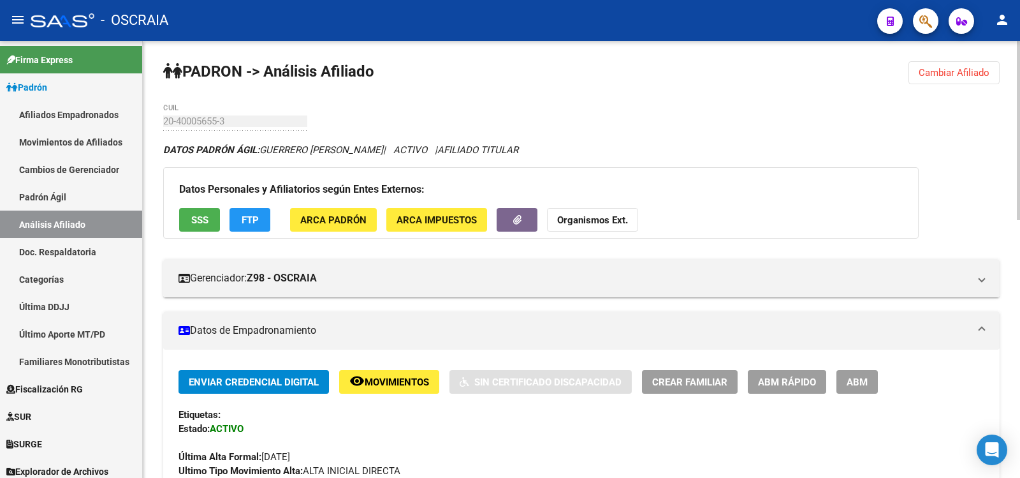
scroll to position [628, 0]
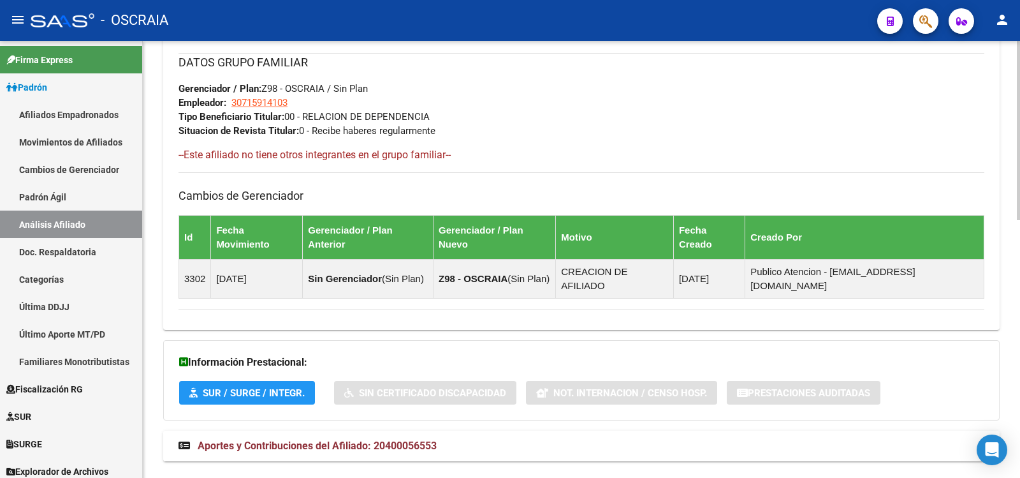
click at [359, 439] on span "Aportes y Contribuciones del Afiliado: 20400056553" at bounding box center [317, 445] width 239 height 12
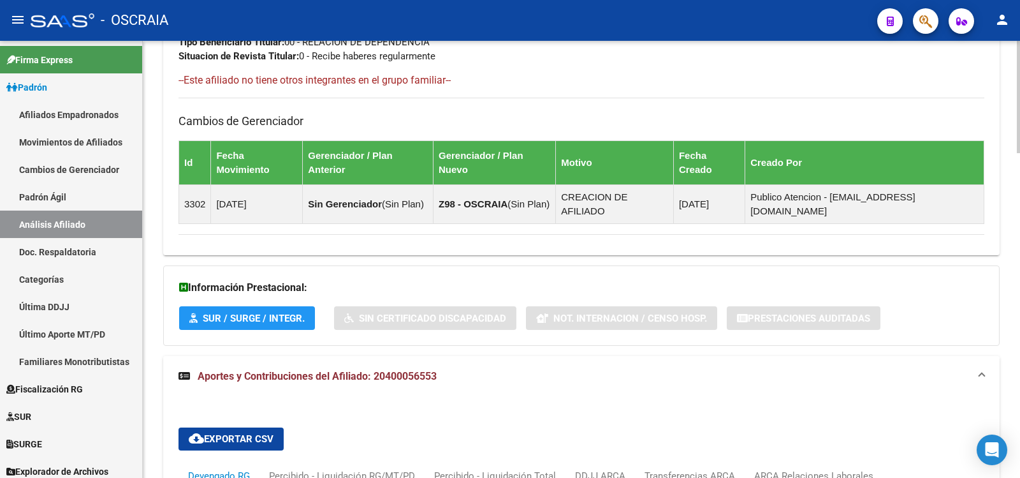
scroll to position [1267, 0]
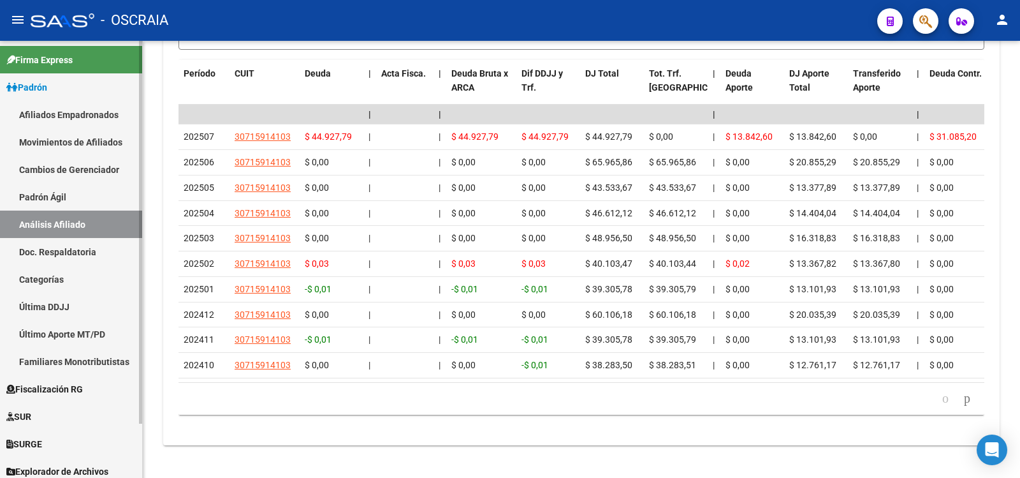
click at [75, 199] on link "Padrón Ágil" at bounding box center [71, 196] width 142 height 27
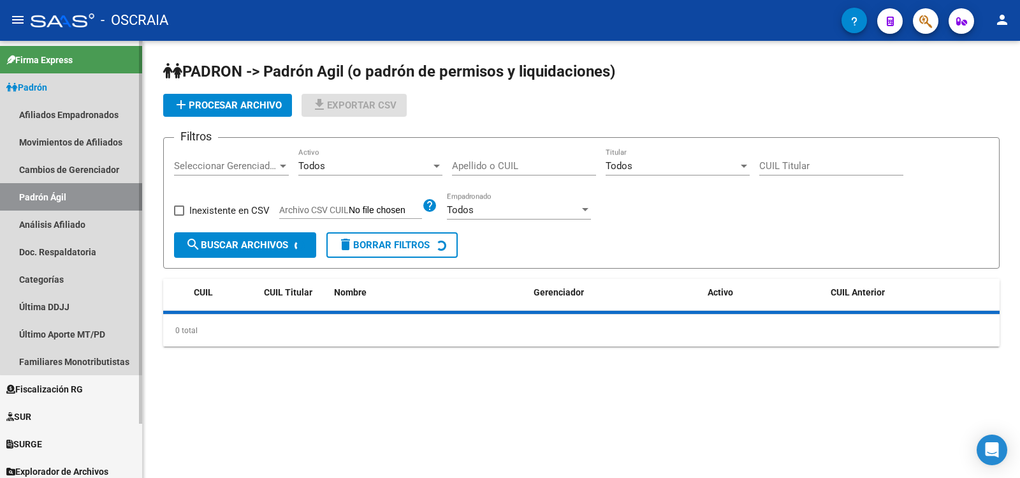
click at [83, 237] on link "Análisis Afiliado" at bounding box center [71, 223] width 142 height 27
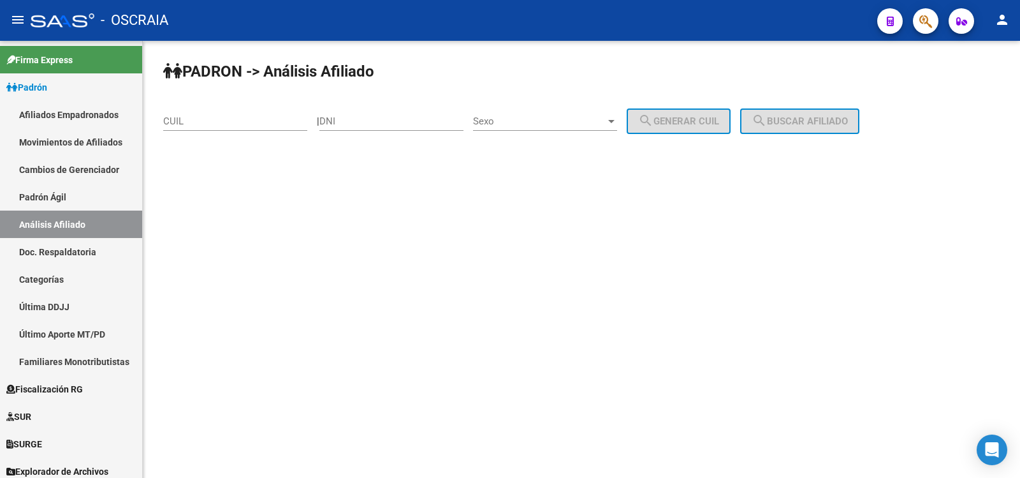
click at [205, 121] on input "CUIL" at bounding box center [235, 120] width 144 height 11
paste input "20-26357772-9"
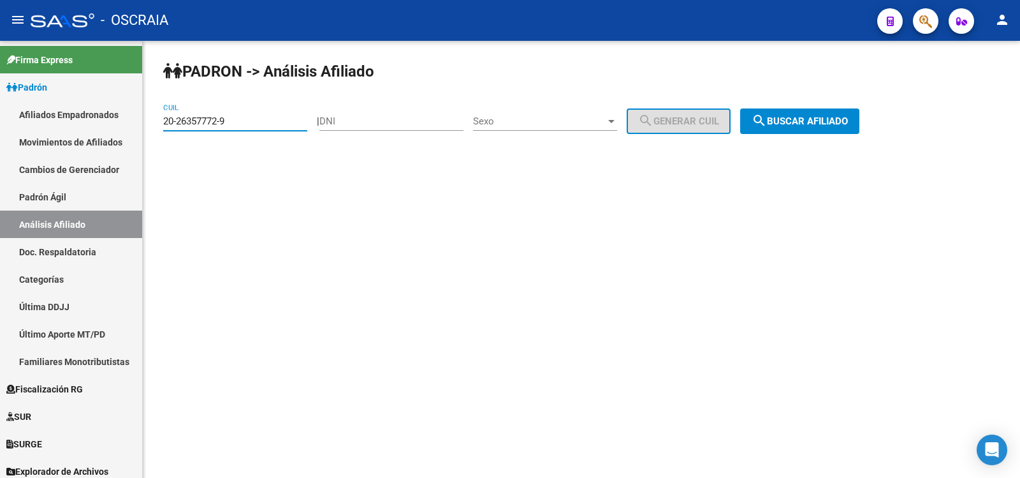
type input "20-26357772-9"
click at [790, 119] on span "search Buscar afiliado" at bounding box center [800, 120] width 96 height 11
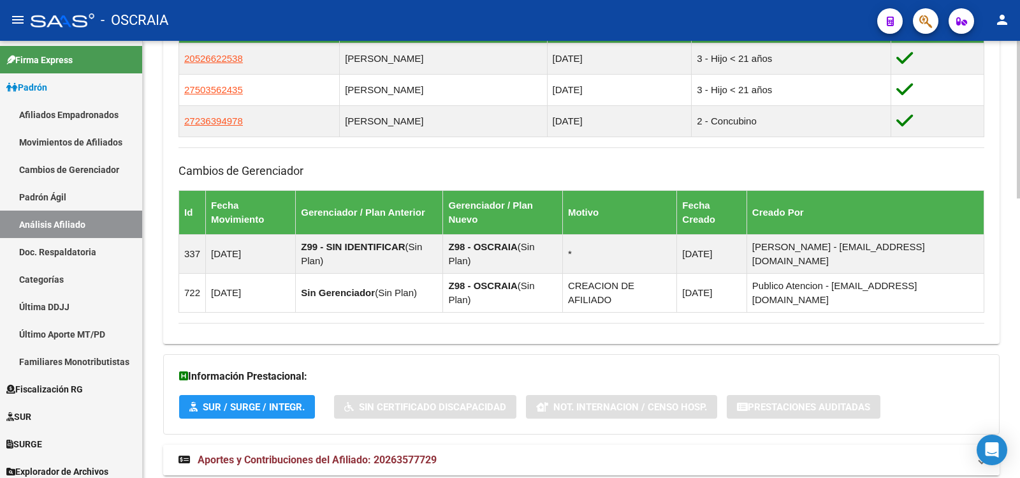
click at [497, 453] on mat-panel-title "Aportes y Contribuciones del Afiliado: 20263577729" at bounding box center [574, 460] width 791 height 14
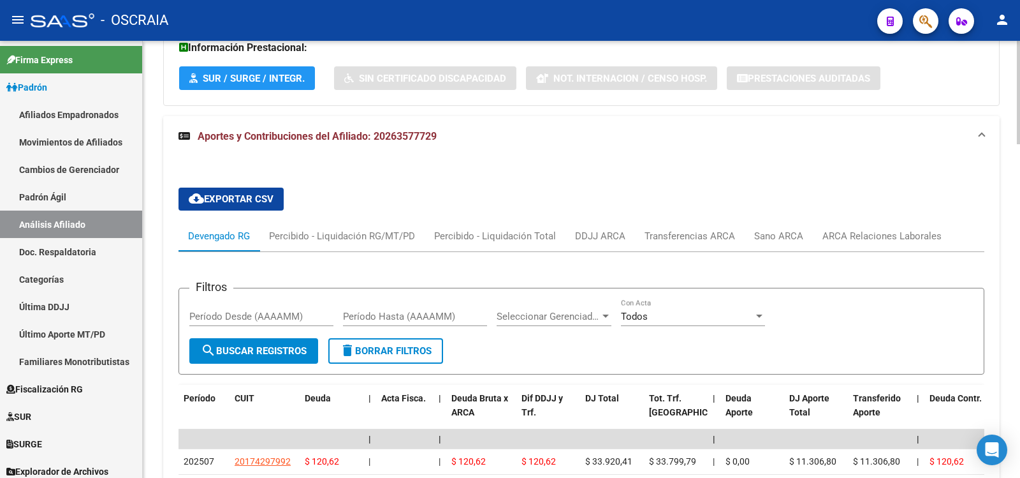
scroll to position [1412, 0]
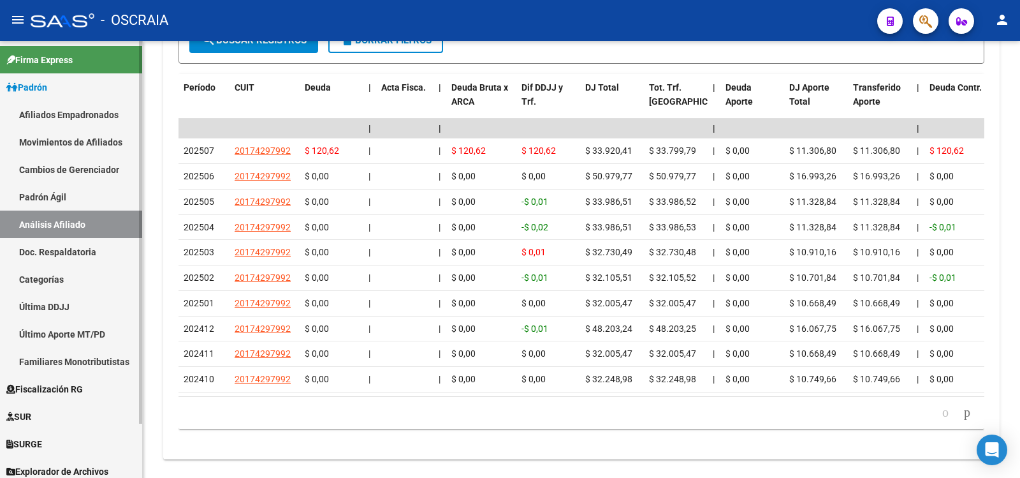
click at [118, 194] on link "Padrón Ágil" at bounding box center [71, 196] width 142 height 27
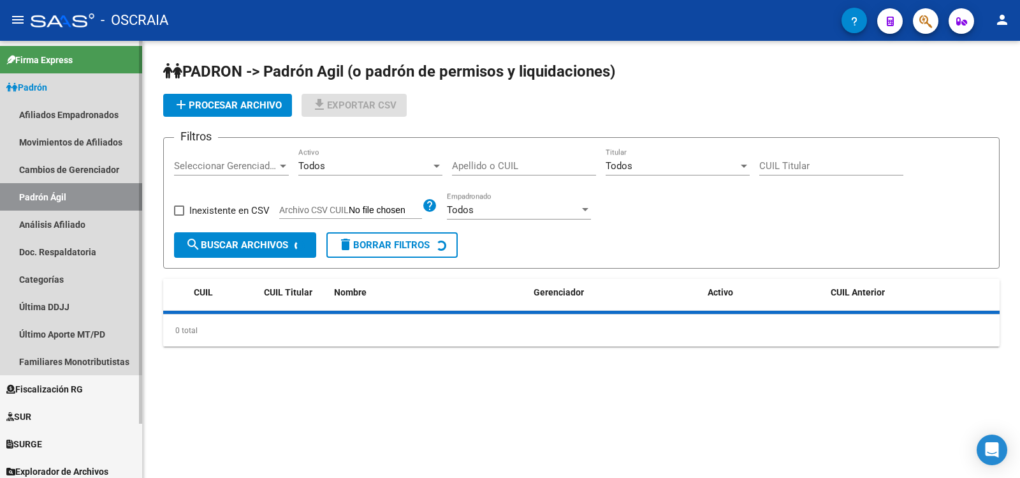
click at [105, 221] on link "Análisis Afiliado" at bounding box center [71, 223] width 142 height 27
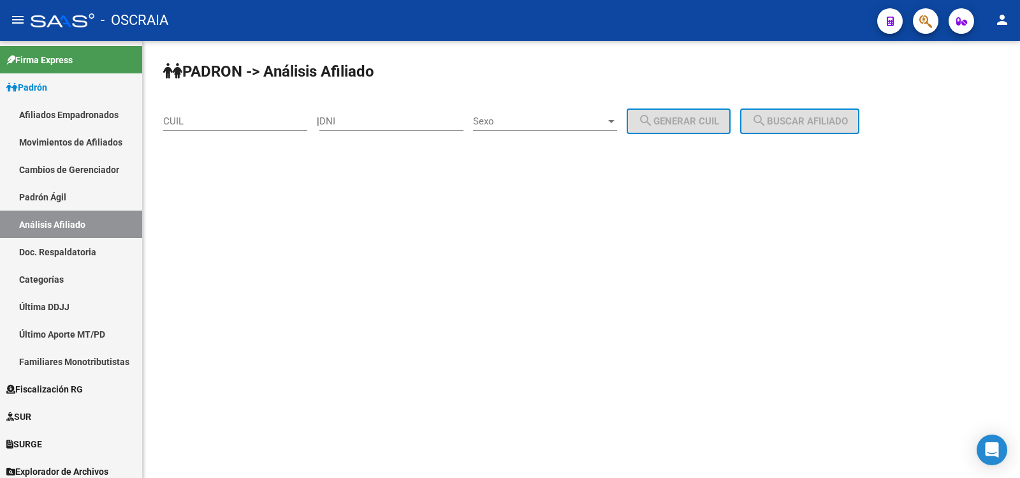
click at [226, 120] on input "CUIL" at bounding box center [235, 120] width 144 height 11
paste input "27-17951469-4"
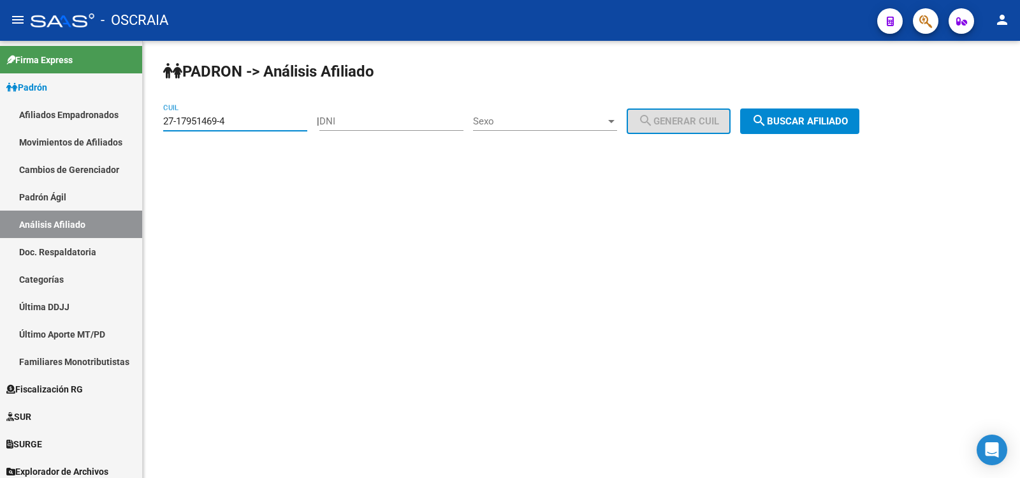
type input "27-17951469-4"
click at [766, 113] on button "search Buscar afiliado" at bounding box center [799, 121] width 119 height 26
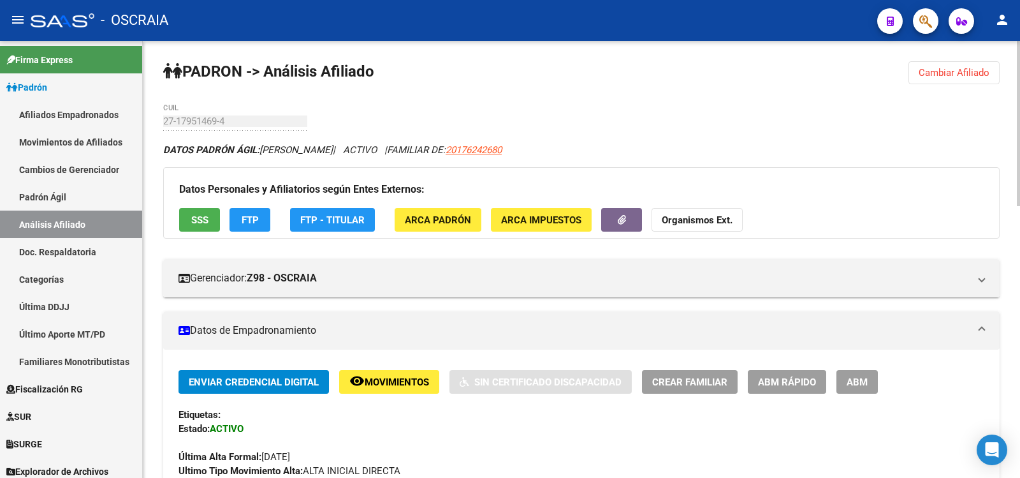
scroll to position [720, 0]
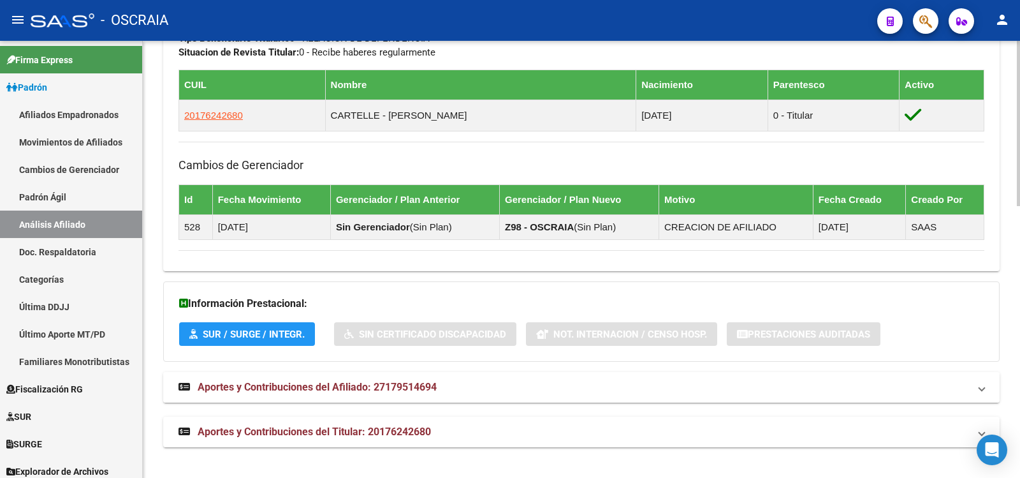
click at [367, 395] on mat-expansion-panel-header "Aportes y Contribuciones del Afiliado: 27179514694" at bounding box center [581, 387] width 837 height 31
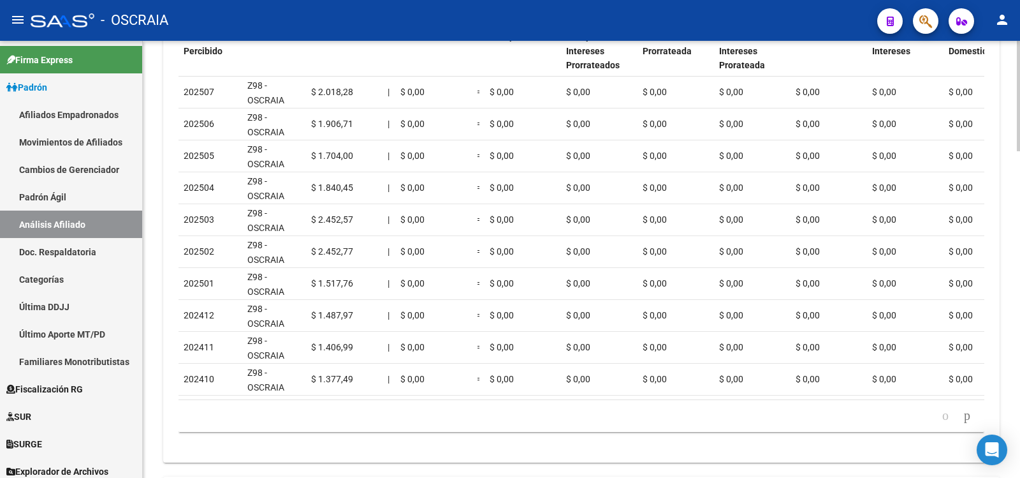
scroll to position [1290, 0]
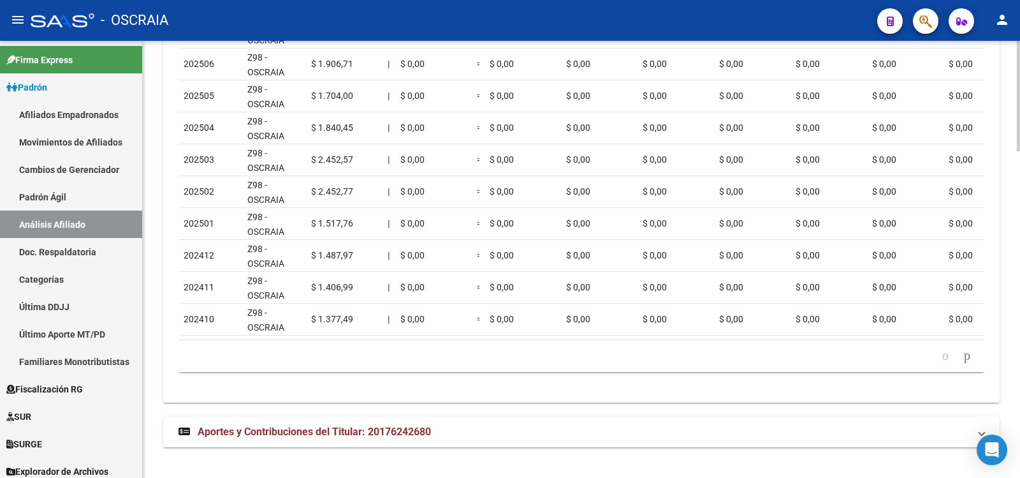
click at [323, 434] on span "Aportes y Contribuciones del Titular: 20176242680" at bounding box center [314, 431] width 233 height 12
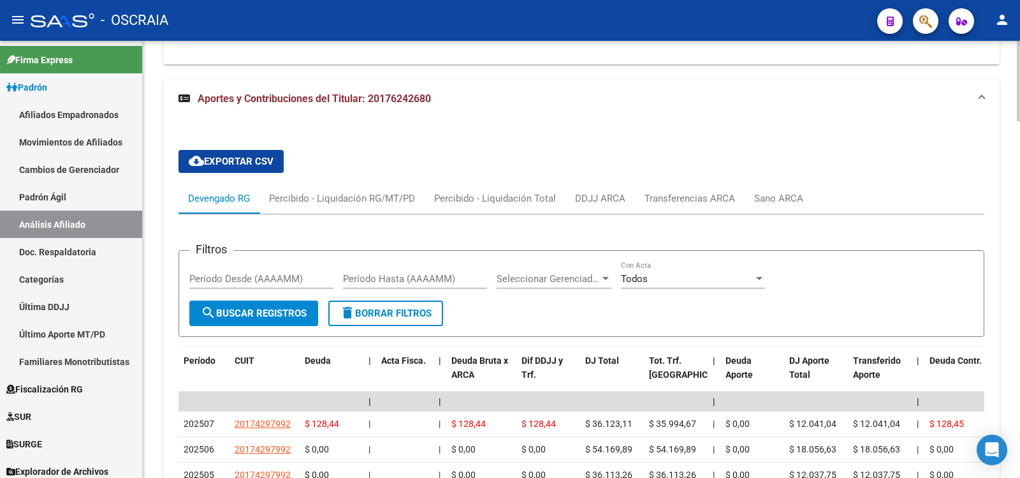
scroll to position [1929, 0]
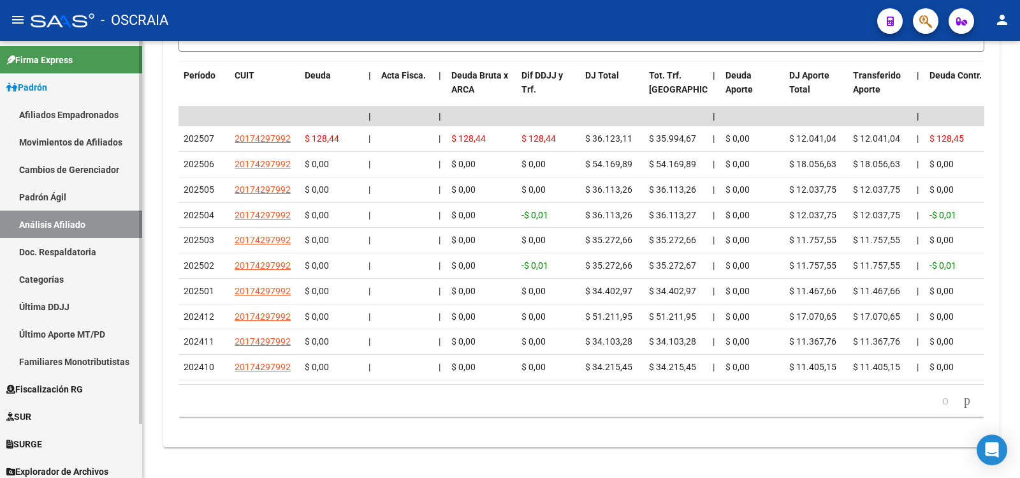
click at [67, 193] on link "Padrón Ágil" at bounding box center [71, 196] width 142 height 27
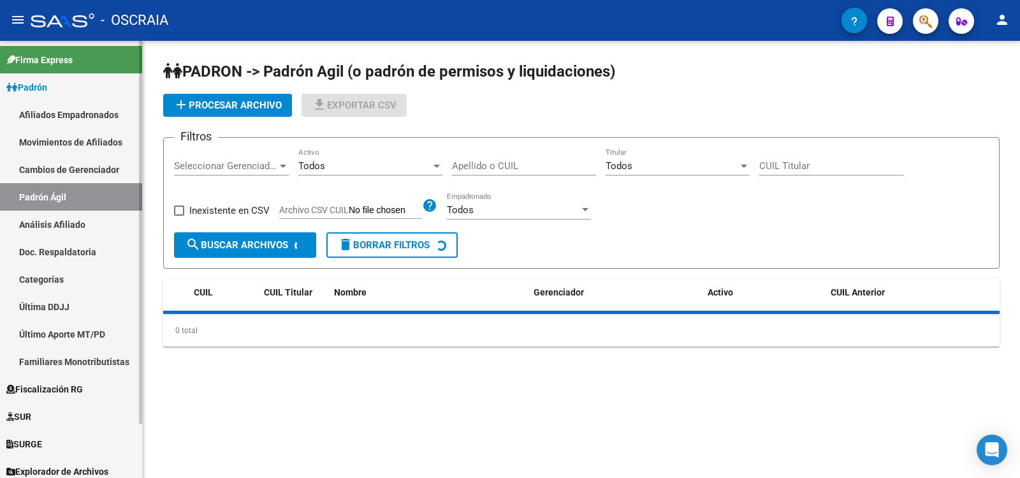
drag, startPoint x: 75, startPoint y: 222, endPoint x: 96, endPoint y: 209, distance: 24.6
click at [75, 223] on link "Análisis Afiliado" at bounding box center [71, 223] width 142 height 27
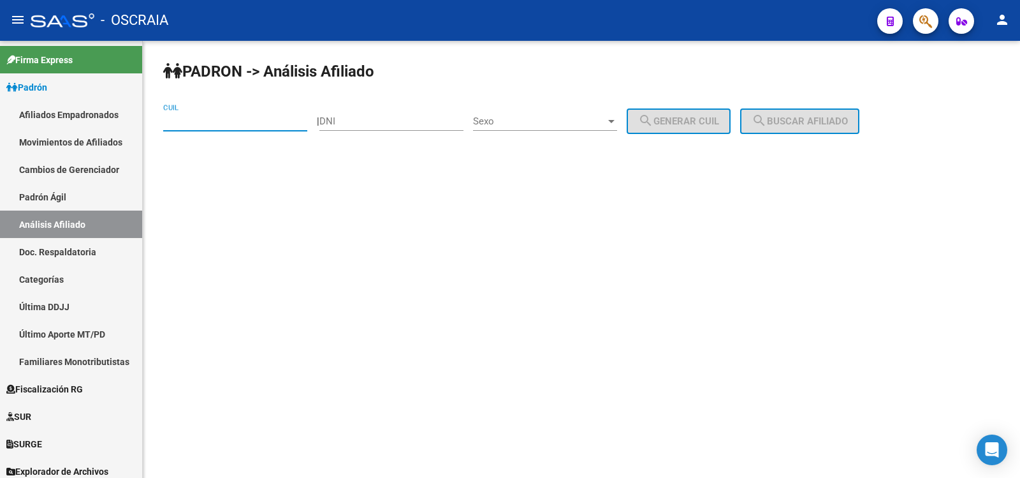
click at [195, 124] on input "CUIL" at bounding box center [235, 120] width 144 height 11
paste input "27-92705859"
click at [247, 122] on input "27-92705859" at bounding box center [235, 120] width 144 height 11
type input "27-92705859-1"
click at [805, 122] on span "search Buscar afiliado" at bounding box center [800, 120] width 96 height 11
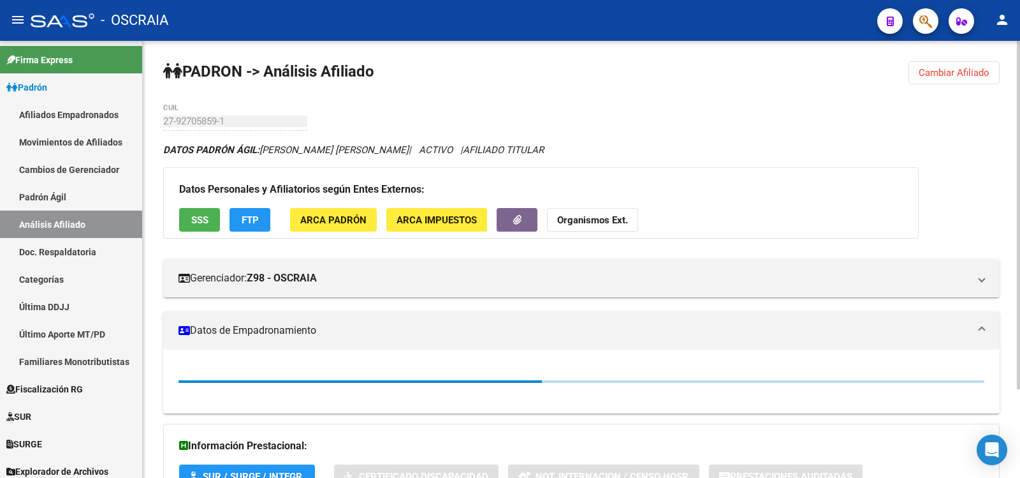
click at [163, 122] on div "PADRON -> Análisis Afiliado Cambiar Afiliado 27-92705859-1 CUIL DATOS PADRÓN ÁG…" at bounding box center [581, 315] width 877 height 548
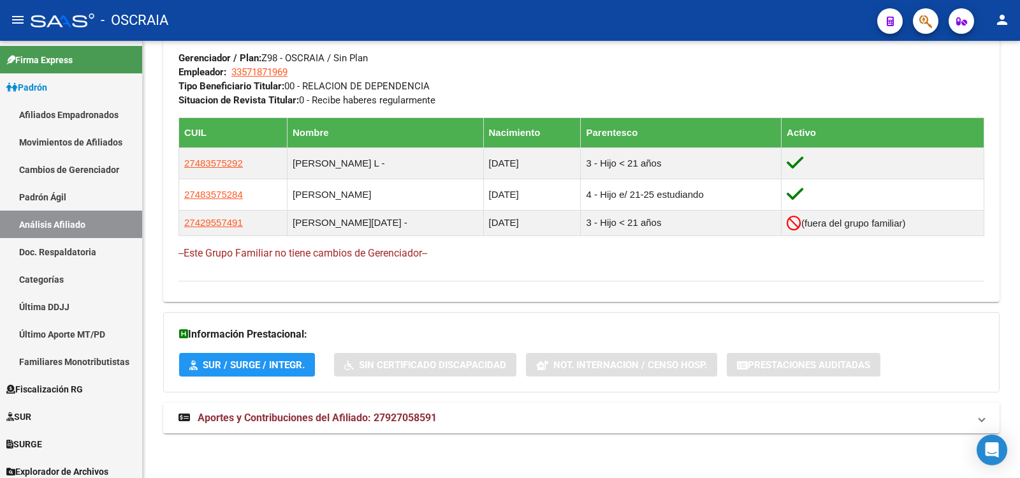
click at [420, 416] on span "Aportes y Contribuciones del Afiliado: 27927058591" at bounding box center [317, 417] width 239 height 12
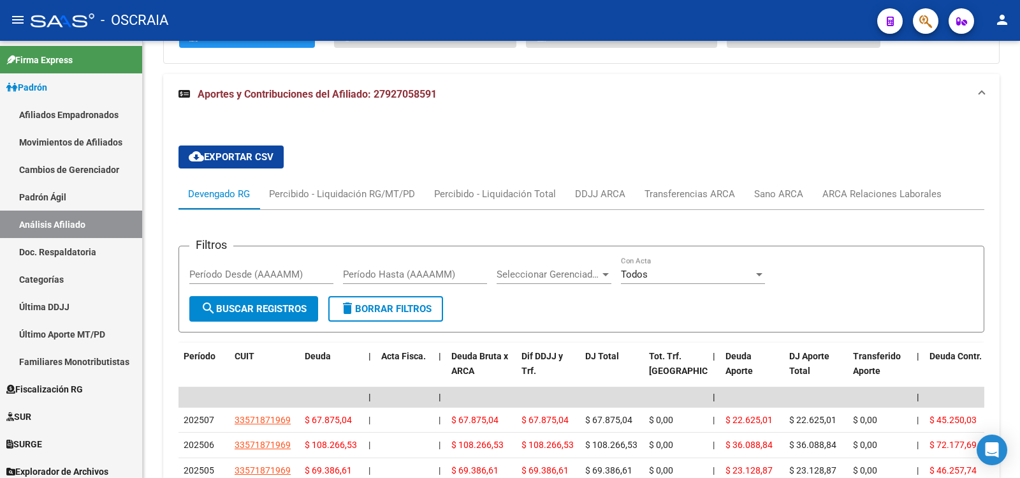
scroll to position [1210, 0]
